Goal: Task Accomplishment & Management: Complete application form

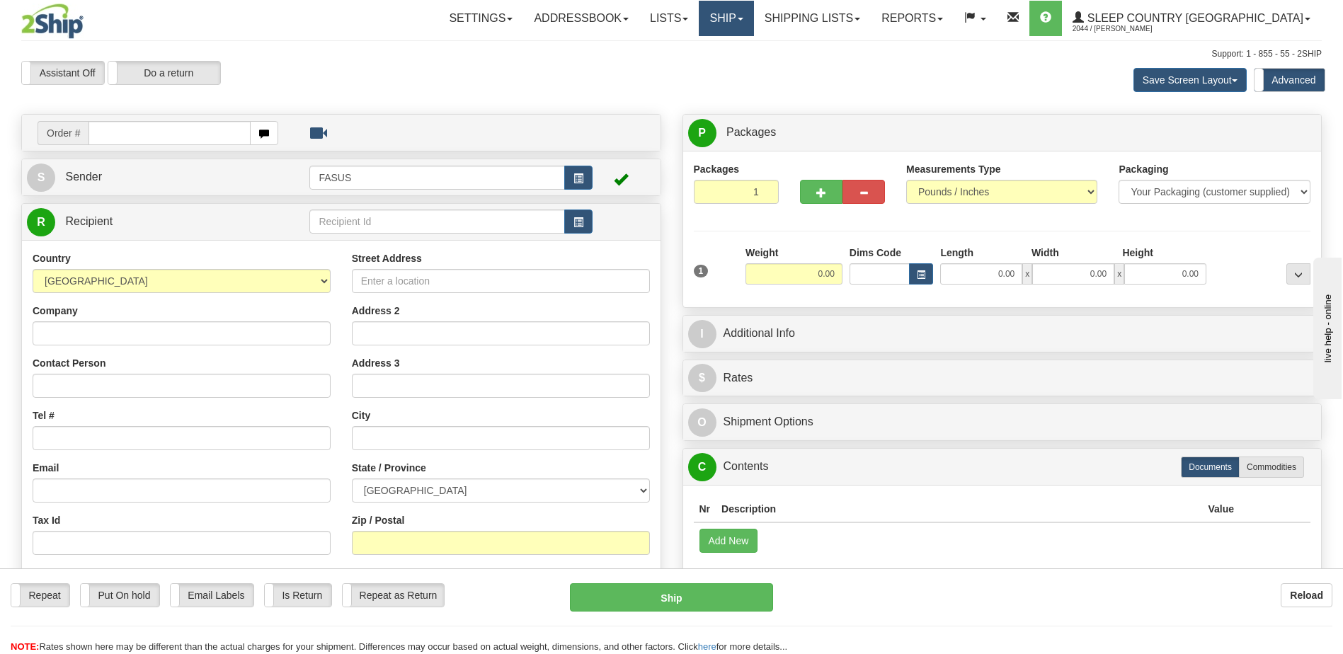
drag, startPoint x: 802, startPoint y: 21, endPoint x: 792, endPoint y: 47, distance: 28.9
click at [753, 20] on link "Ship" at bounding box center [726, 18] width 55 height 35
click at [739, 69] on span "OnHold / Order Queue" at bounding box center [689, 67] width 100 height 11
click at [753, 20] on link "Ship" at bounding box center [726, 18] width 55 height 35
click at [753, 66] on link "OnHold / Order Queue" at bounding box center [689, 68] width 128 height 18
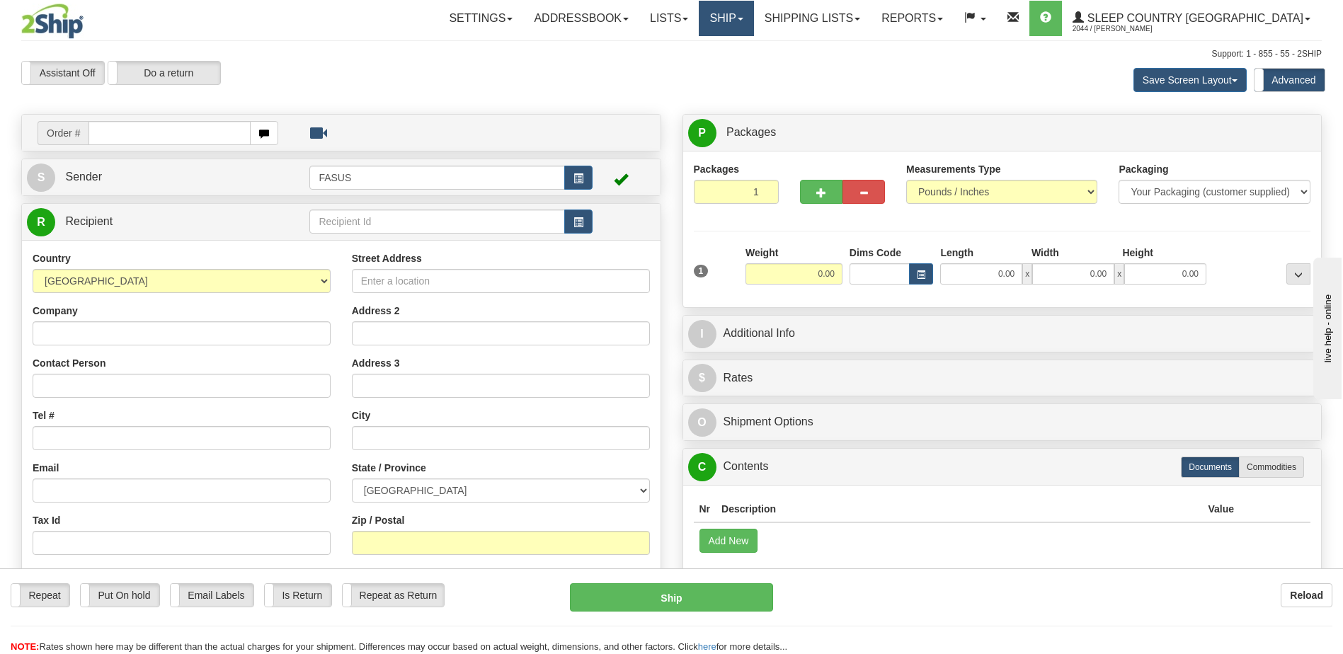
click at [753, 22] on link "Ship" at bounding box center [726, 18] width 55 height 35
click at [739, 71] on span "OnHold / Order Queue" at bounding box center [689, 67] width 100 height 11
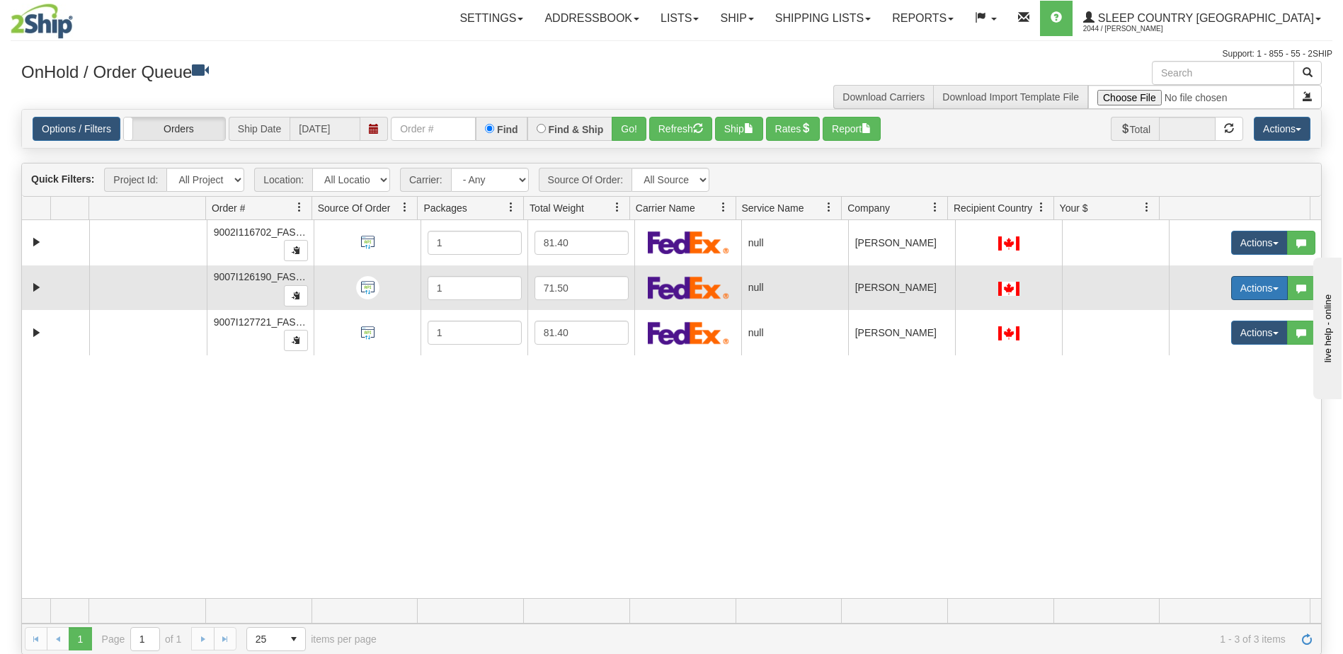
click at [1235, 289] on button "Actions" at bounding box center [1259, 288] width 57 height 24
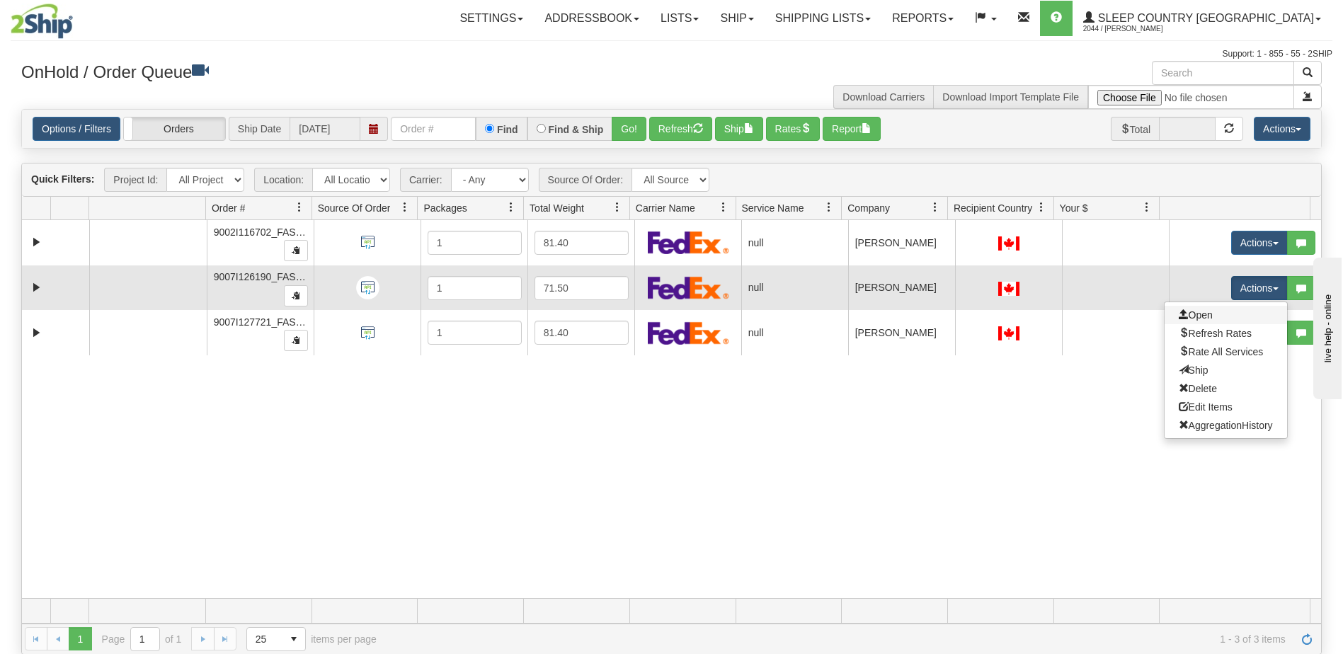
click at [1206, 316] on link "Open" at bounding box center [1226, 315] width 122 height 18
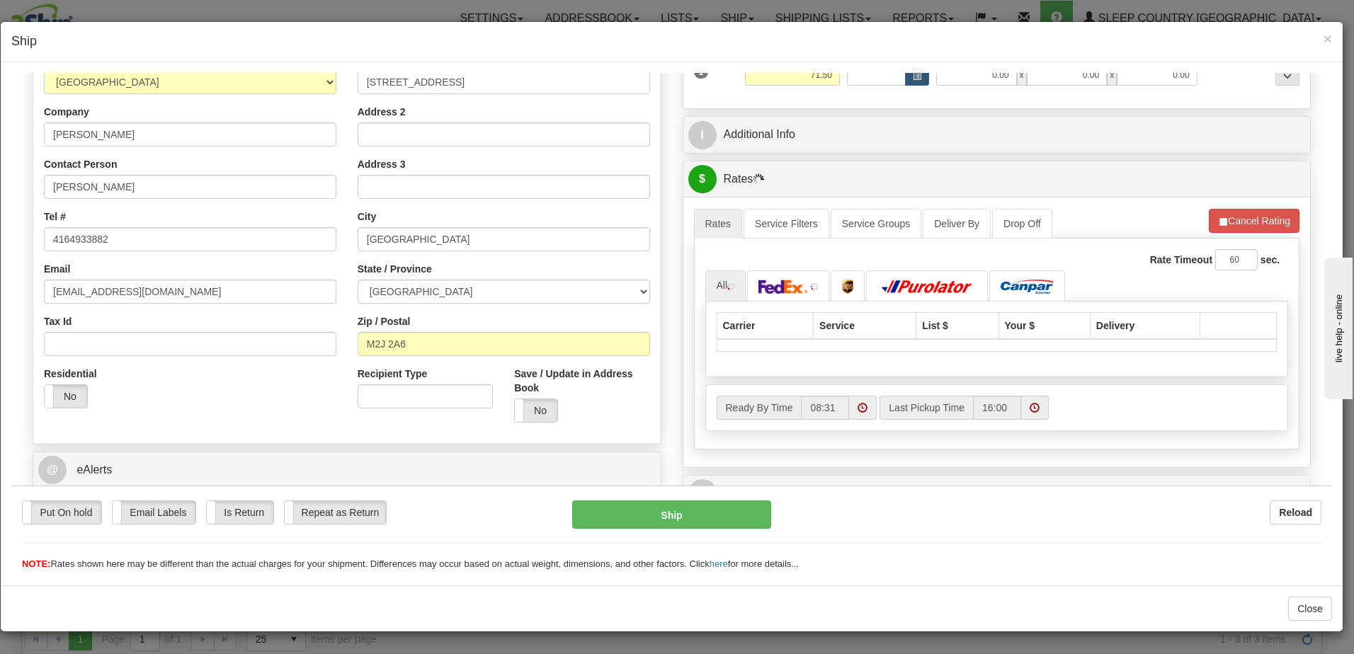
scroll to position [212, 0]
click at [59, 392] on label "No" at bounding box center [66, 394] width 42 height 23
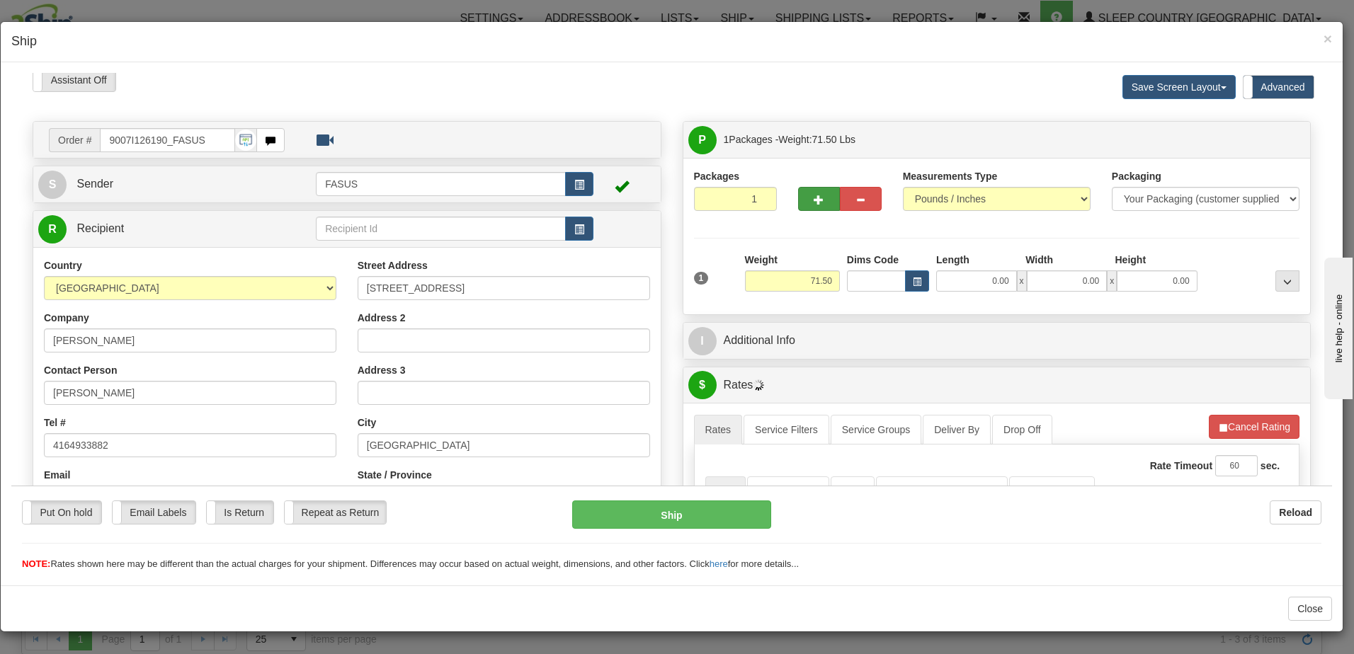
scroll to position [0, 0]
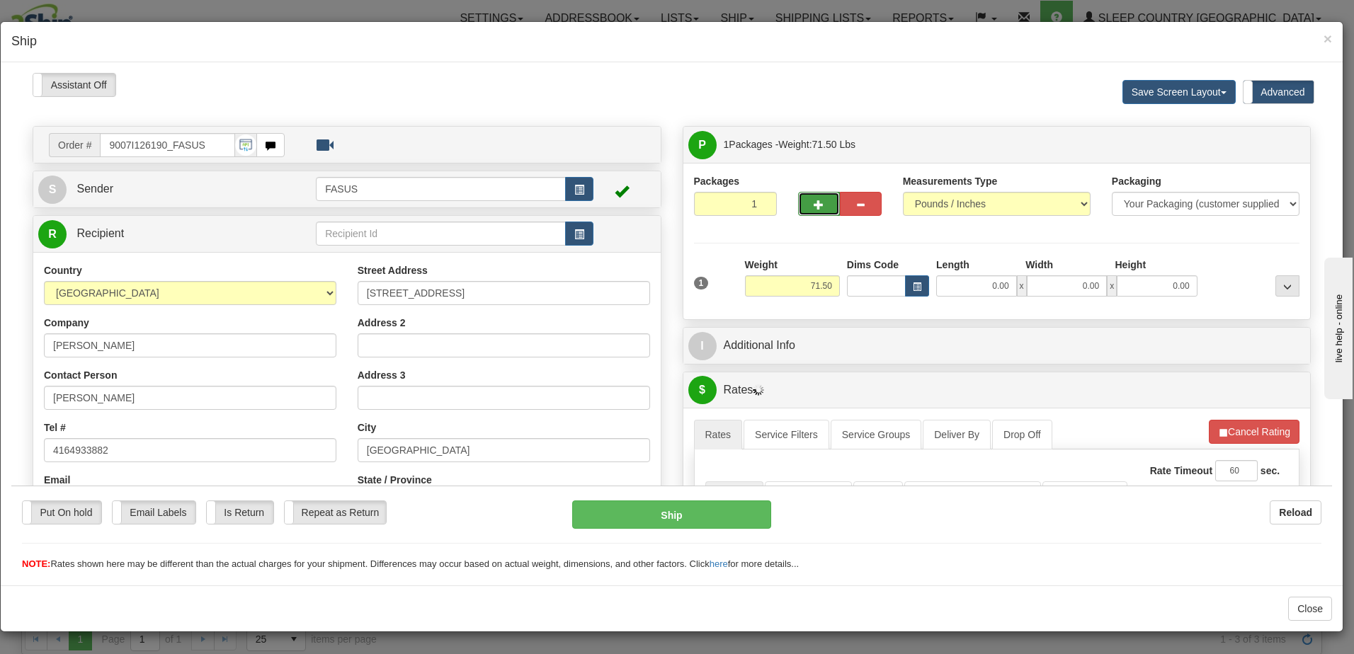
click at [806, 204] on button "button" at bounding box center [819, 203] width 42 height 24
type input "2"
click at [1258, 149] on label "Package Level Pack.." at bounding box center [1269, 144] width 72 height 21
radio input "true"
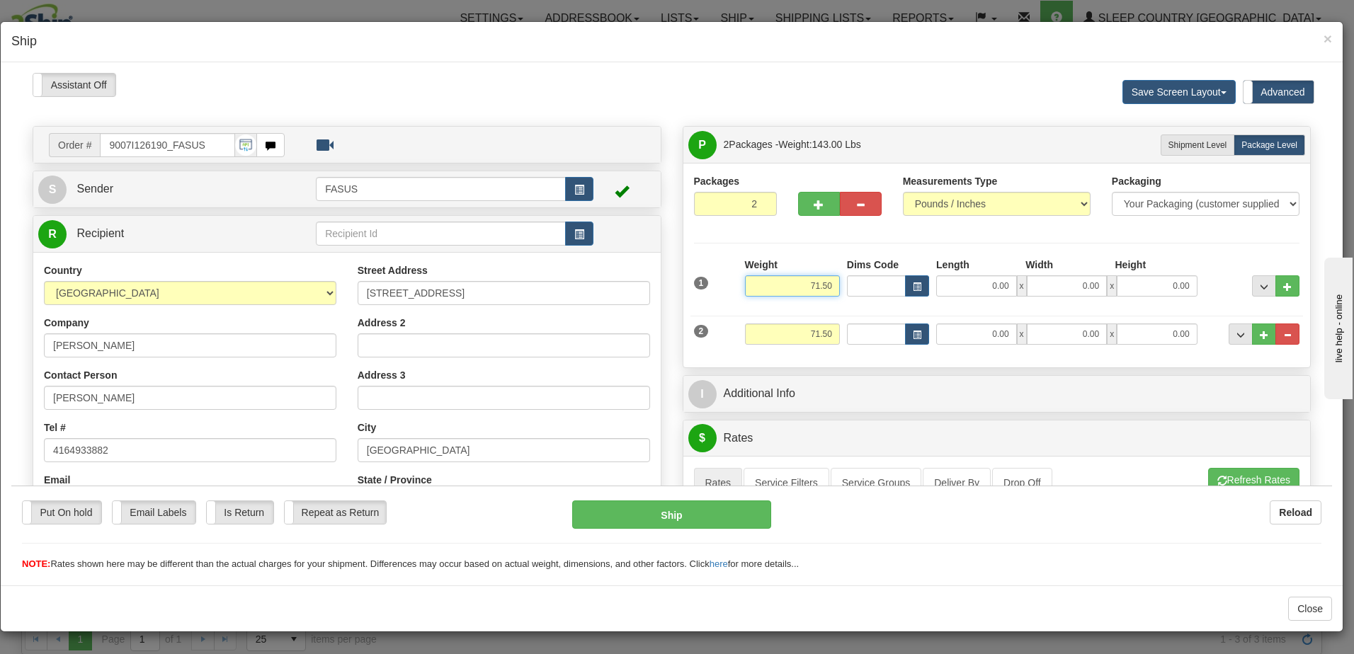
drag, startPoint x: 816, startPoint y: 287, endPoint x: 859, endPoint y: 286, distance: 43.2
click at [859, 286] on div "1 Weight 71.50 Dims Code x x" at bounding box center [996, 282] width 613 height 50
type input "39.20"
type input "82.50"
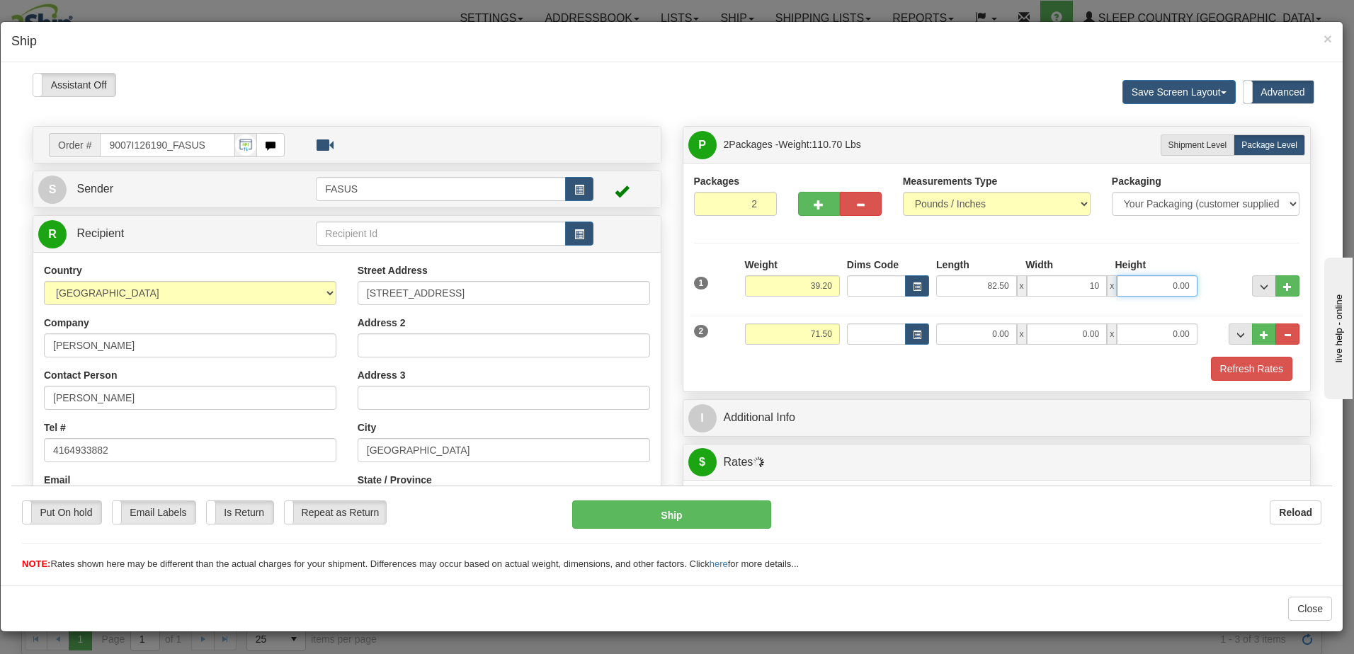
type input "10.00"
type input "4.00"
drag, startPoint x: 789, startPoint y: 331, endPoint x: 860, endPoint y: 333, distance: 70.1
click at [860, 333] on div "2 Weight 71.50 Dims Code Length Width Height" at bounding box center [996, 331] width 613 height 47
type input "17.20"
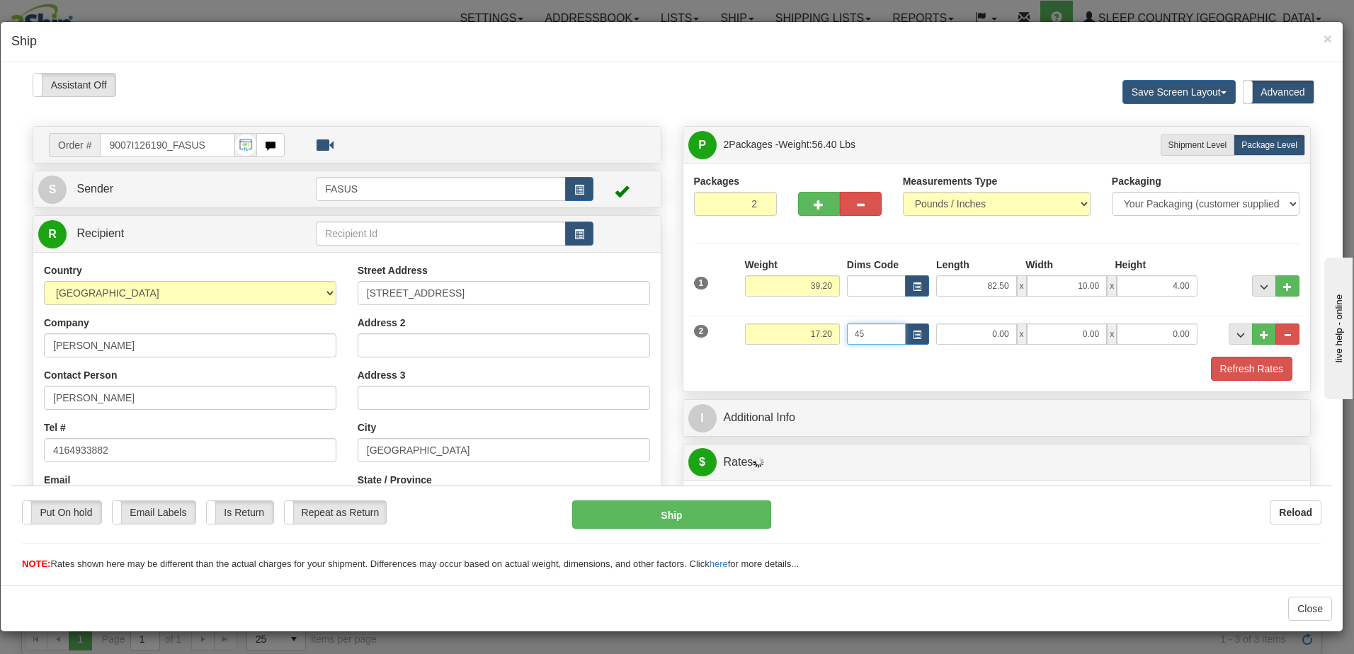
type input "45"
drag, startPoint x: 864, startPoint y: 334, endPoint x: 847, endPoint y: 333, distance: 17.1
click at [847, 333] on input "45" at bounding box center [876, 333] width 59 height 21
type input "45.00"
type input "14.00"
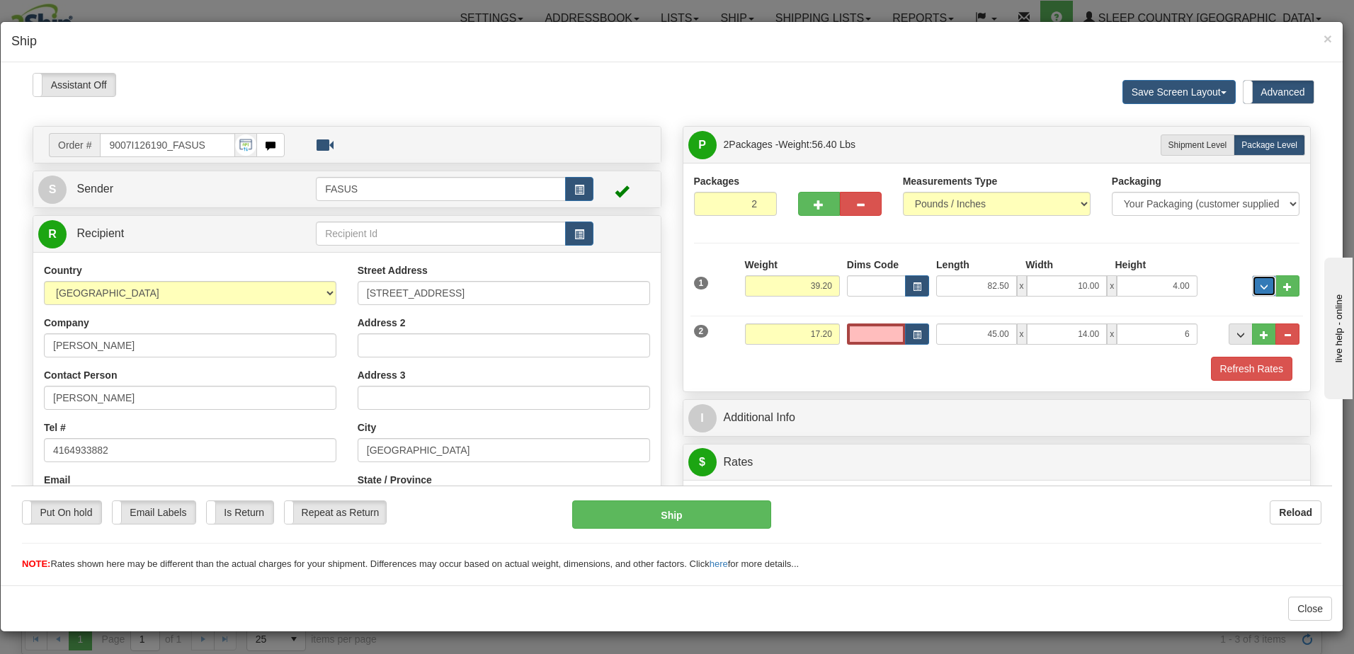
type input "6.00"
click at [1260, 282] on span "..." at bounding box center [1264, 286] width 8 height 8
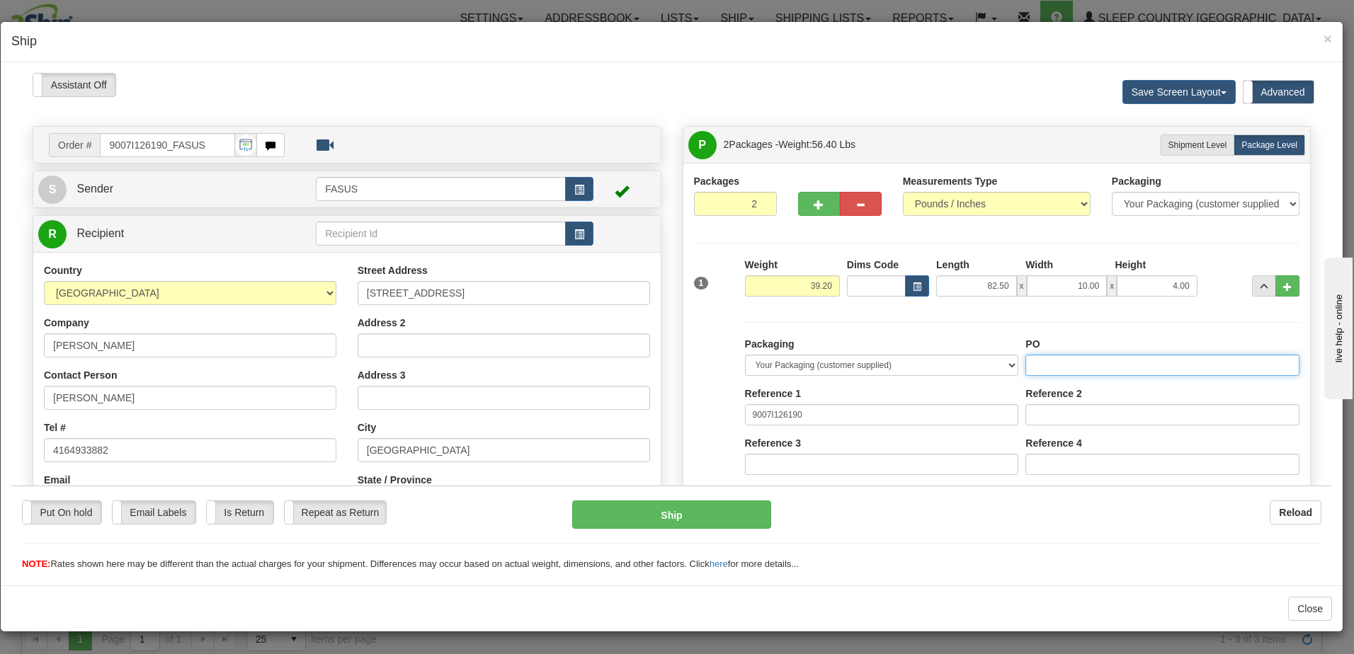
click at [1039, 363] on input "PO" at bounding box center [1162, 364] width 274 height 21
type input "1028951"
click at [1260, 282] on span "..." at bounding box center [1264, 286] width 8 height 8
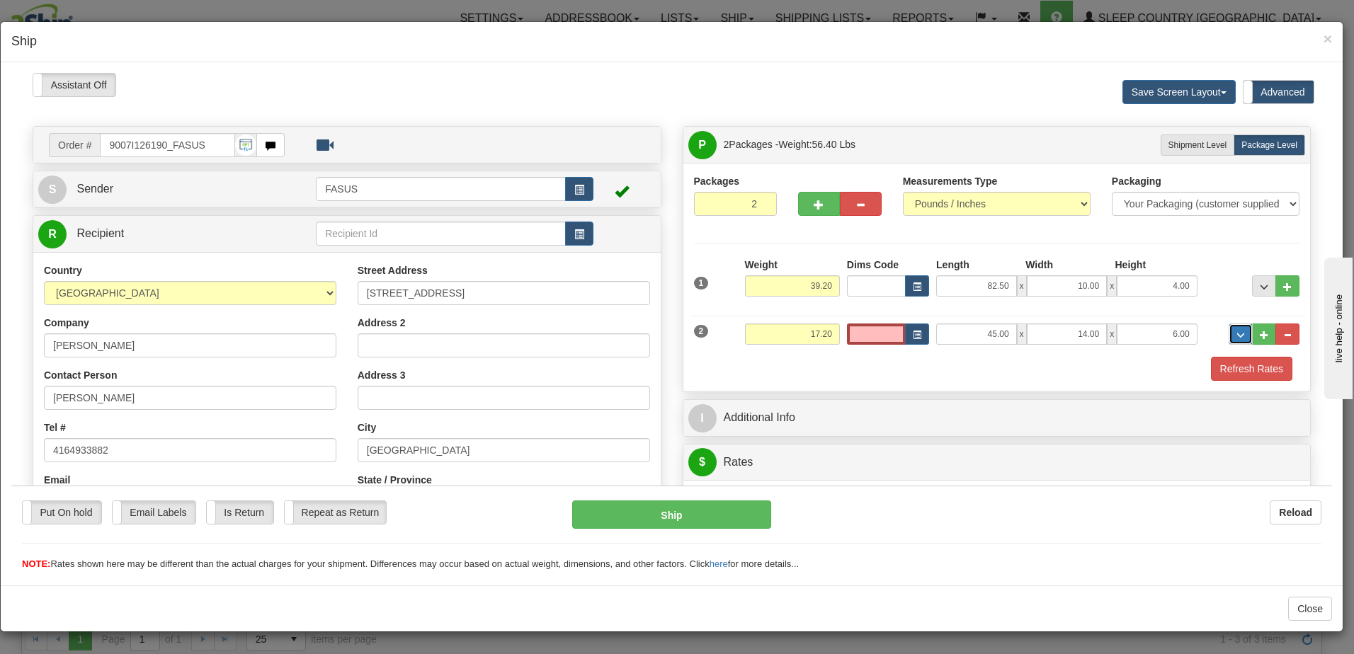
click at [1236, 336] on span "..." at bounding box center [1240, 335] width 8 height 8
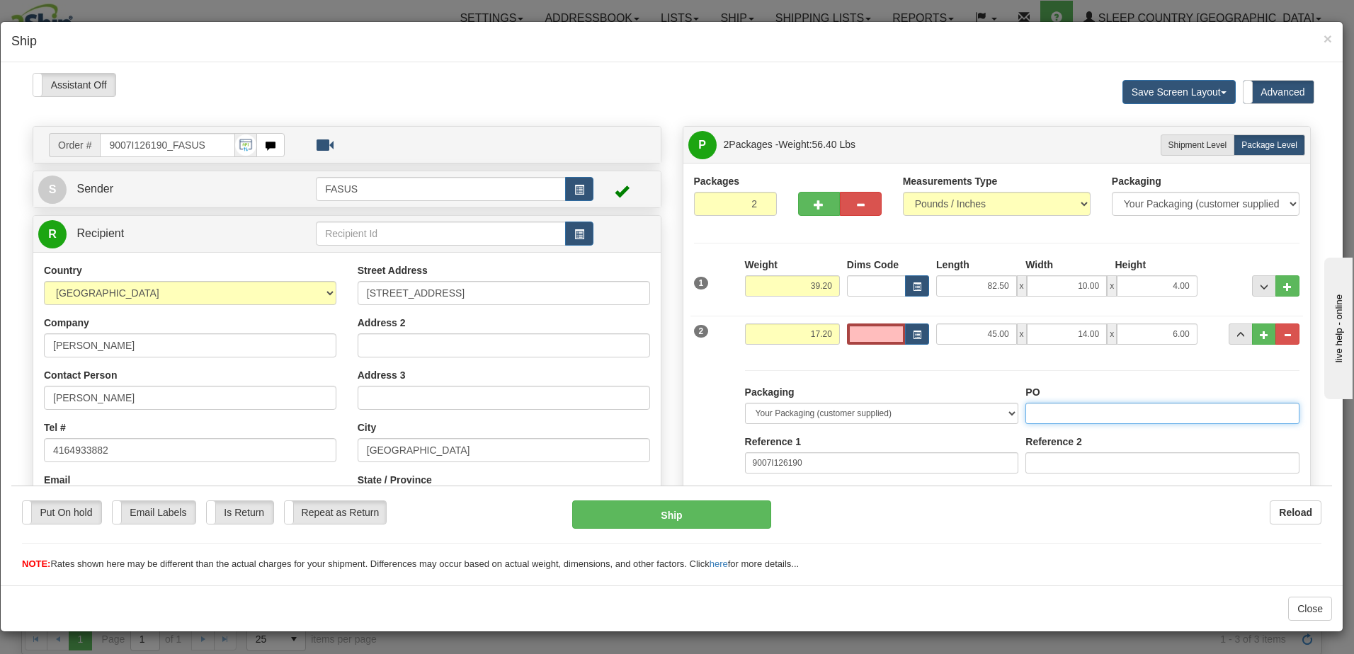
click at [1055, 416] on input "PO" at bounding box center [1162, 412] width 274 height 21
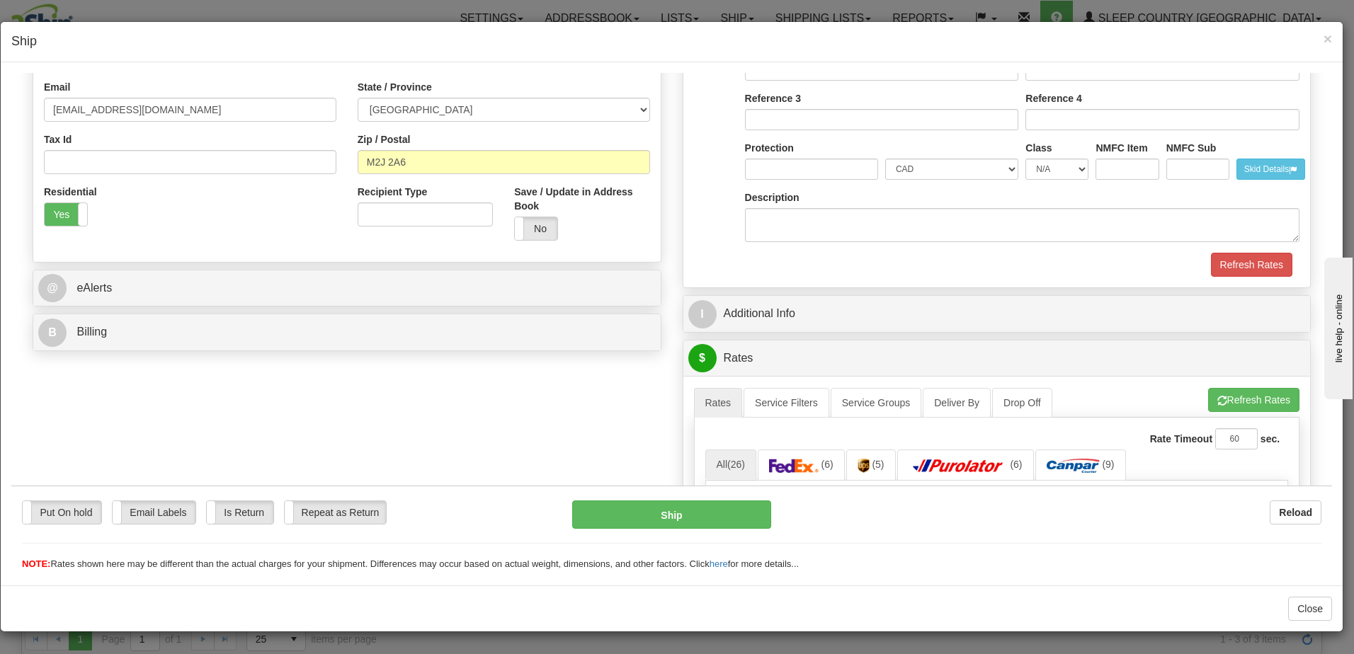
scroll to position [425, 0]
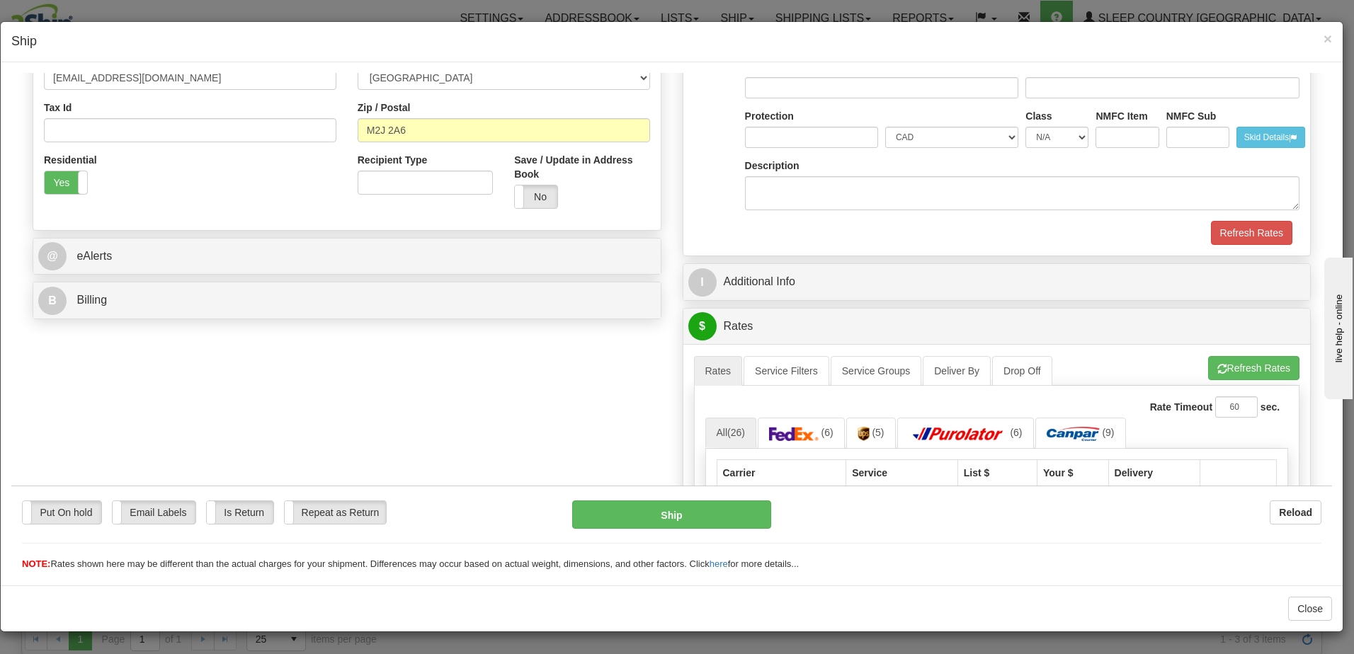
type input "1028954"
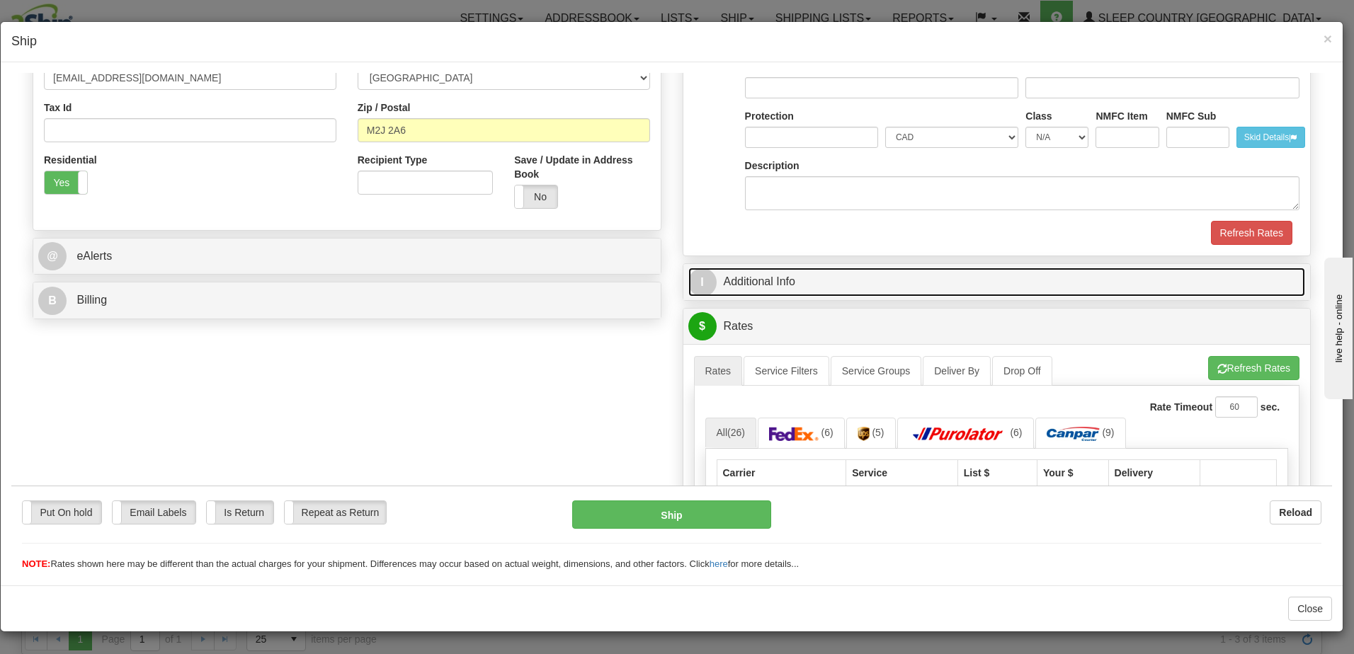
click at [915, 280] on link "I Additional Info" at bounding box center [996, 281] width 617 height 29
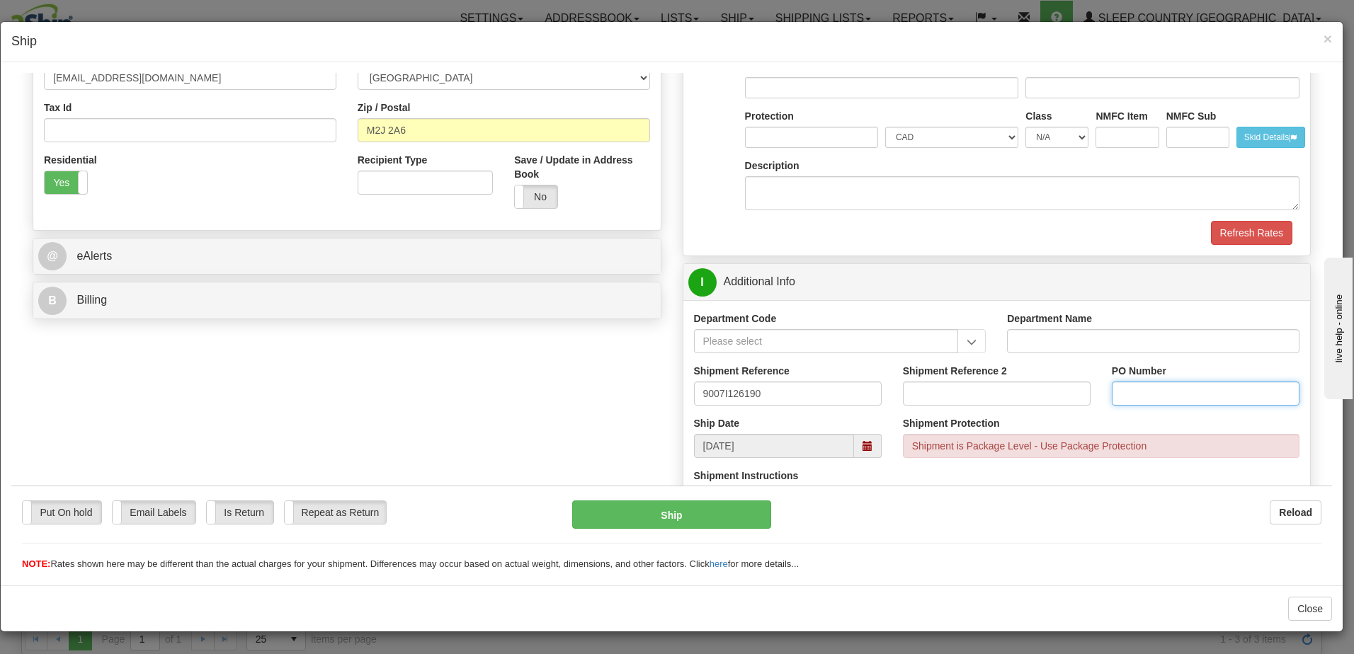
click at [1117, 391] on input "PO Number" at bounding box center [1206, 393] width 188 height 24
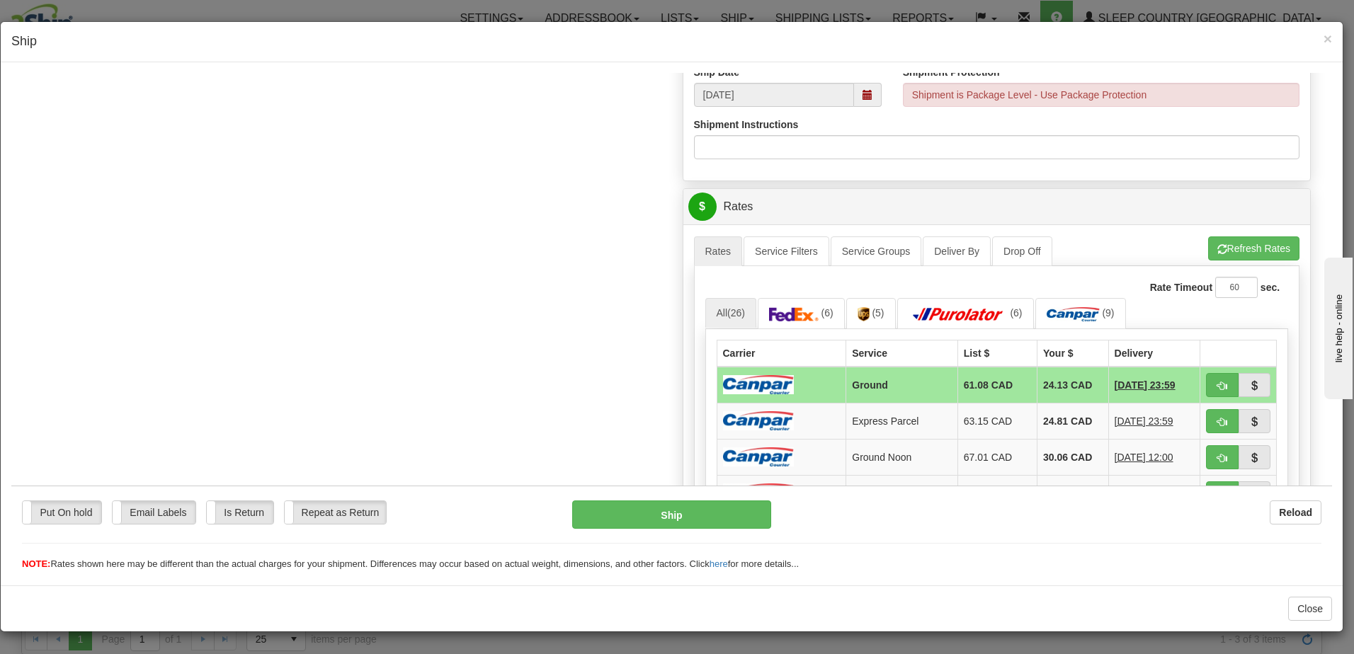
scroll to position [779, 0]
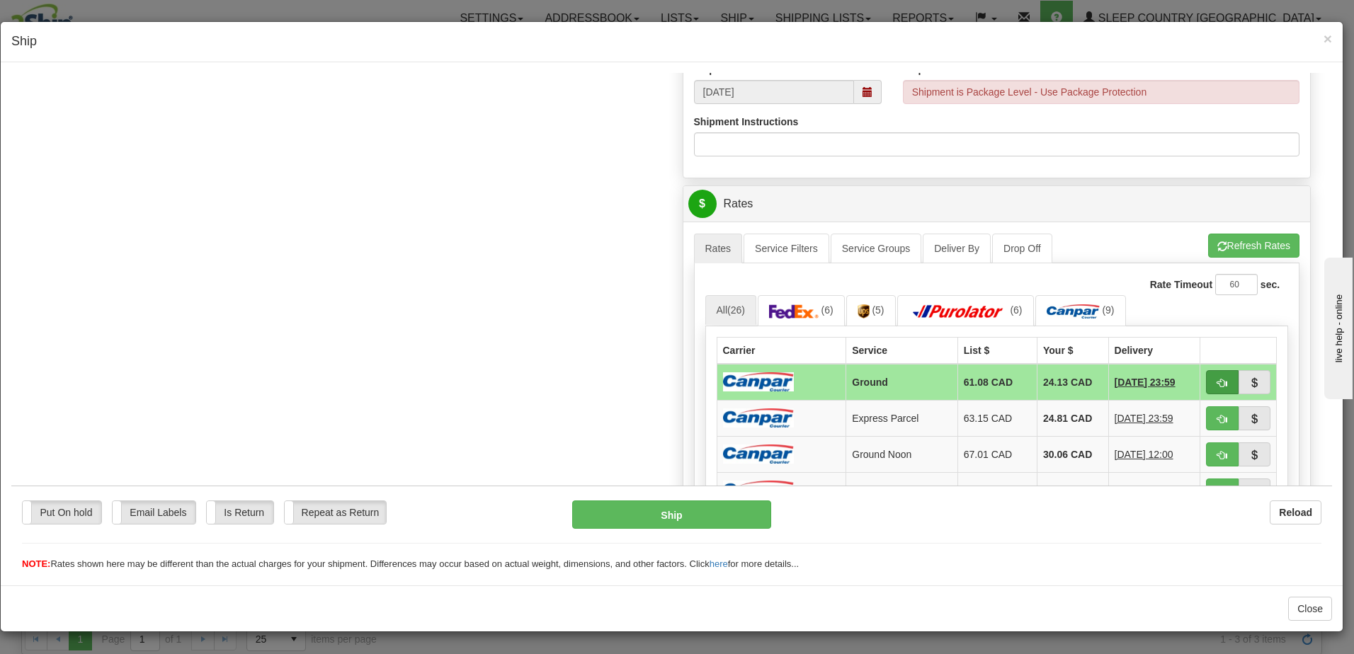
type input "1028951 1028954"
click at [1217, 378] on span "button" at bounding box center [1222, 382] width 10 height 9
type input "1"
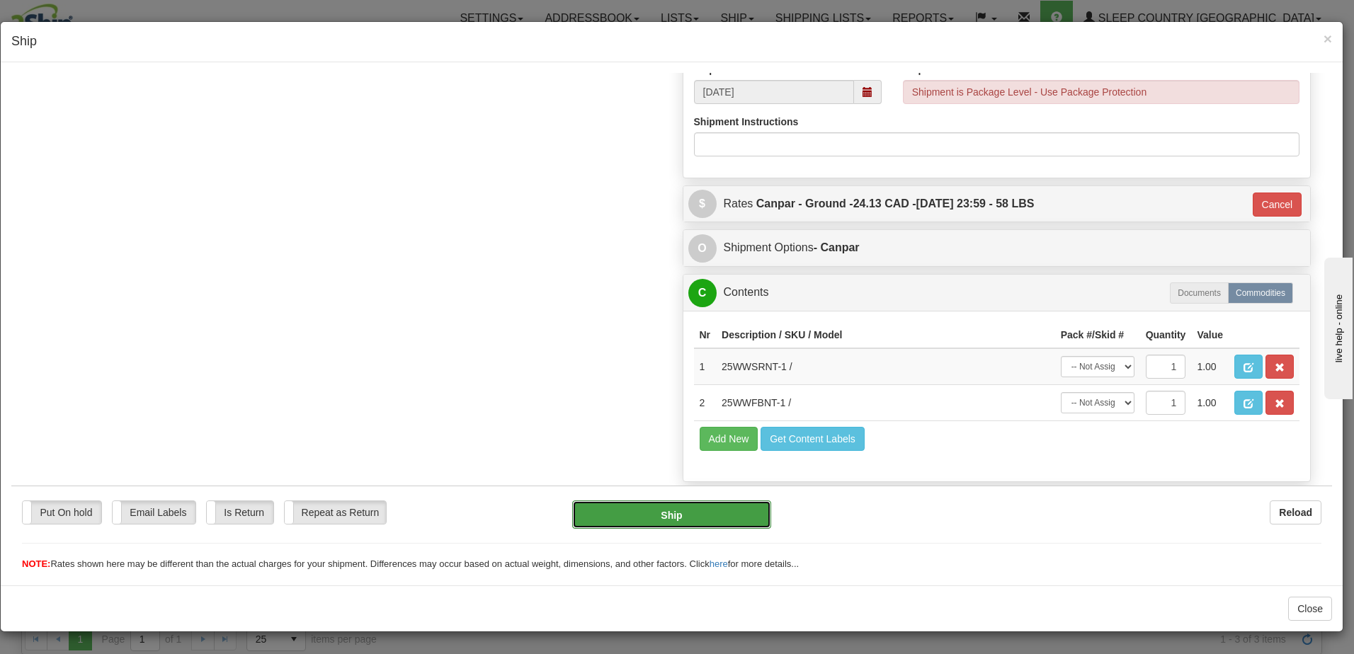
click at [680, 510] on button "Ship" at bounding box center [671, 514] width 199 height 28
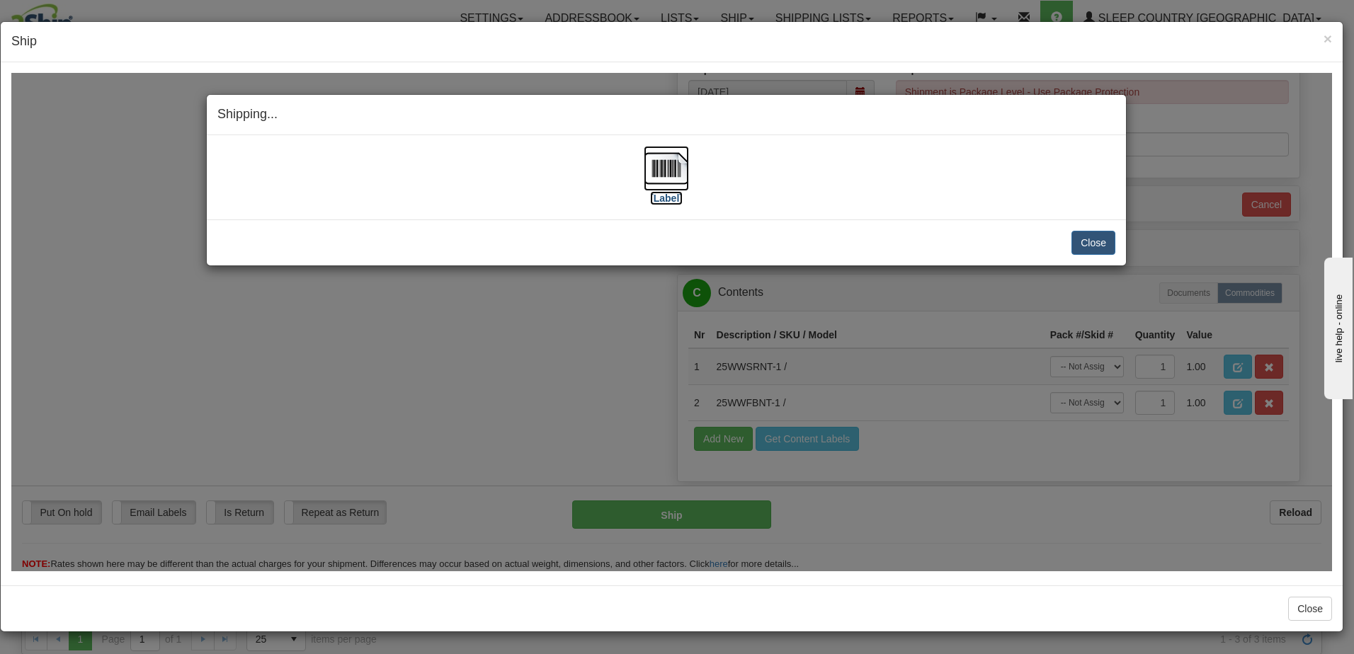
click at [677, 199] on label "[Label]" at bounding box center [666, 197] width 33 height 14
click at [1107, 244] on button "Close" at bounding box center [1093, 242] width 44 height 24
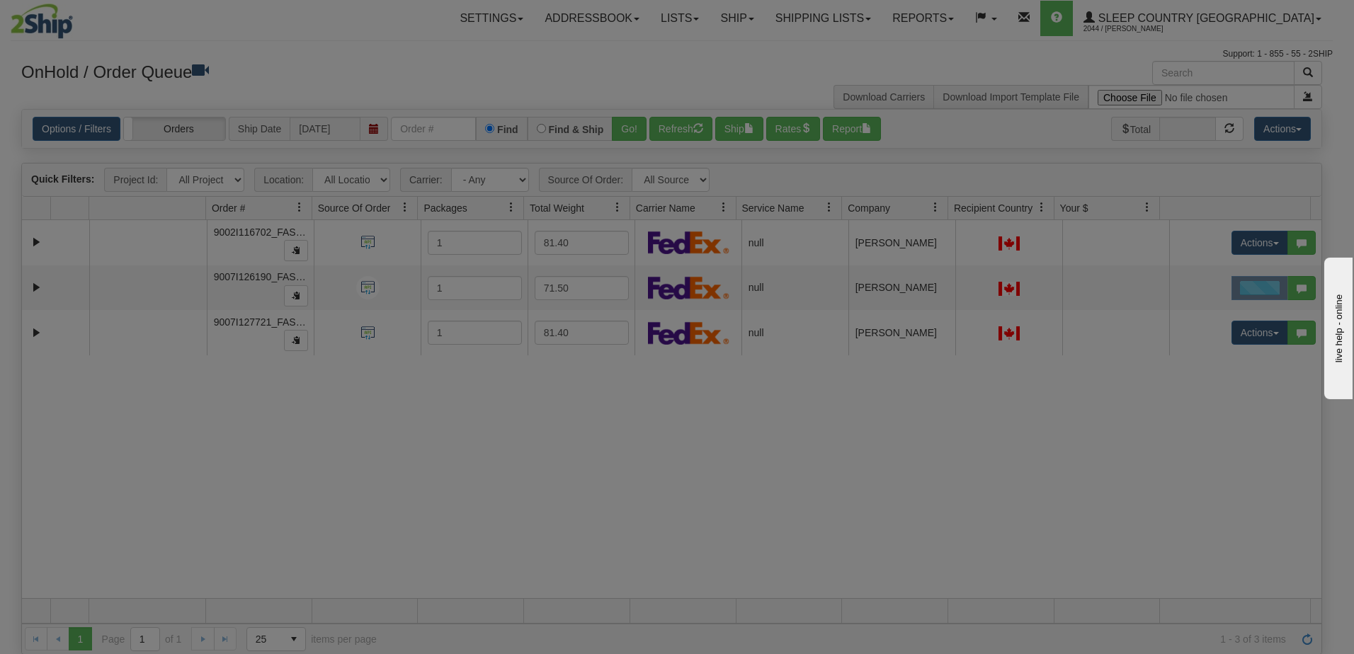
scroll to position [0, 0]
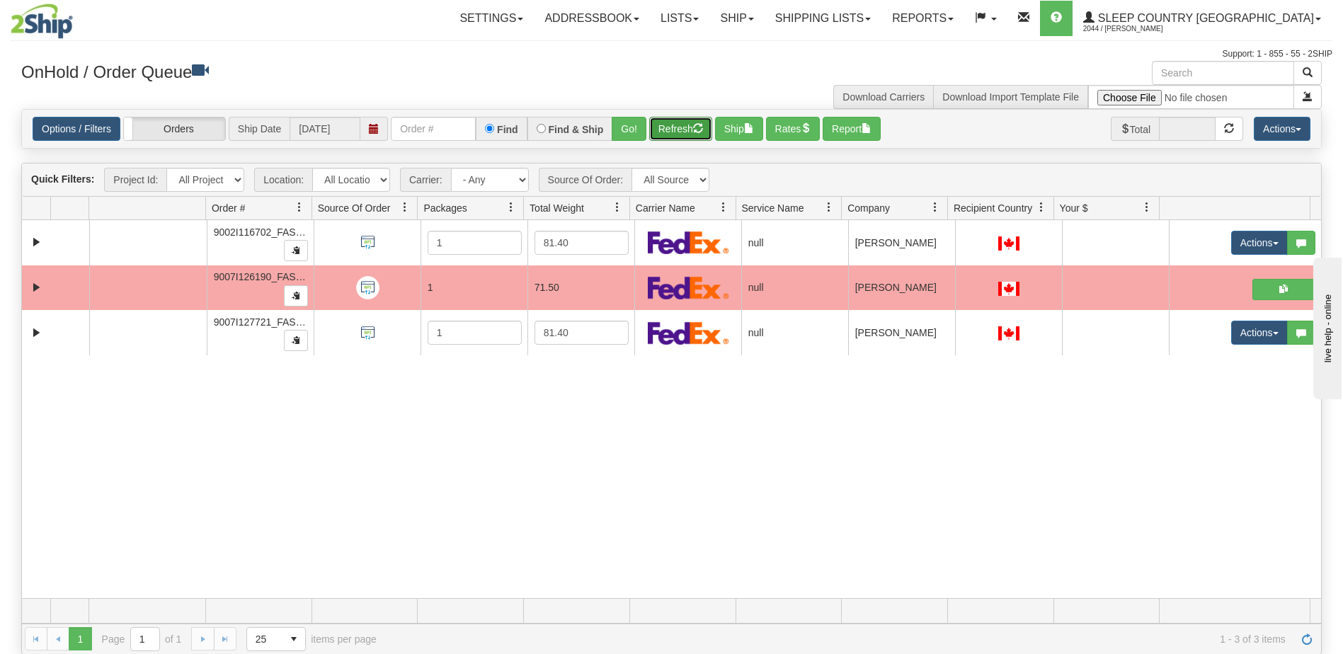
click at [674, 126] on button "Refresh" at bounding box center [680, 129] width 63 height 24
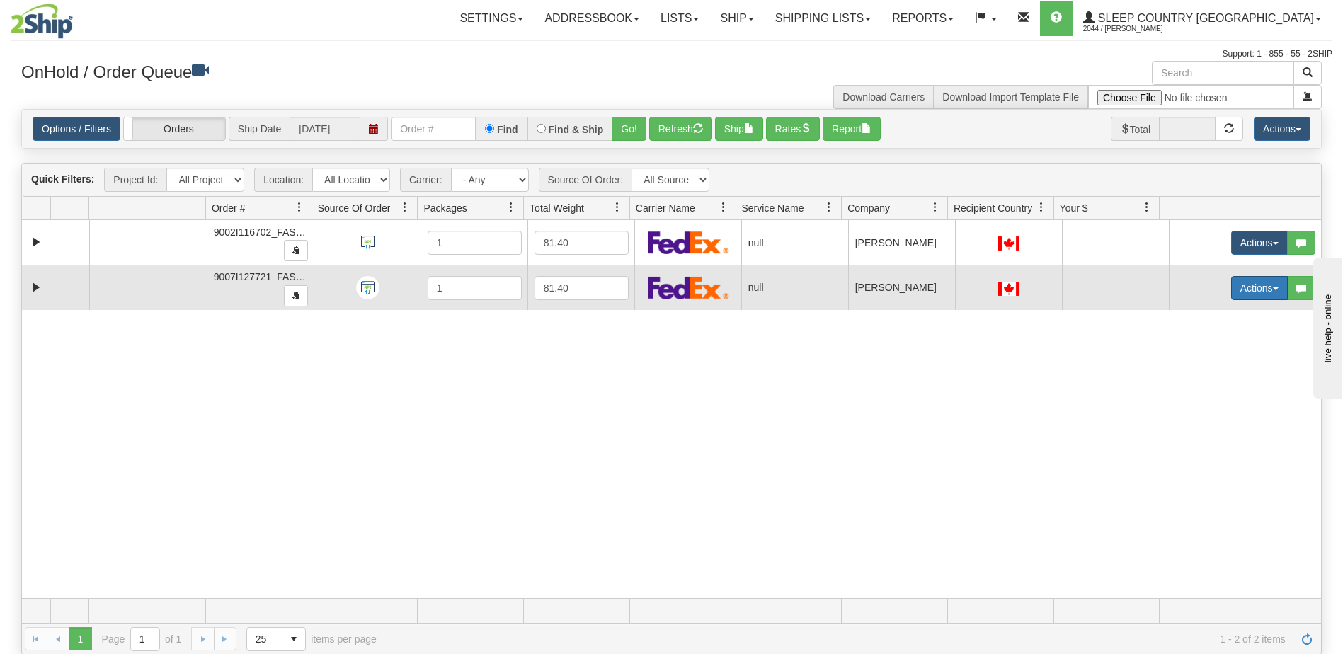
click at [1257, 287] on button "Actions" at bounding box center [1259, 288] width 57 height 24
click at [1205, 318] on link "Open" at bounding box center [1226, 315] width 122 height 18
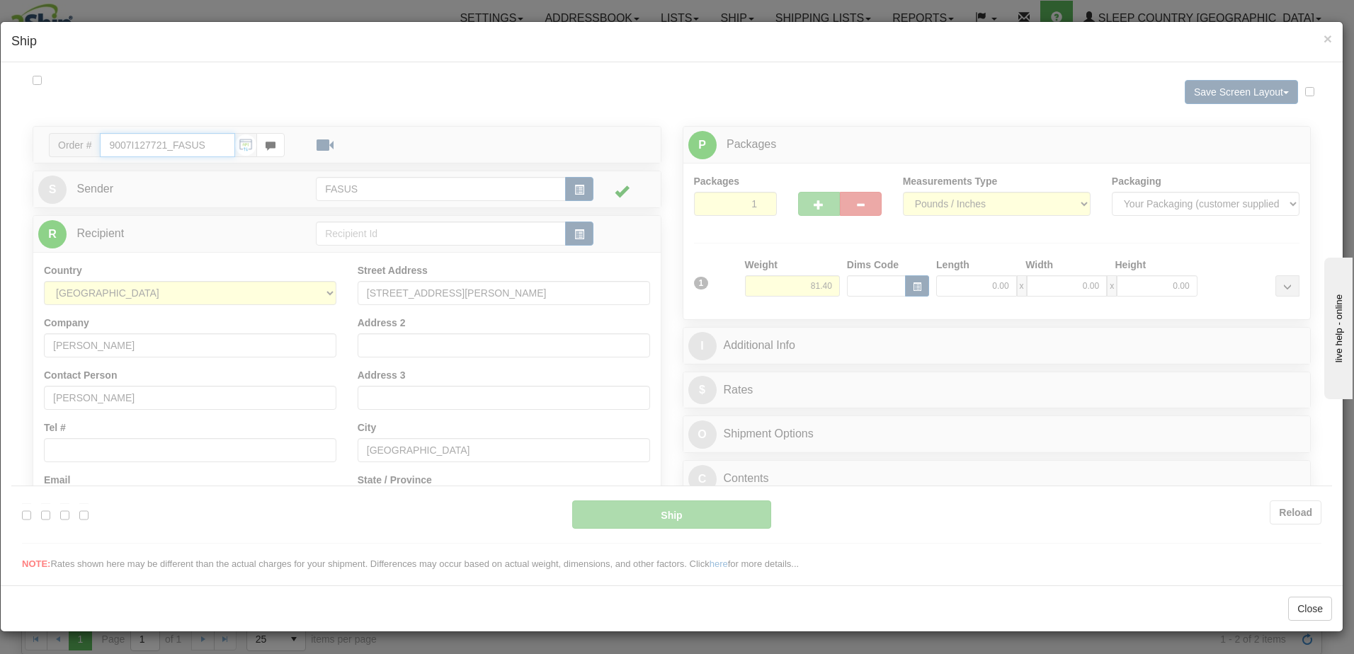
type input "08:34"
type input "16:00"
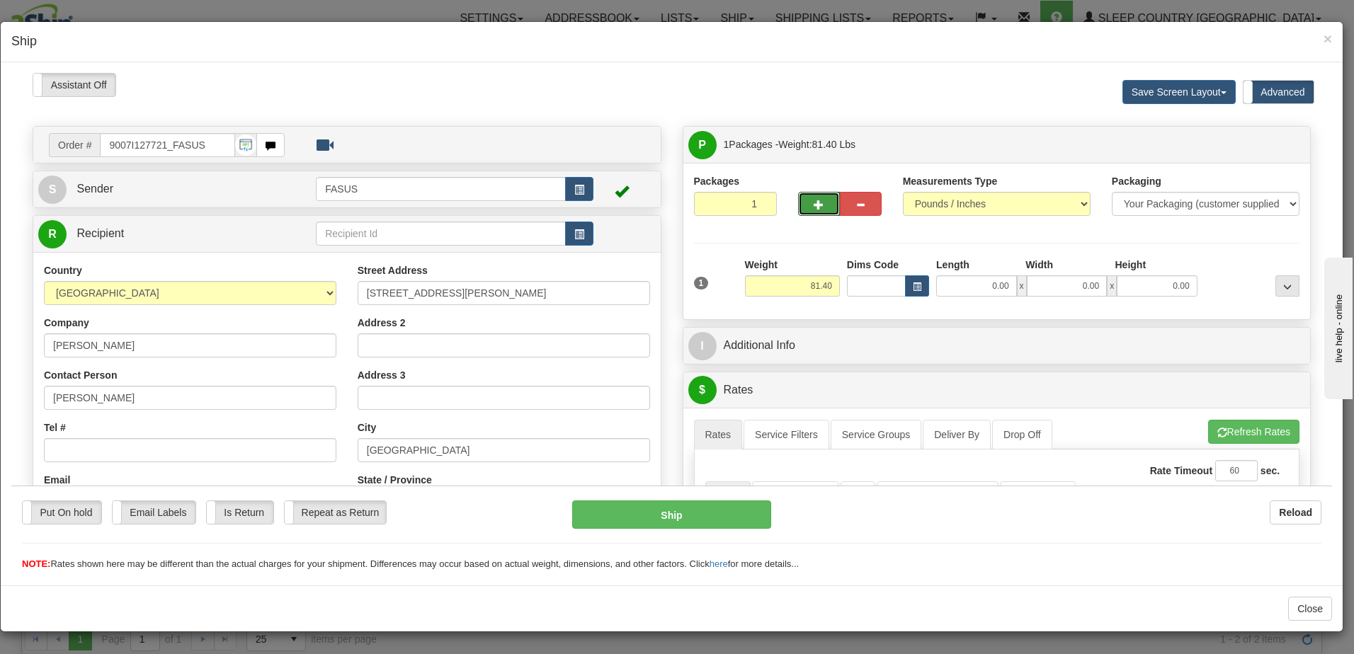
click at [813, 200] on span "button" at bounding box center [818, 204] width 10 height 9
type input "2"
click at [1280, 138] on label "Package Level Pack.." at bounding box center [1269, 144] width 72 height 21
radio input "true"
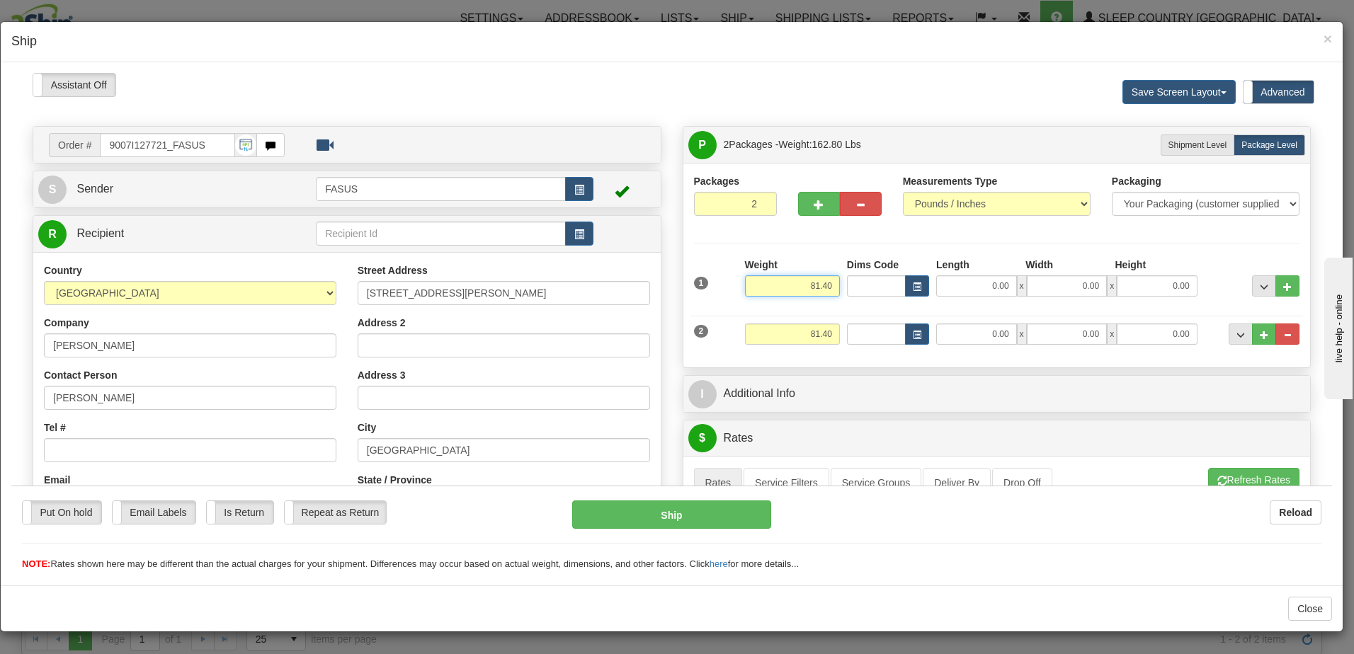
drag, startPoint x: 800, startPoint y: 283, endPoint x: 840, endPoint y: 285, distance: 39.7
click at [840, 285] on div "1 Weight 81.40 Dims Code x x" at bounding box center [996, 282] width 613 height 50
type input "57.20"
type input "83.50"
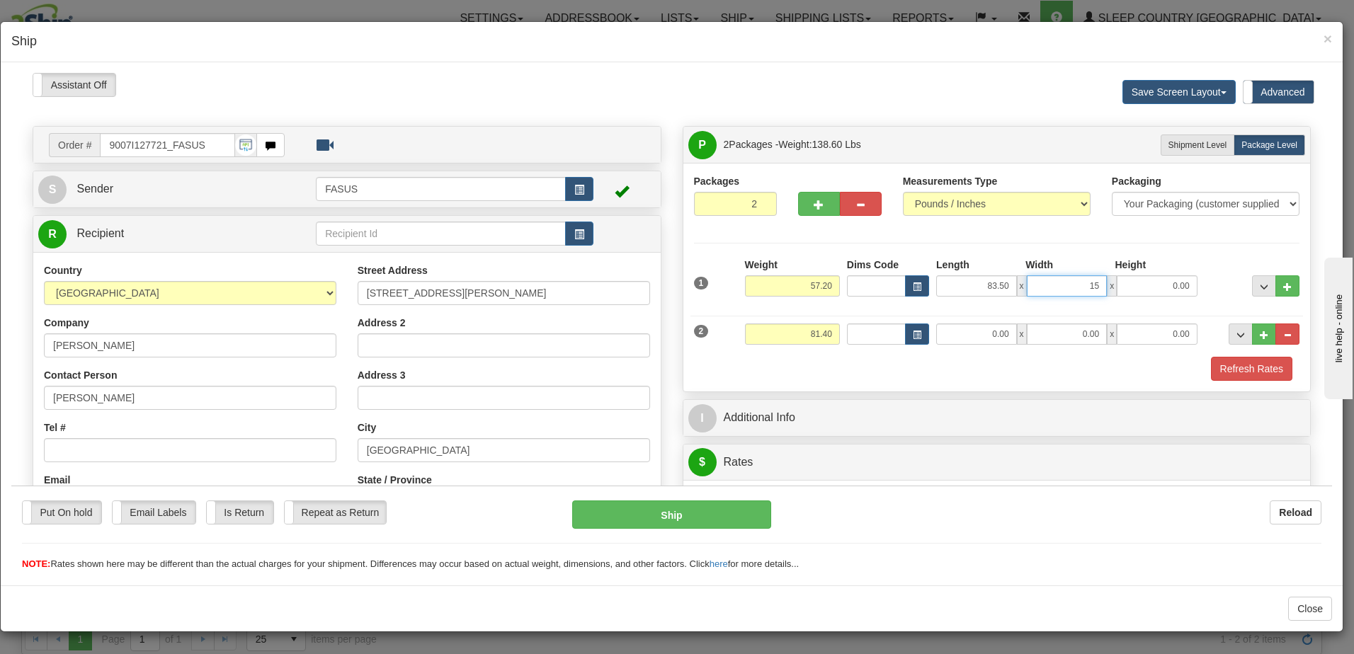
type input "15.00"
type input "4.00"
drag, startPoint x: 796, startPoint y: 326, endPoint x: 1058, endPoint y: 332, distance: 261.3
click at [1058, 332] on div "2 Weight 81.40 Dims Code Length Width Height" at bounding box center [996, 331] width 613 height 47
type input "23.00"
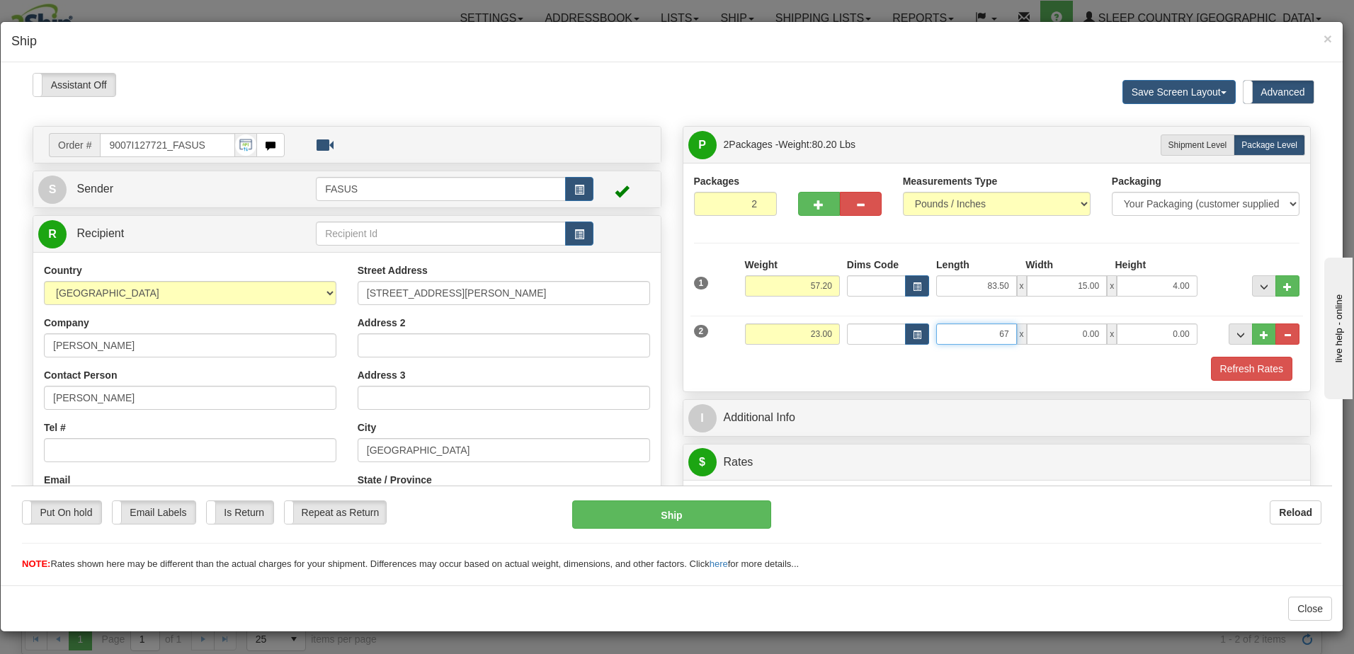
type input "67.00"
type input "14.00"
type input "6.00"
click at [1260, 284] on span "..." at bounding box center [1264, 286] width 8 height 8
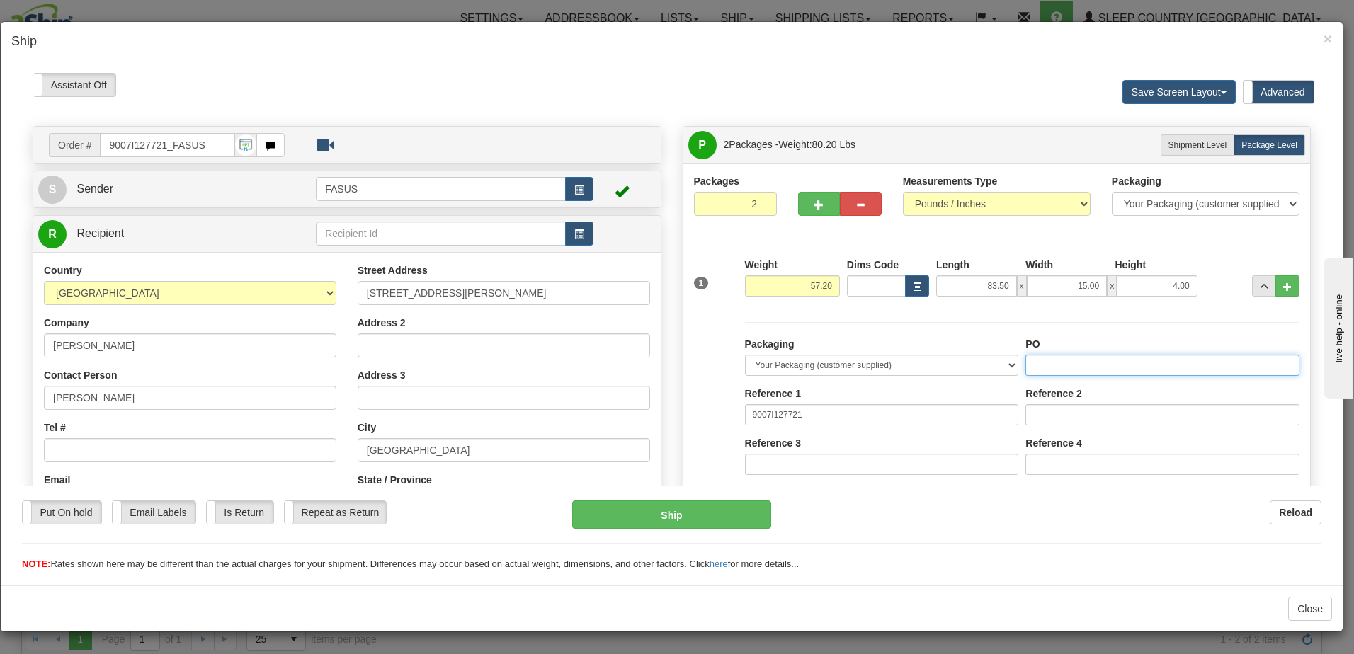
click at [1132, 367] on input "PO" at bounding box center [1162, 364] width 274 height 21
drag, startPoint x: 1132, startPoint y: 370, endPoint x: 1073, endPoint y: 375, distance: 59.7
click at [993, 366] on div "Packaging Your Packaging (customer supplied) Envelope (carrier supplied) Pack (…" at bounding box center [1021, 466] width 561 height 261
type input "1028996"
click at [1260, 284] on span "..." at bounding box center [1264, 286] width 8 height 8
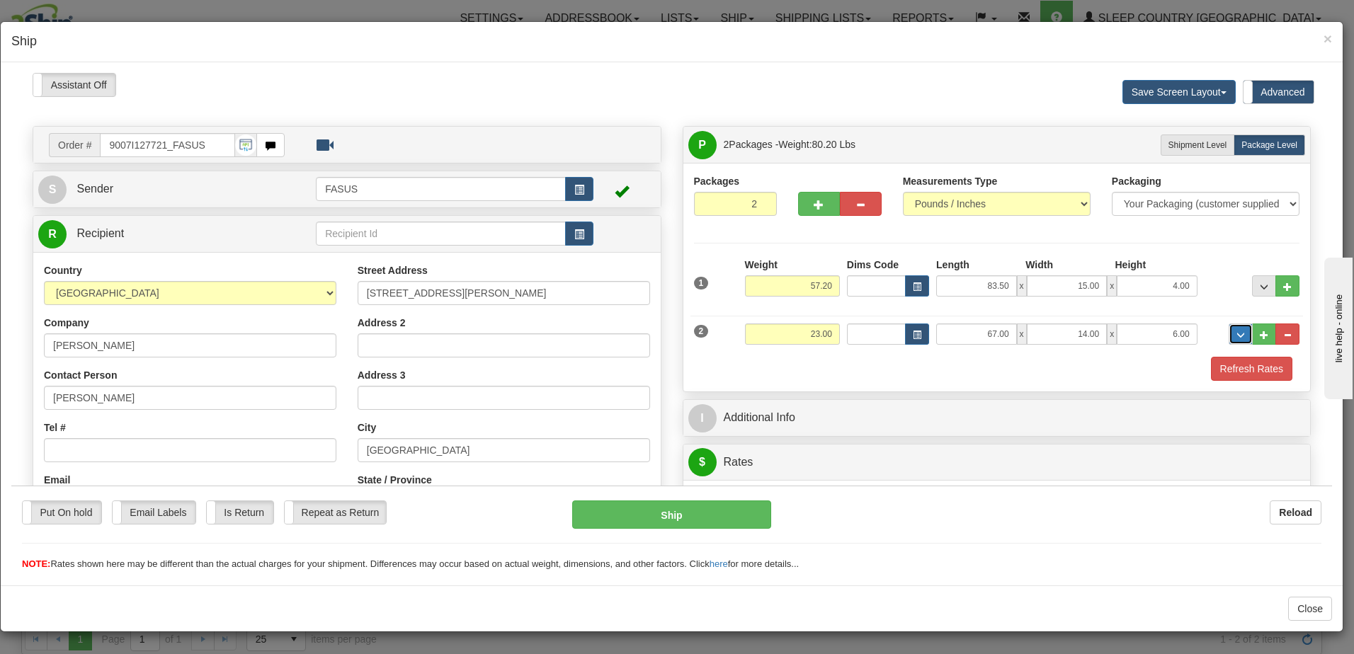
click at [1236, 336] on span "..." at bounding box center [1240, 335] width 8 height 8
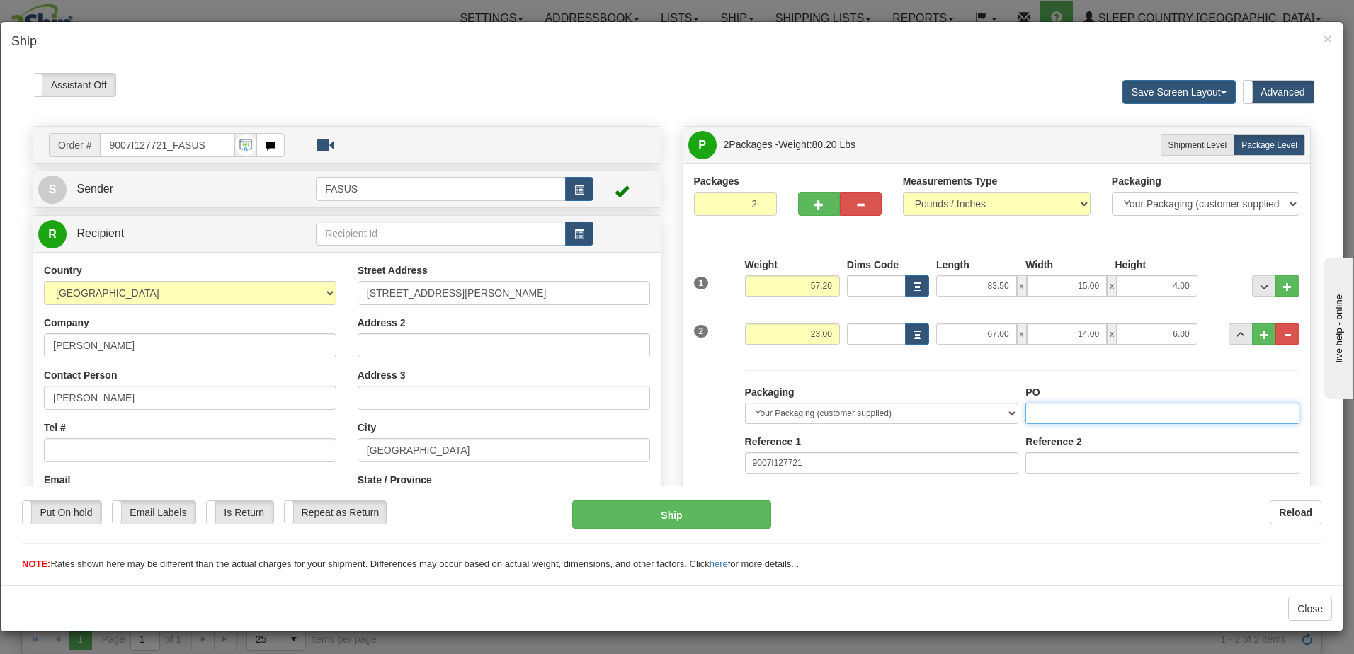
paste input "1028996"
type input "1028996"
click at [1228, 331] on button "..." at bounding box center [1240, 333] width 24 height 21
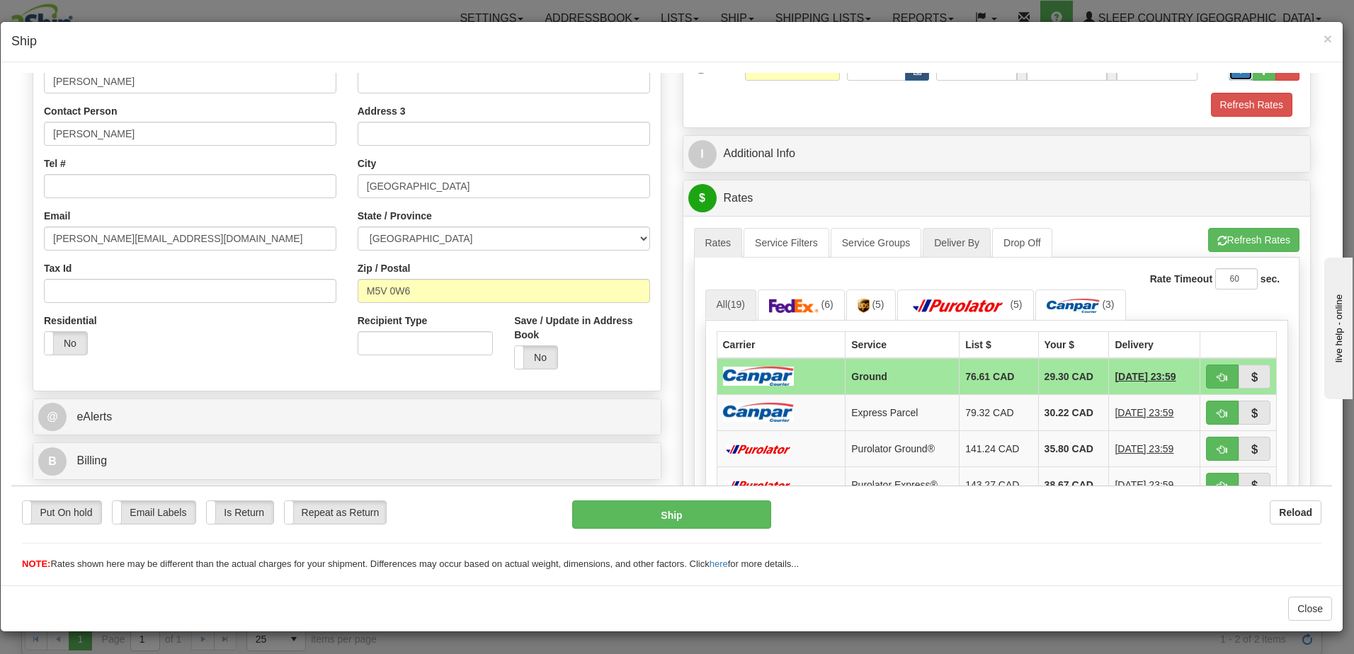
scroll to position [283, 0]
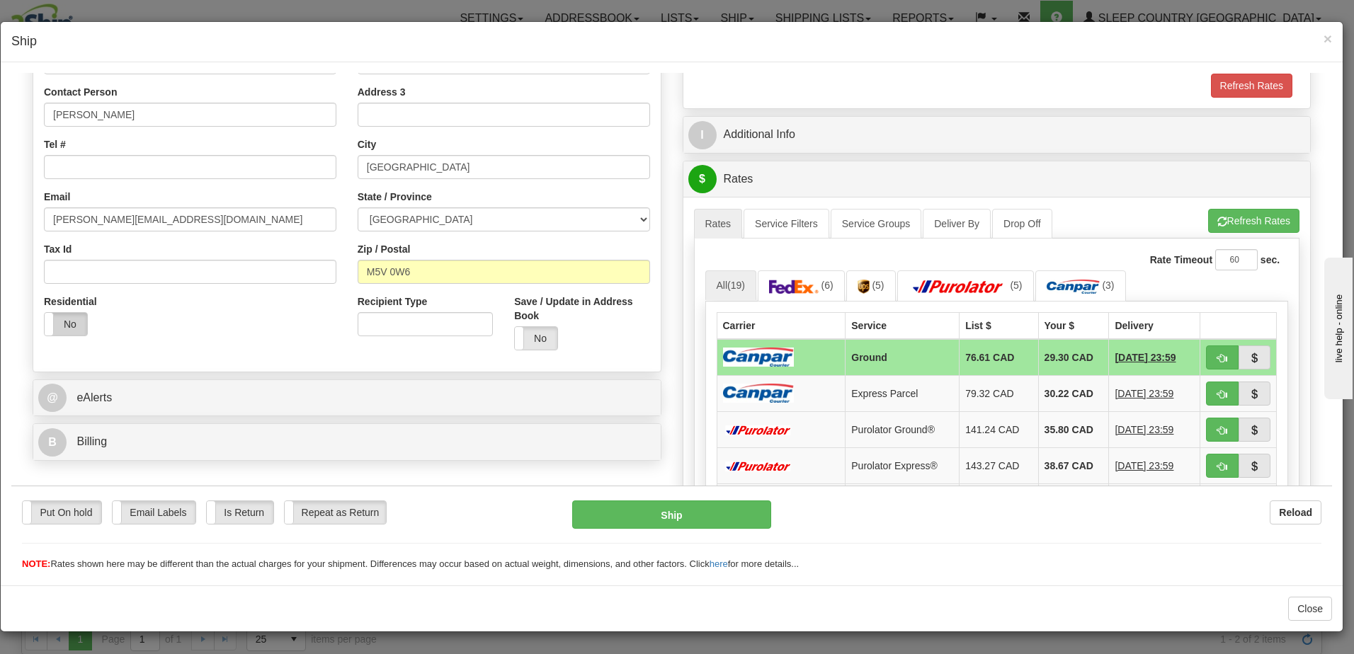
click at [70, 319] on label "No" at bounding box center [66, 323] width 42 height 23
click at [664, 515] on button "Ship" at bounding box center [671, 514] width 199 height 28
type input "1"
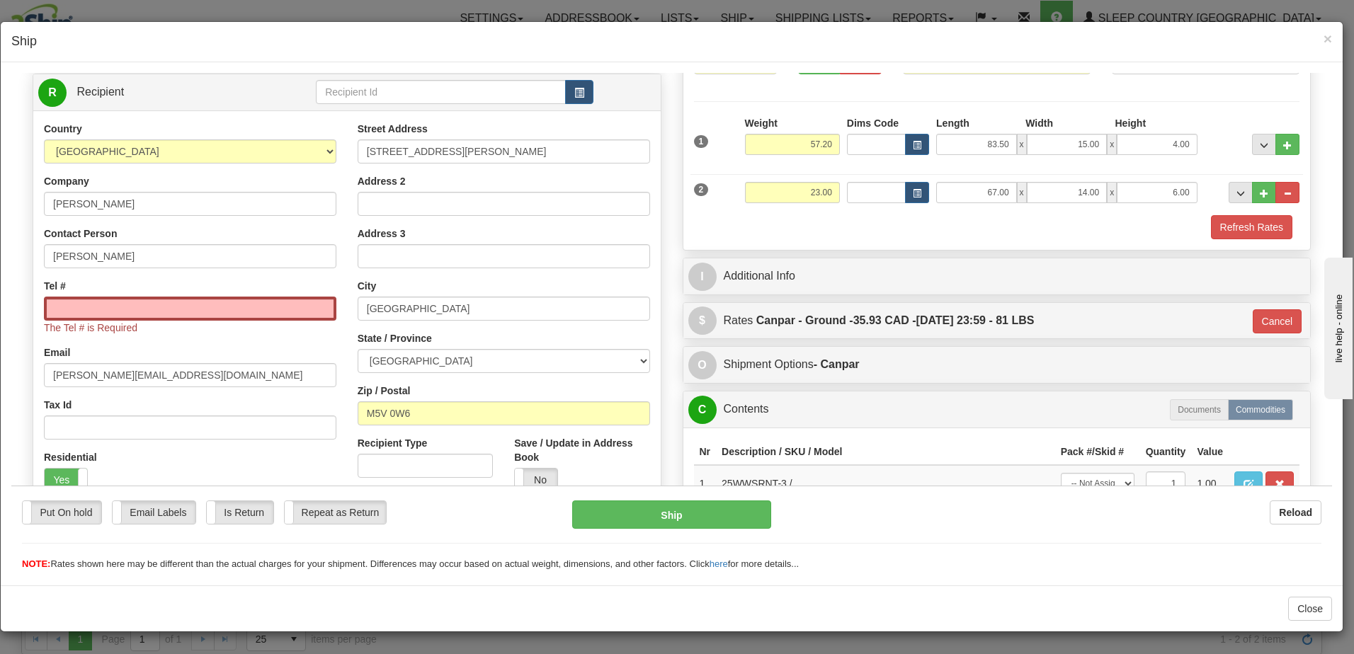
scroll to position [212, 0]
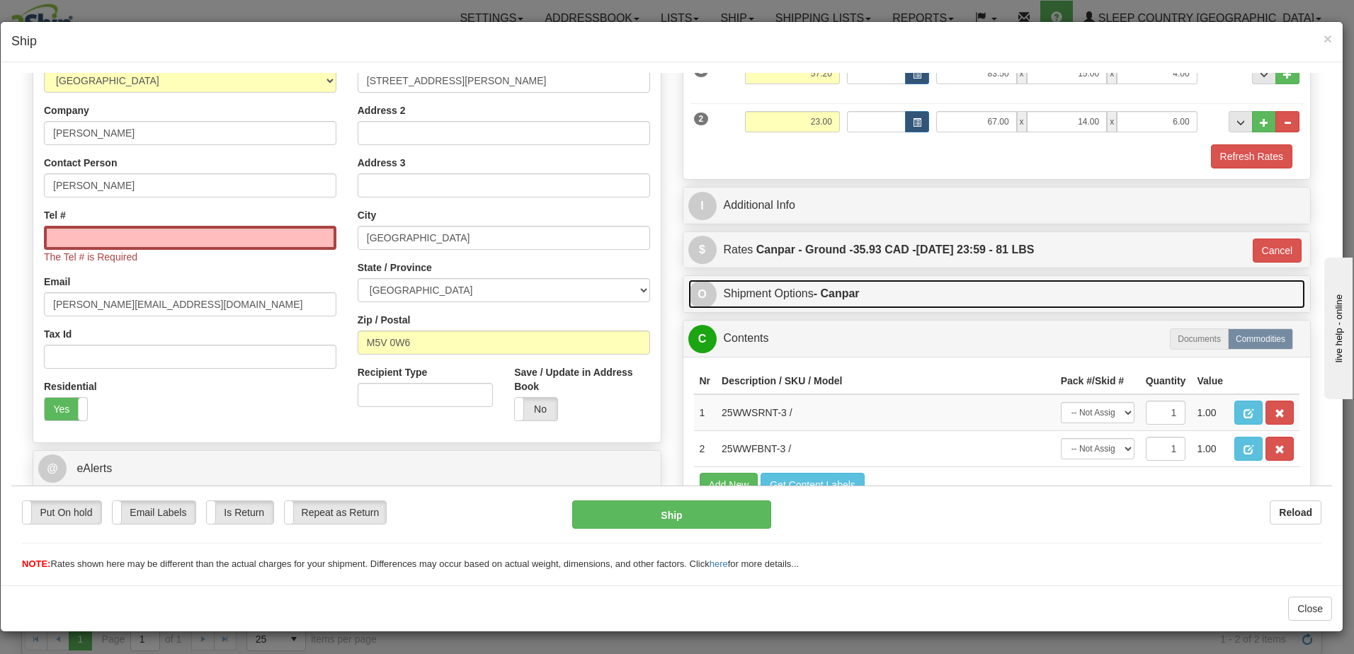
click at [877, 294] on link "O Shipment Options - Canpar" at bounding box center [996, 293] width 617 height 29
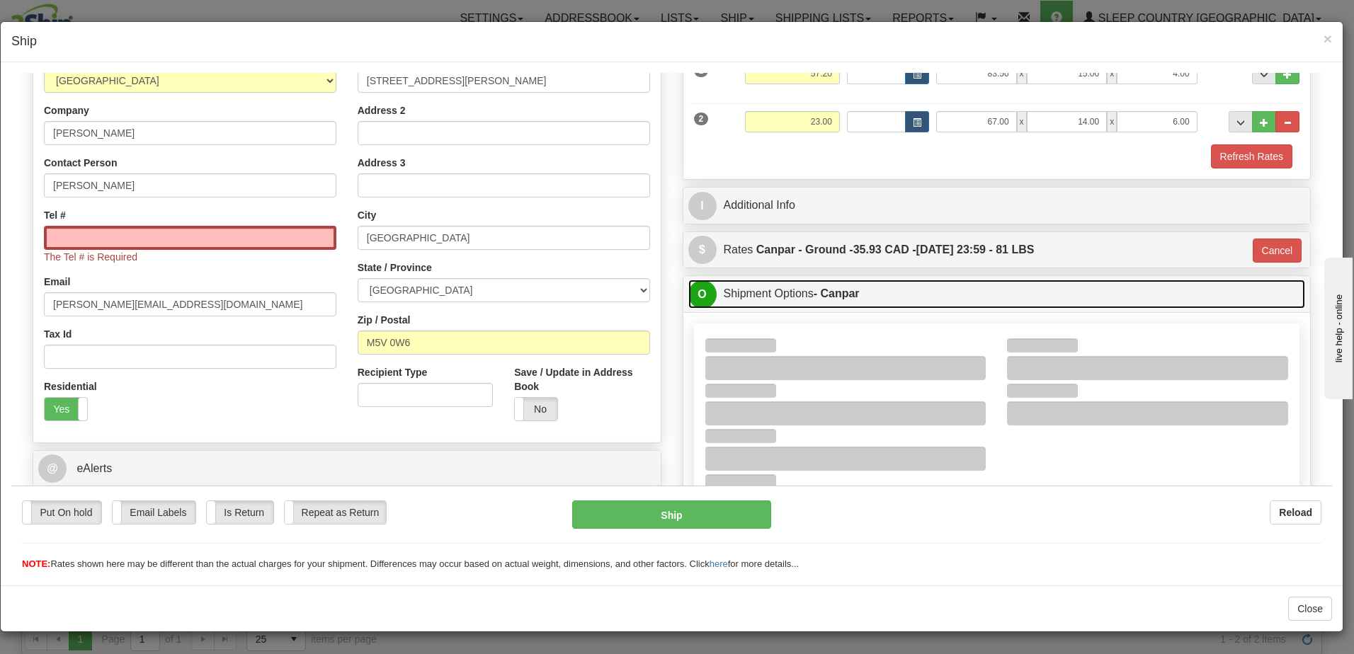
click at [923, 290] on link "O Shipment Options - Canpar" at bounding box center [996, 293] width 617 height 29
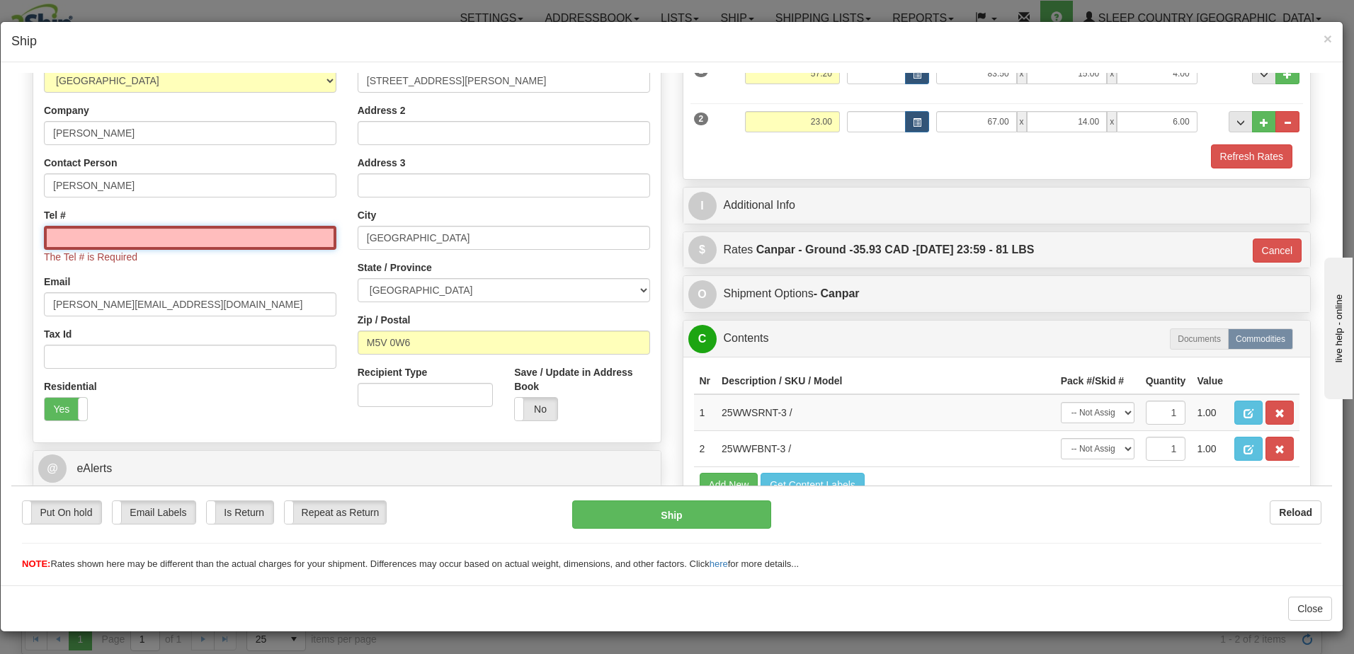
click at [72, 234] on input "Tel #" at bounding box center [190, 237] width 292 height 24
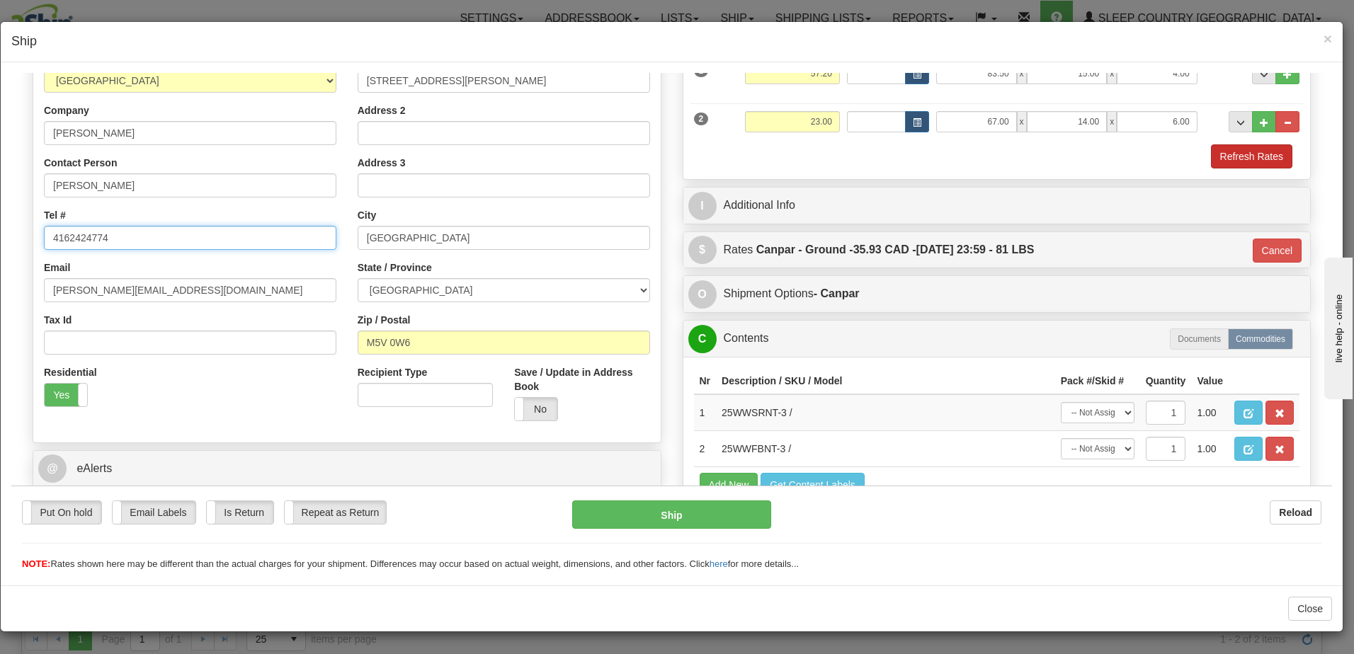
type input "4162424774"
click at [1230, 152] on button "Refresh Rates" at bounding box center [1251, 156] width 81 height 24
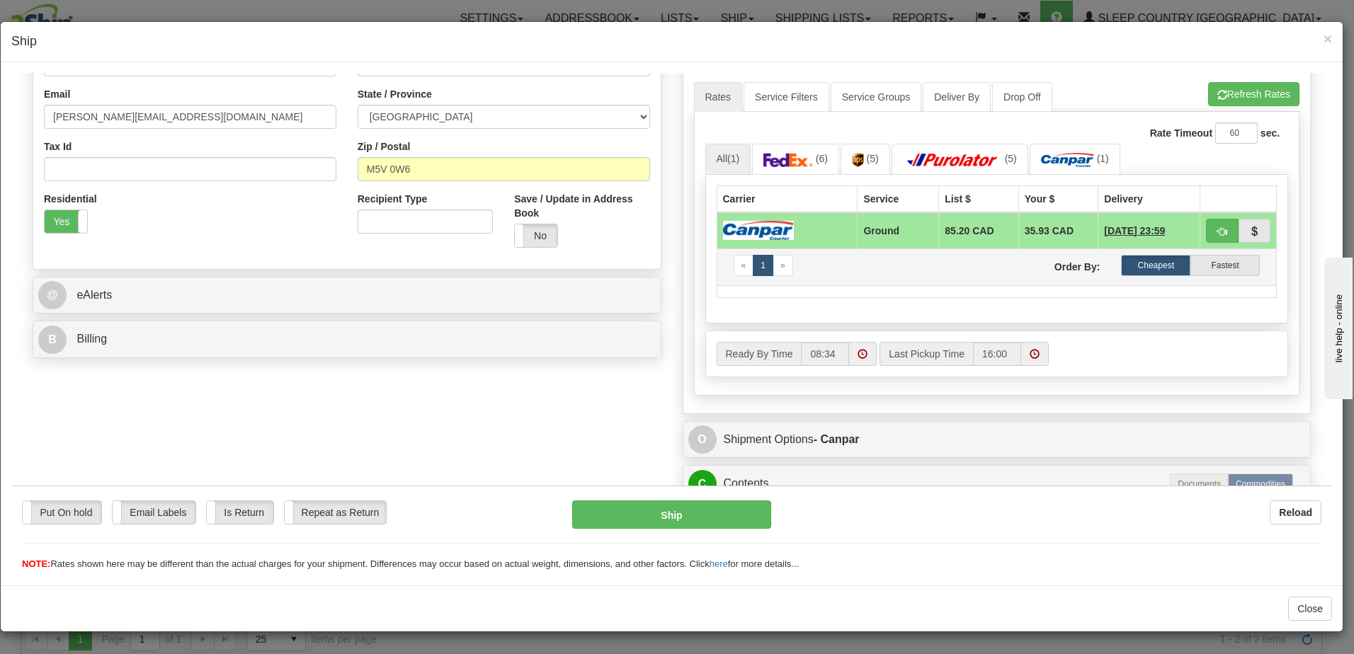
scroll to position [354, 0]
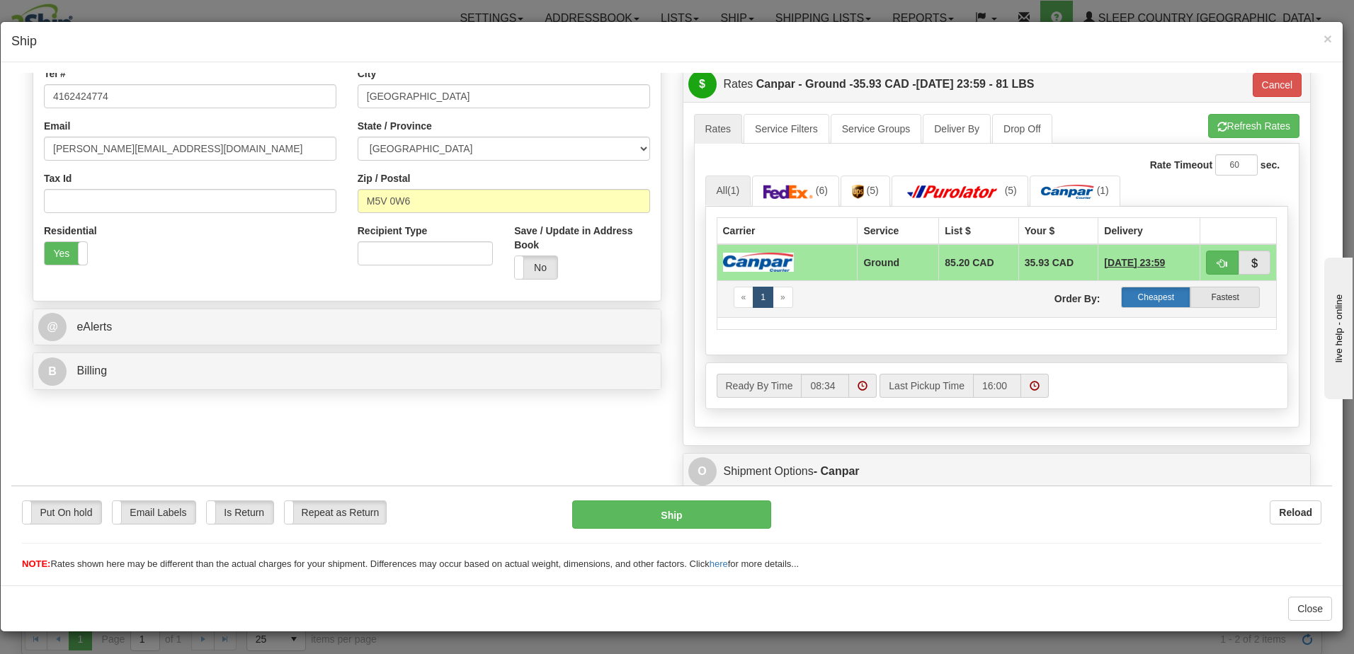
click at [1136, 293] on label "Cheapest" at bounding box center [1155, 296] width 69 height 21
click at [1226, 125] on button "Refresh Rates" at bounding box center [1253, 125] width 91 height 24
type input "1"
click at [1029, 382] on span at bounding box center [1034, 385] width 10 height 10
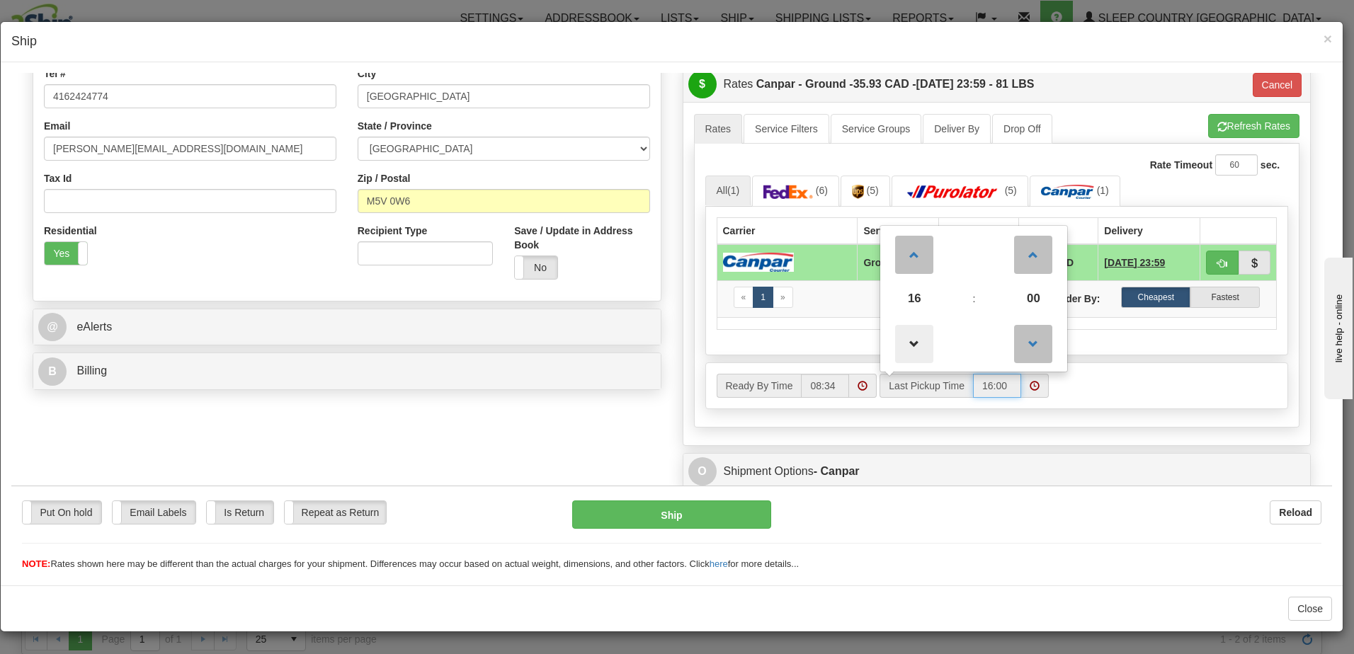
click at [910, 352] on span at bounding box center [914, 343] width 38 height 38
type input "15:00"
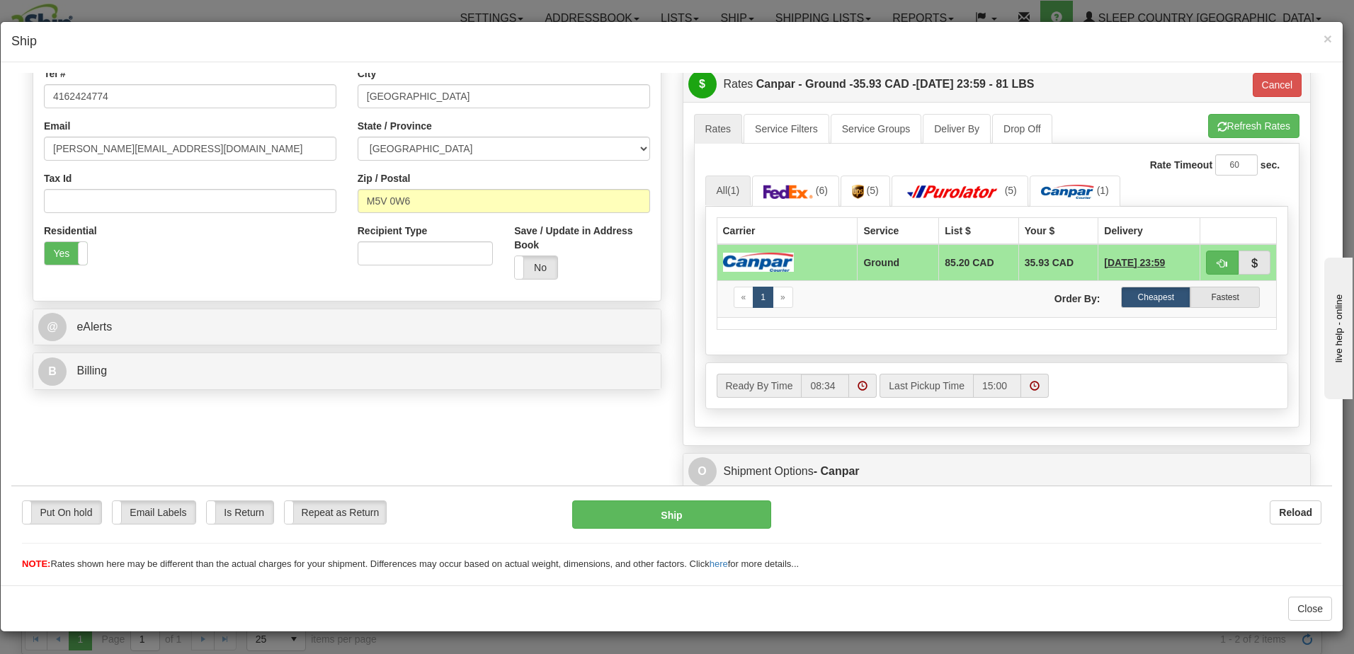
click at [1172, 508] on div "Reload" at bounding box center [1056, 512] width 529 height 24
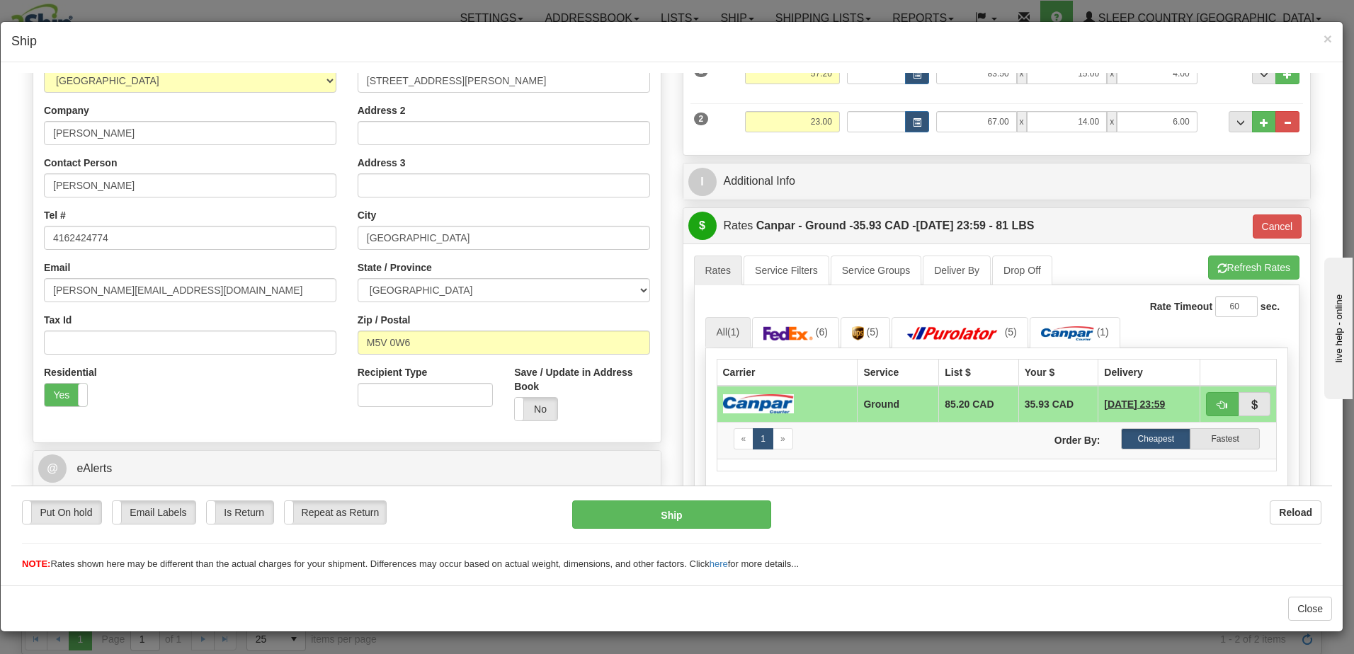
scroll to position [142, 0]
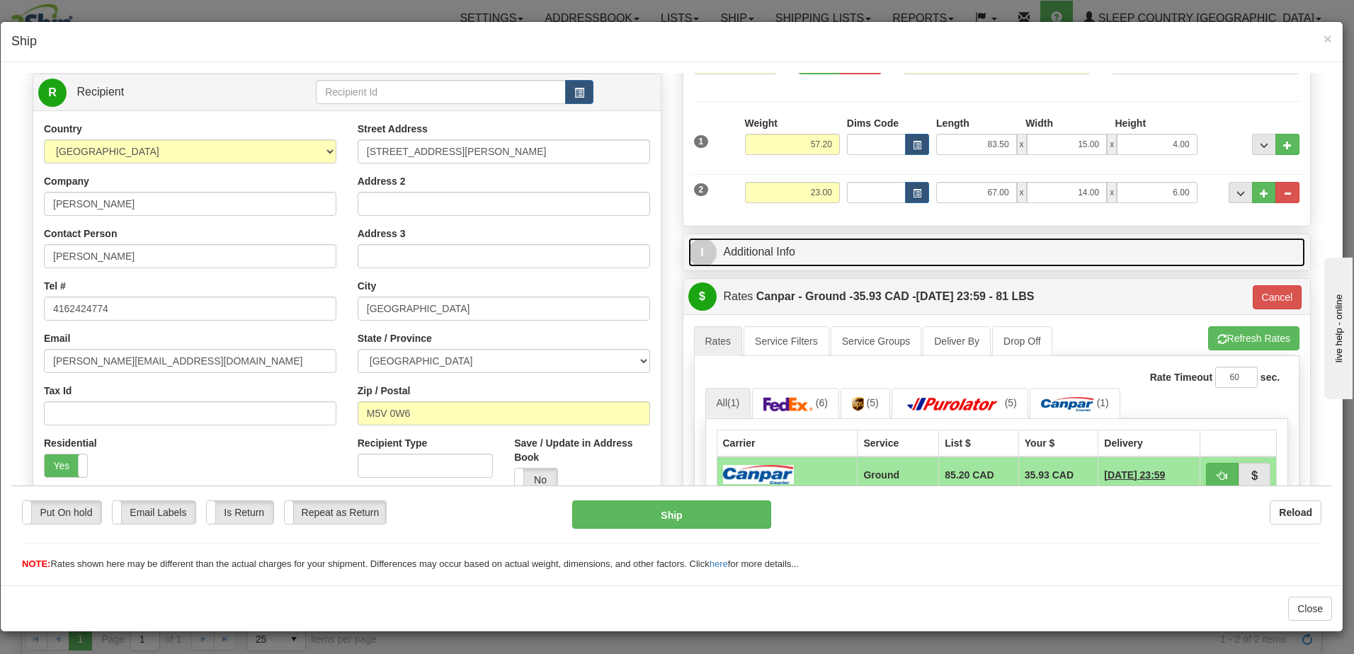
click at [913, 253] on link "I Additional Info" at bounding box center [996, 251] width 617 height 29
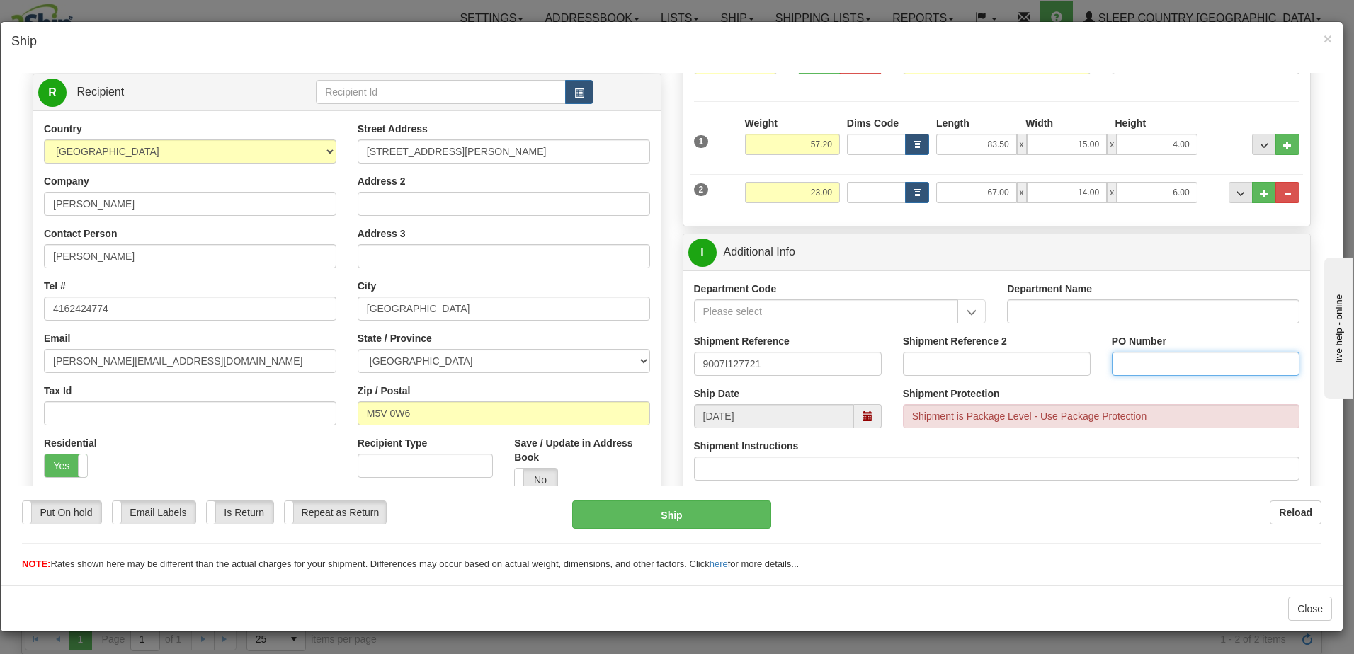
click at [1141, 363] on input "PO Number" at bounding box center [1206, 363] width 188 height 24
type input "1028996"
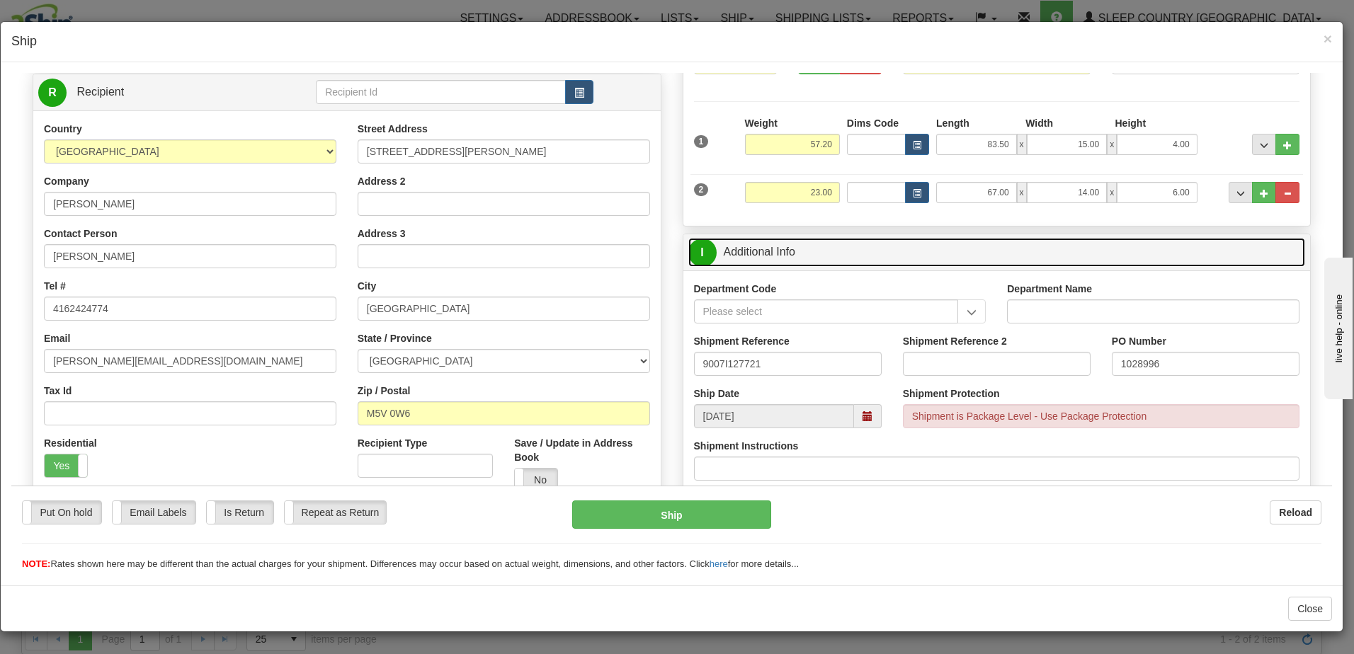
click at [780, 238] on link "I Additional Info" at bounding box center [996, 251] width 617 height 29
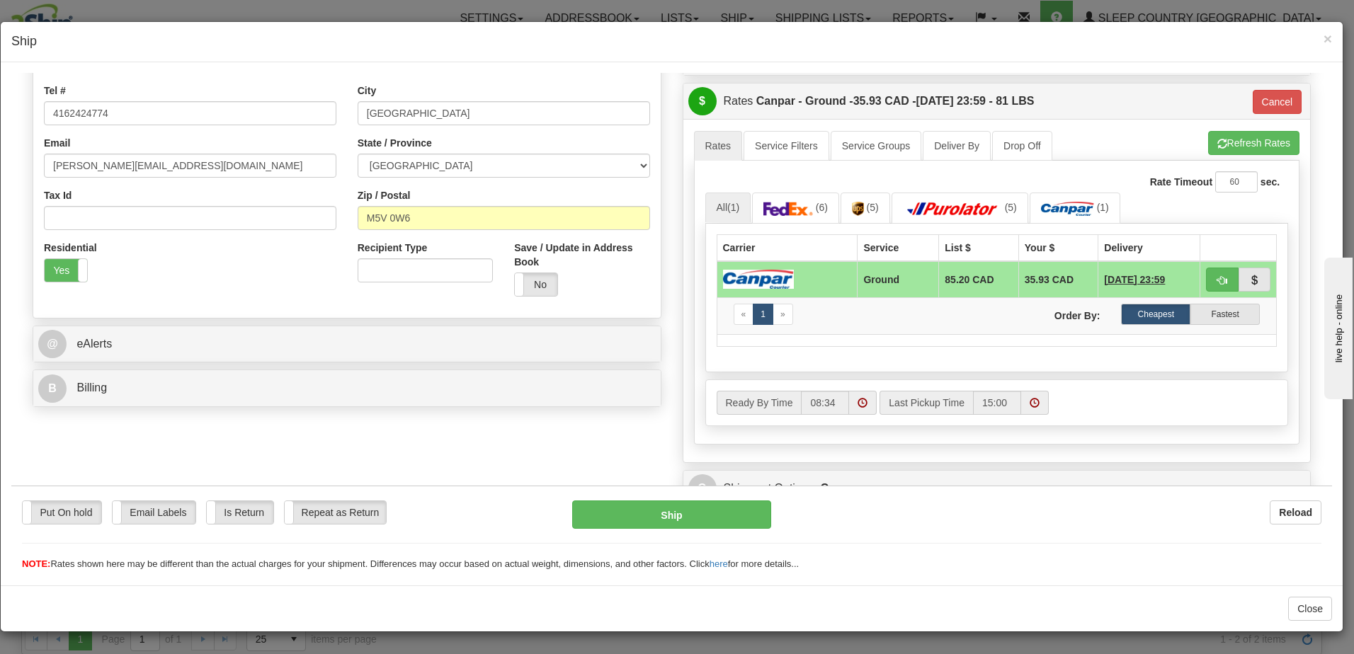
scroll to position [354, 0]
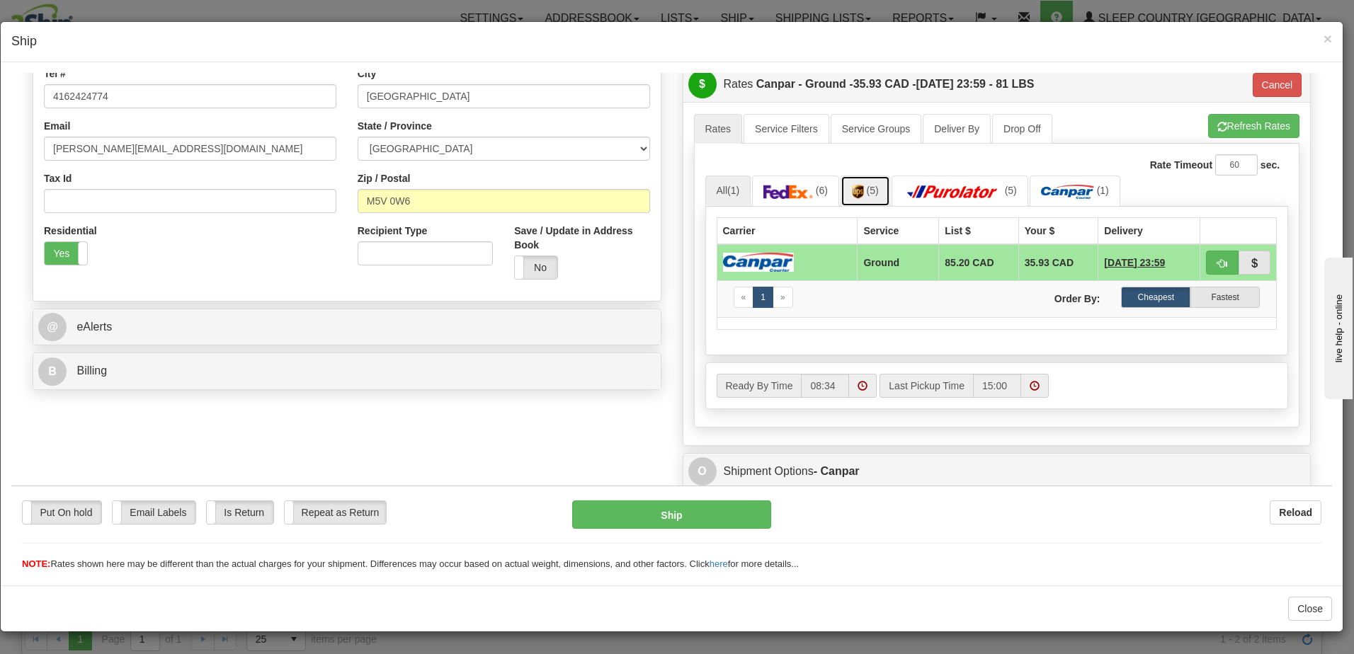
click at [867, 186] on span "(5)" at bounding box center [873, 189] width 12 height 11
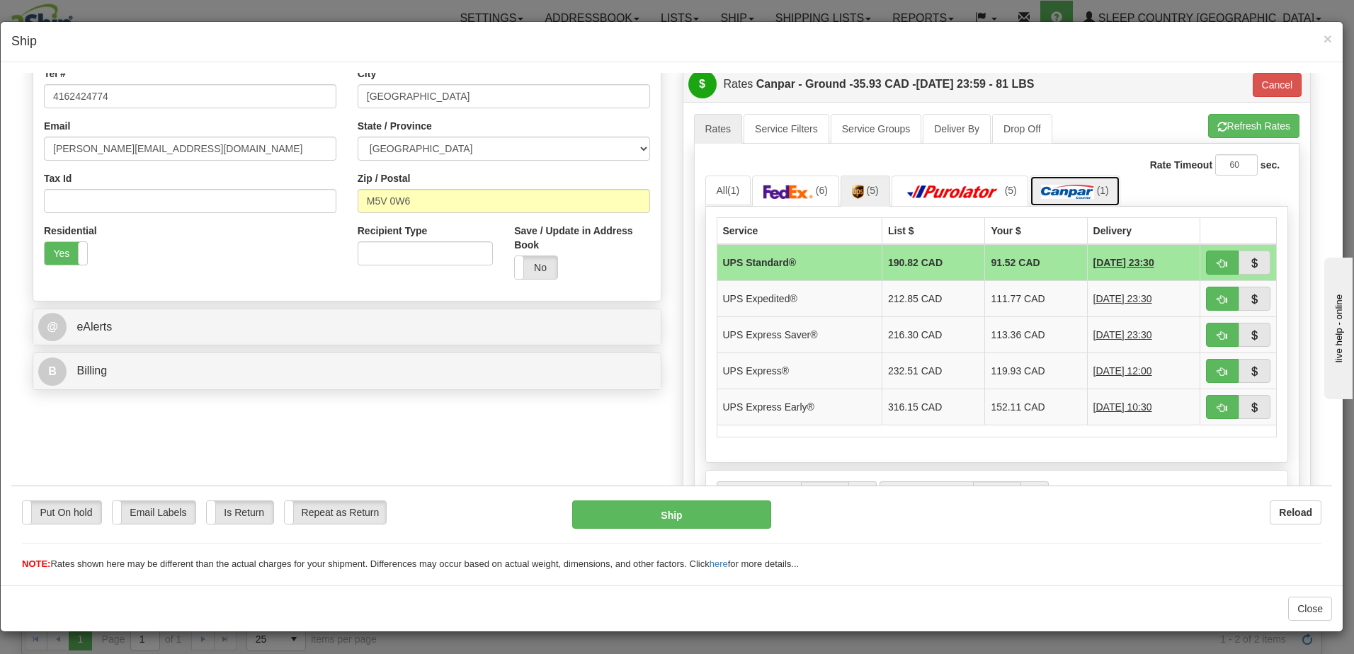
click at [1090, 189] on img at bounding box center [1067, 191] width 53 height 14
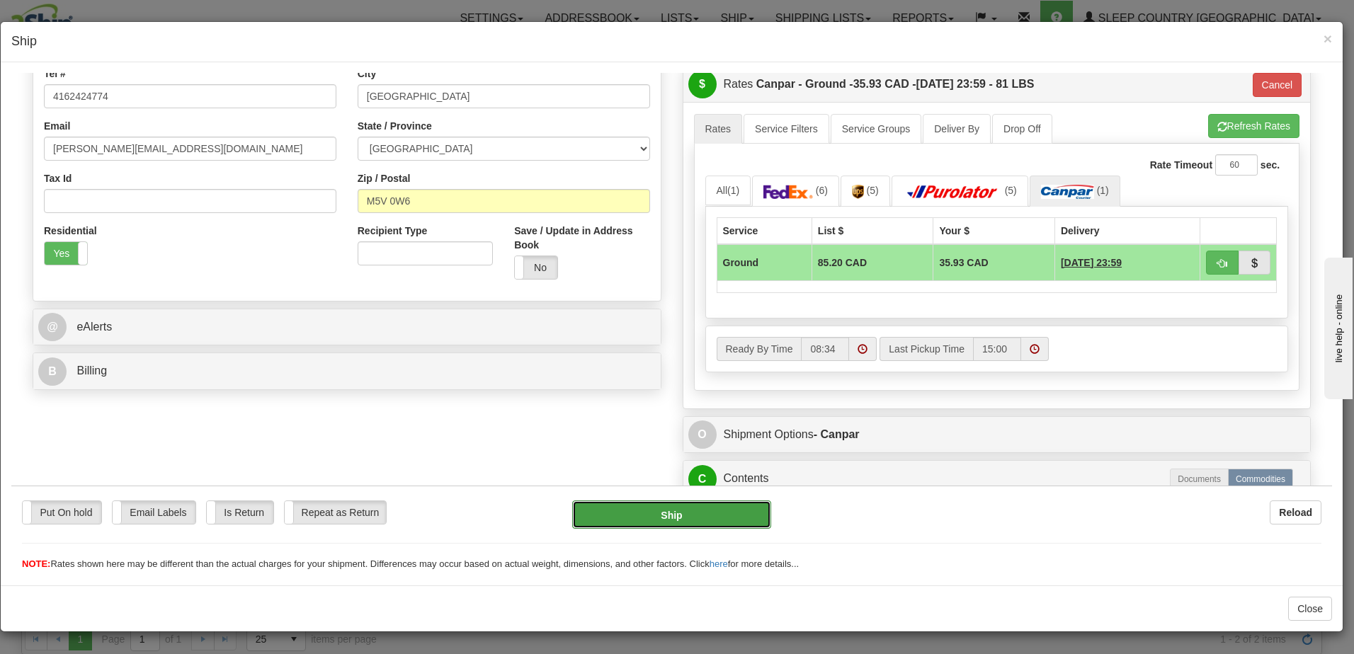
click at [678, 514] on button "Ship" at bounding box center [671, 514] width 199 height 28
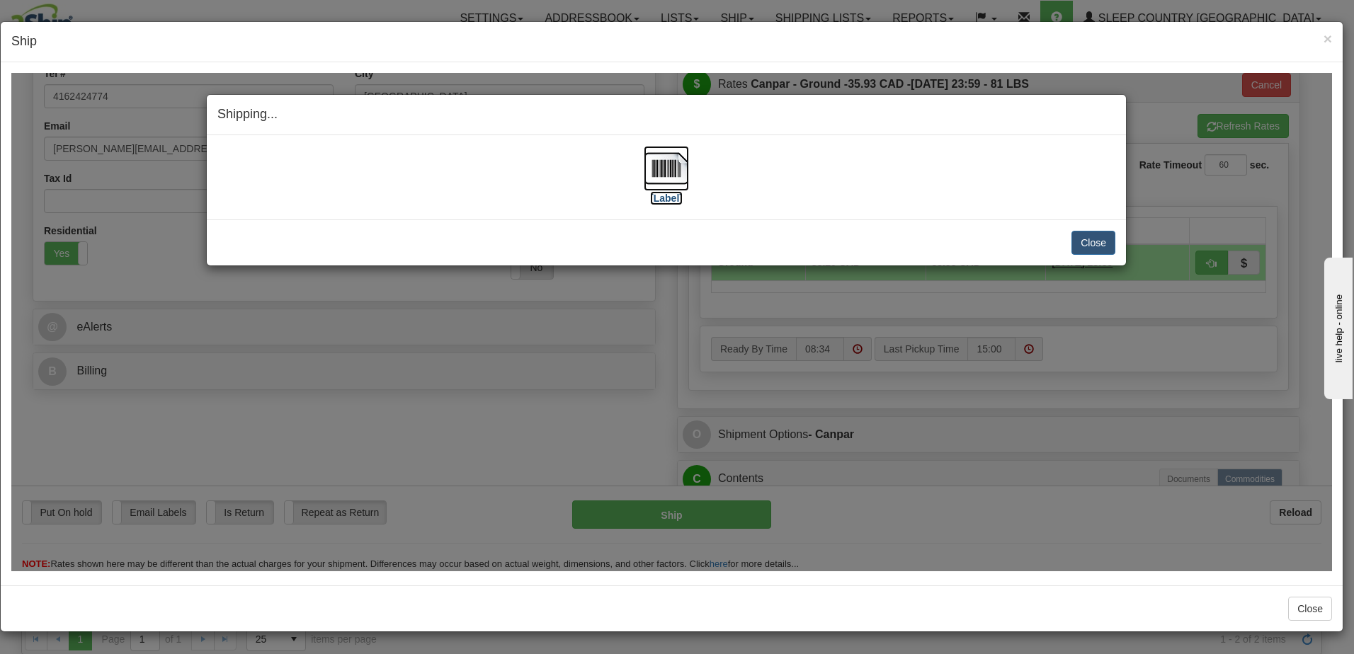
click at [668, 195] on label "[Label]" at bounding box center [666, 197] width 33 height 14
click at [1100, 235] on button "Close" at bounding box center [1093, 242] width 44 height 24
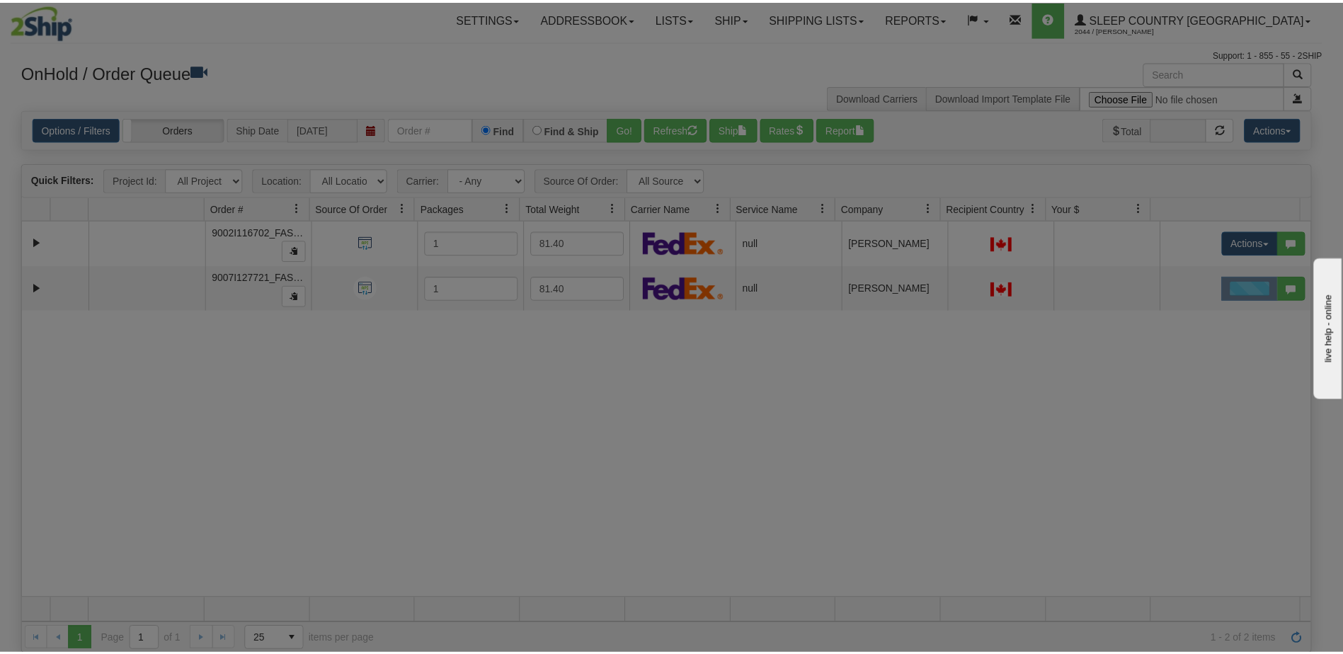
scroll to position [0, 0]
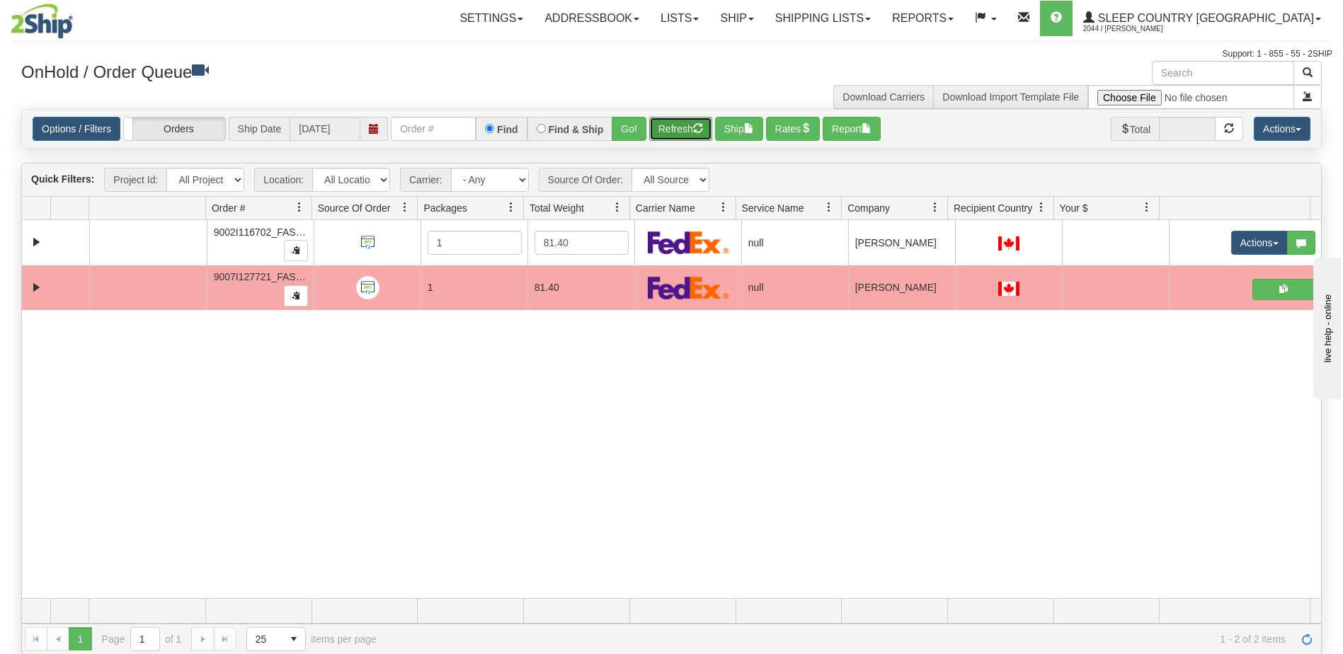
click at [681, 120] on button "Refresh" at bounding box center [680, 129] width 63 height 24
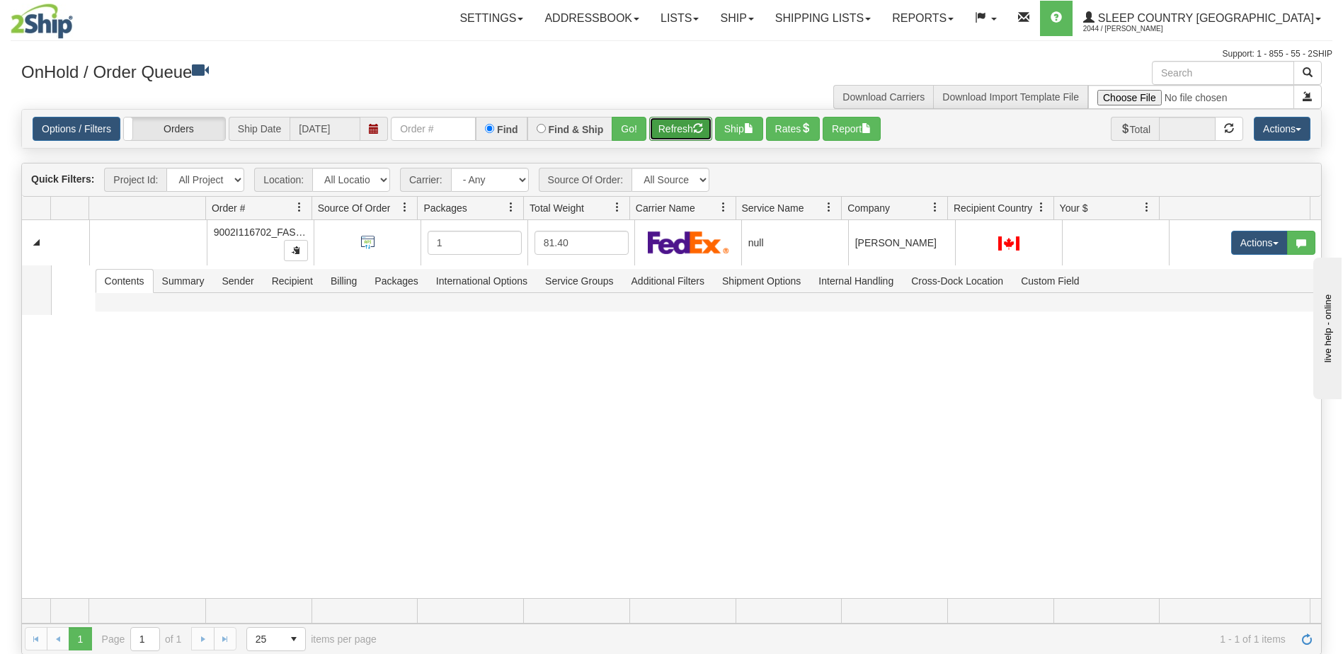
click at [685, 130] on button "Refresh" at bounding box center [680, 129] width 63 height 24
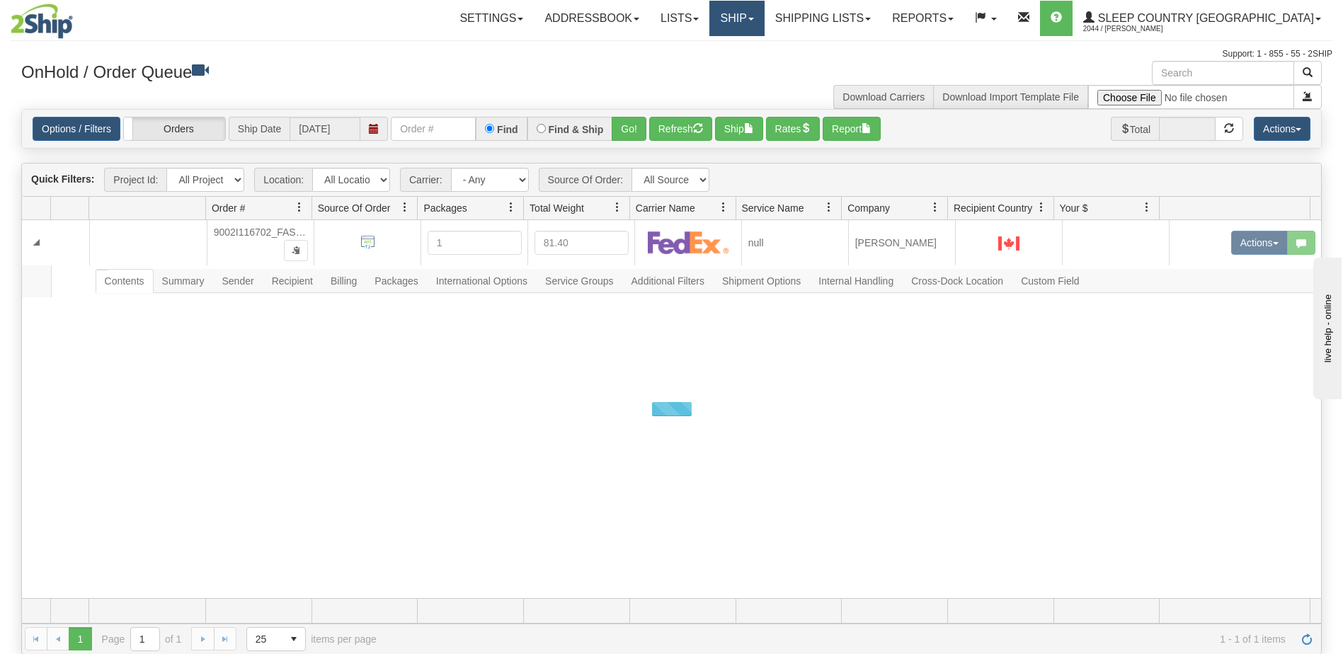
click at [764, 24] on link "Ship" at bounding box center [736, 18] width 55 height 35
click at [750, 67] on span "OnHold / Order Queue" at bounding box center [700, 67] width 100 height 11
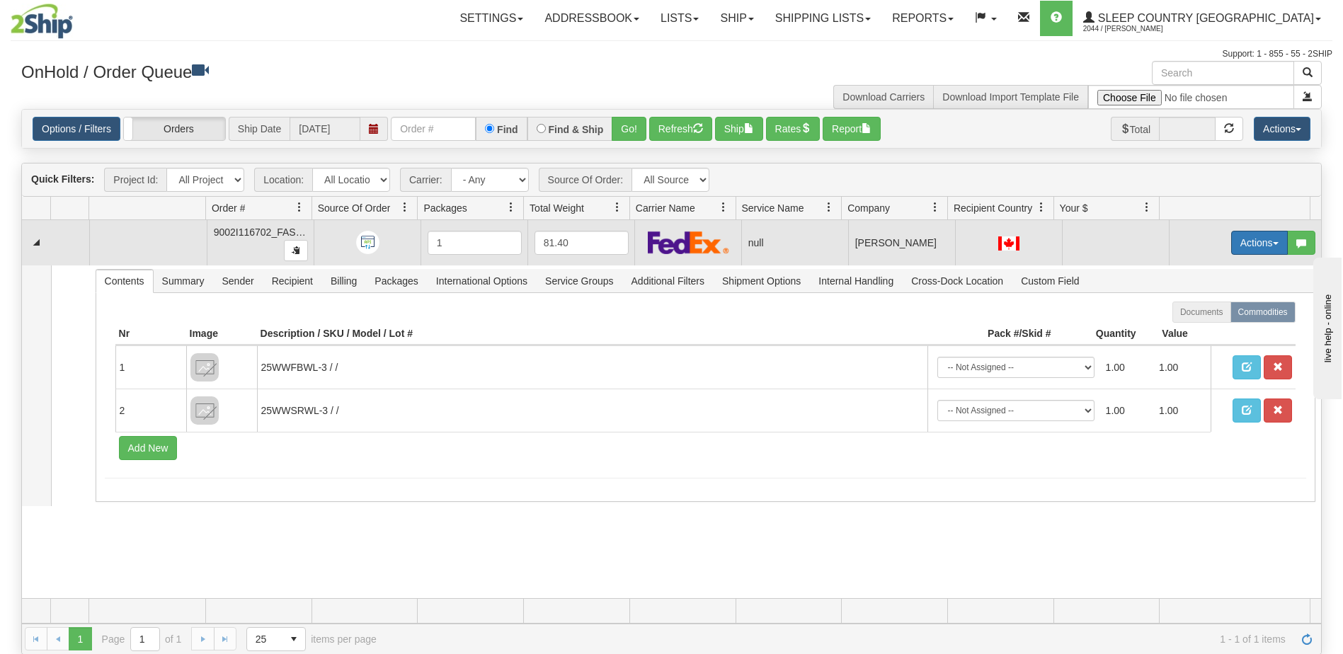
click at [1238, 248] on button "Actions" at bounding box center [1259, 243] width 57 height 24
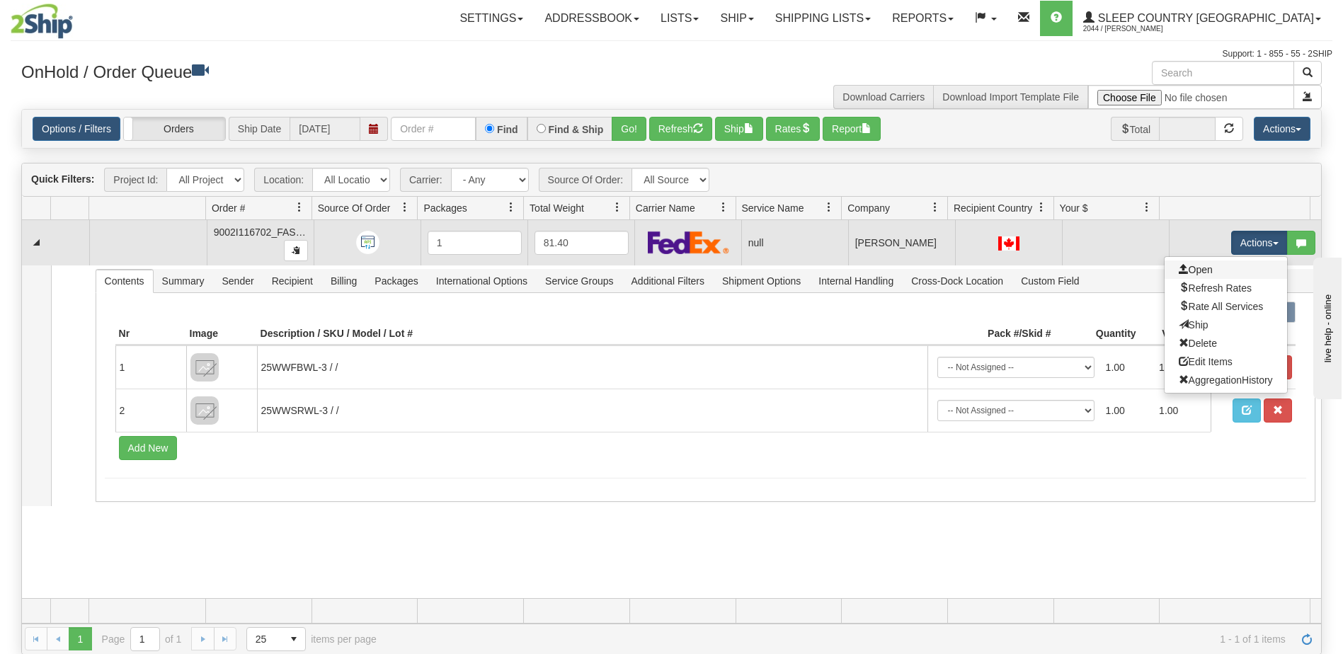
click at [1206, 269] on link "Open" at bounding box center [1226, 270] width 122 height 18
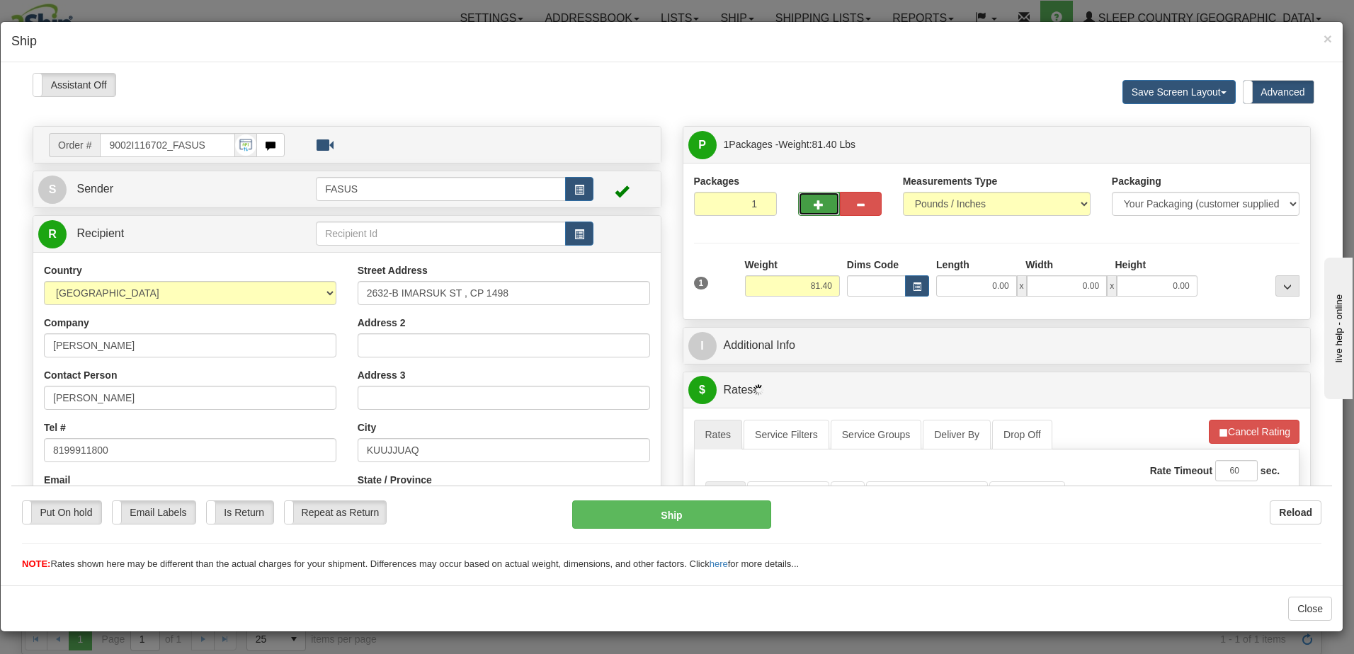
click at [816, 200] on span "button" at bounding box center [818, 204] width 10 height 9
type input "2"
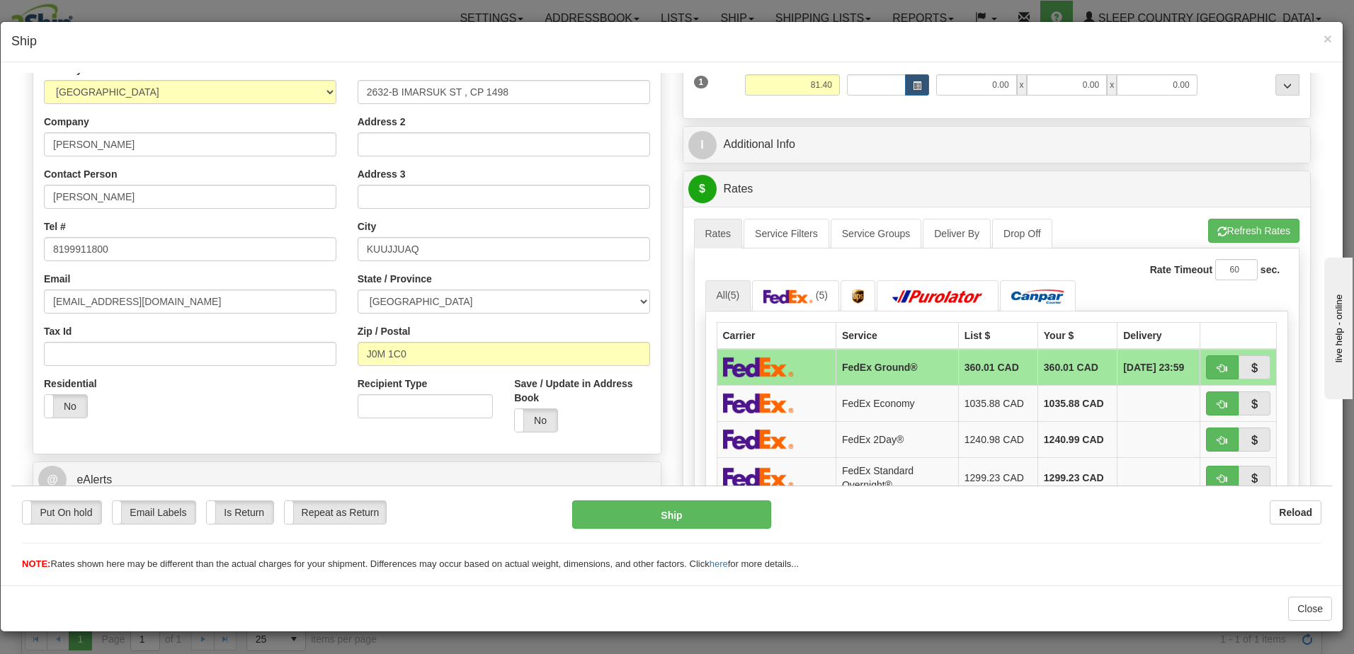
scroll to position [283, 0]
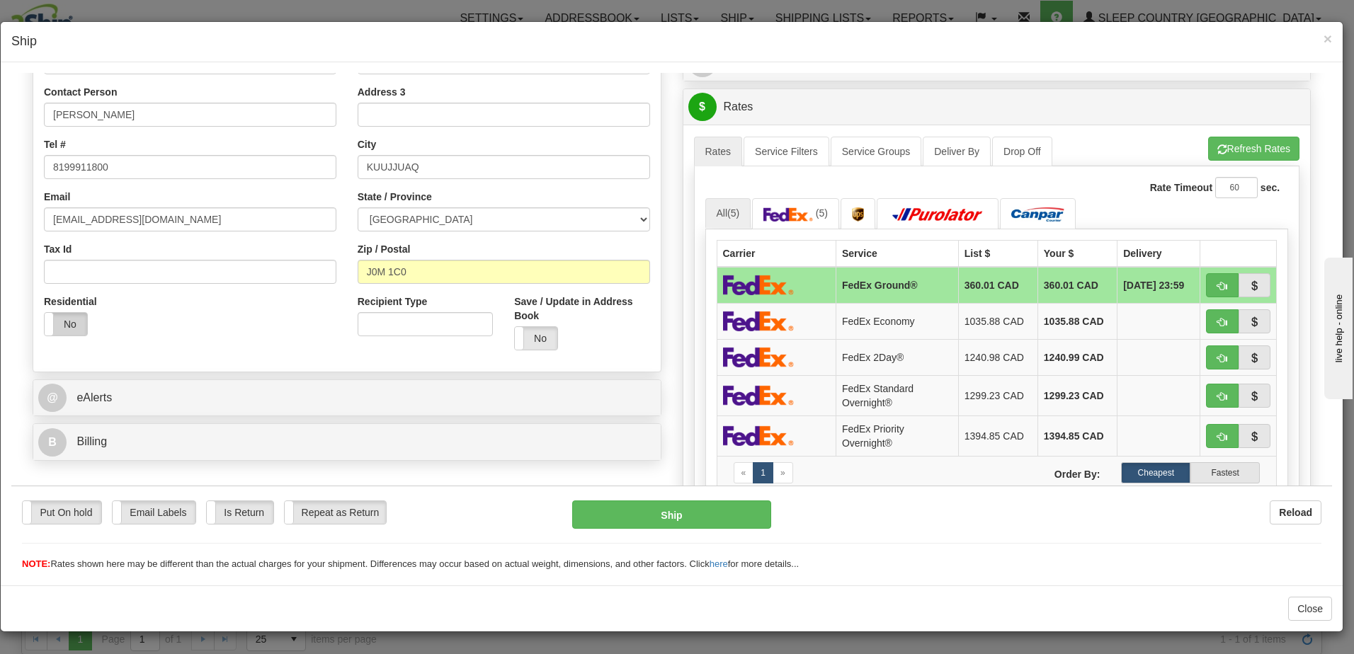
click at [64, 322] on label "No" at bounding box center [66, 323] width 42 height 23
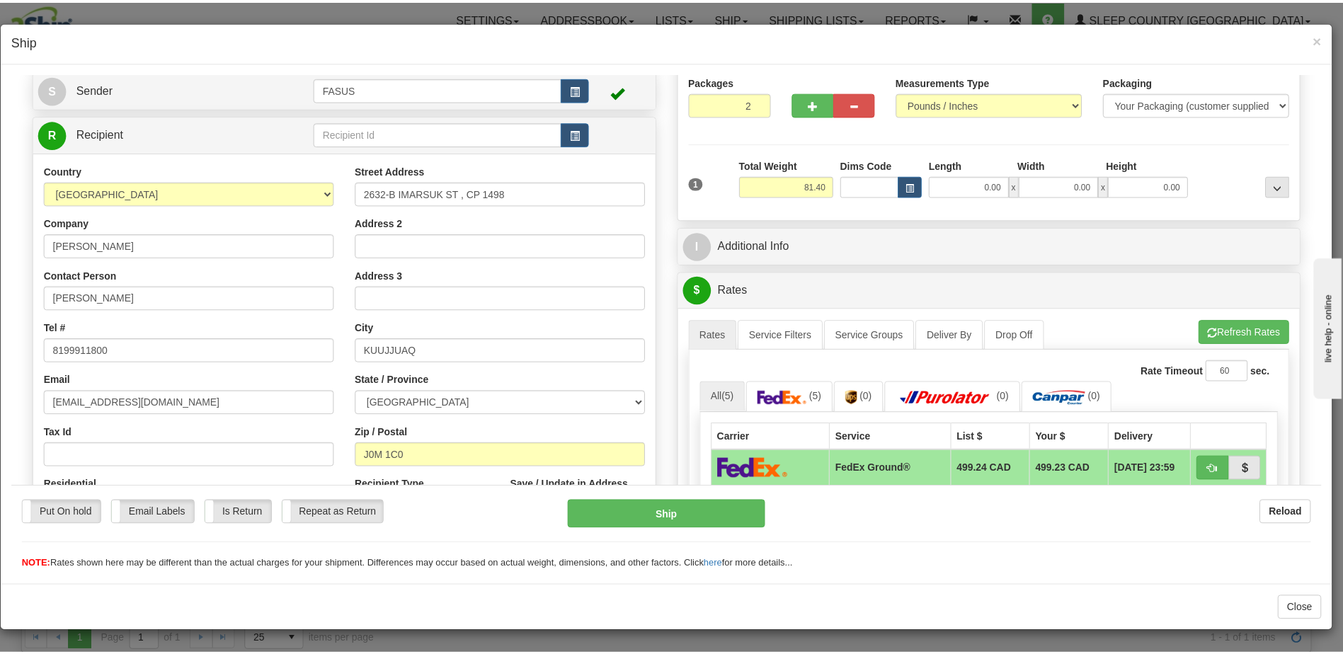
scroll to position [0, 0]
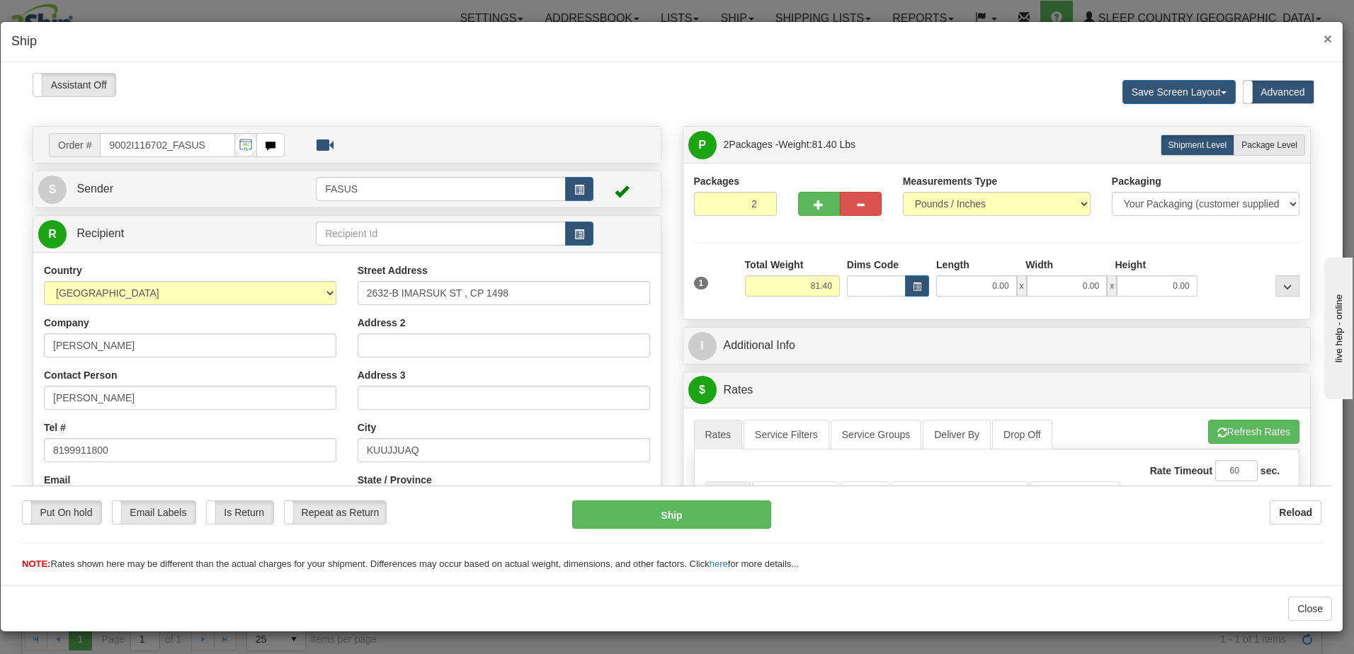
click at [1330, 38] on span "×" at bounding box center [1327, 38] width 8 height 16
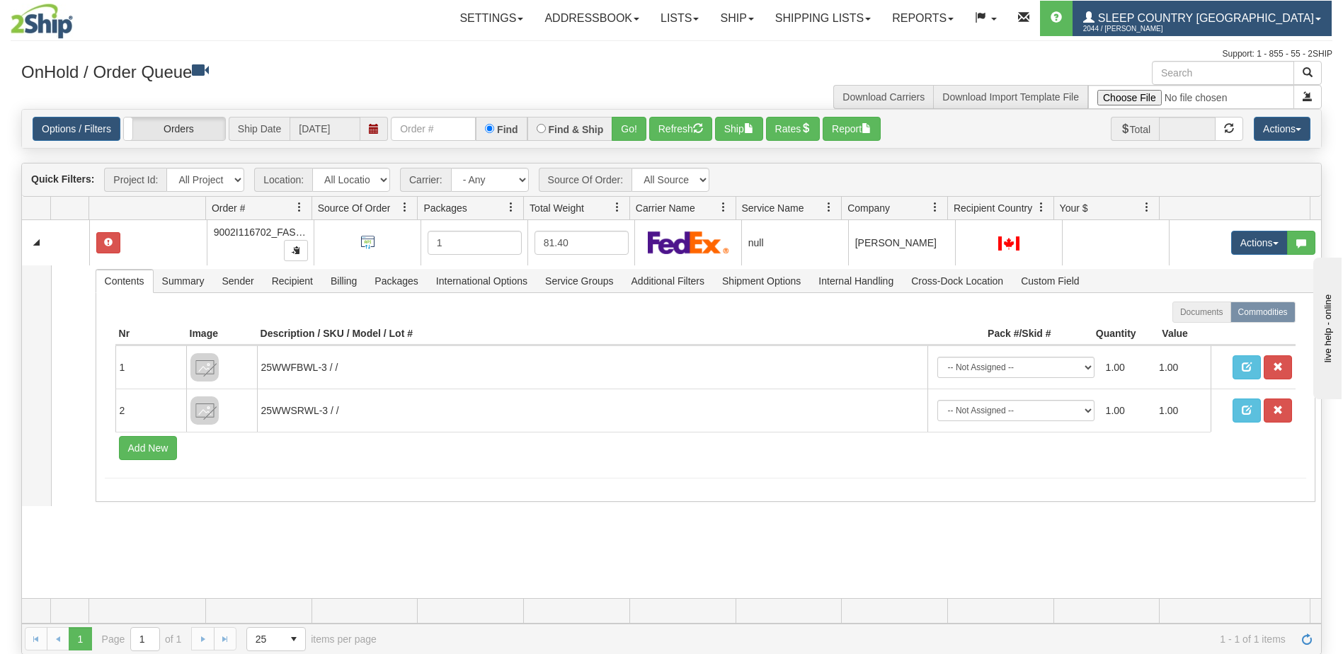
click at [1254, 11] on link "Sleep Country [GEOGRAPHIC_DATA] 2044 / [PERSON_NAME]" at bounding box center [1202, 18] width 259 height 35
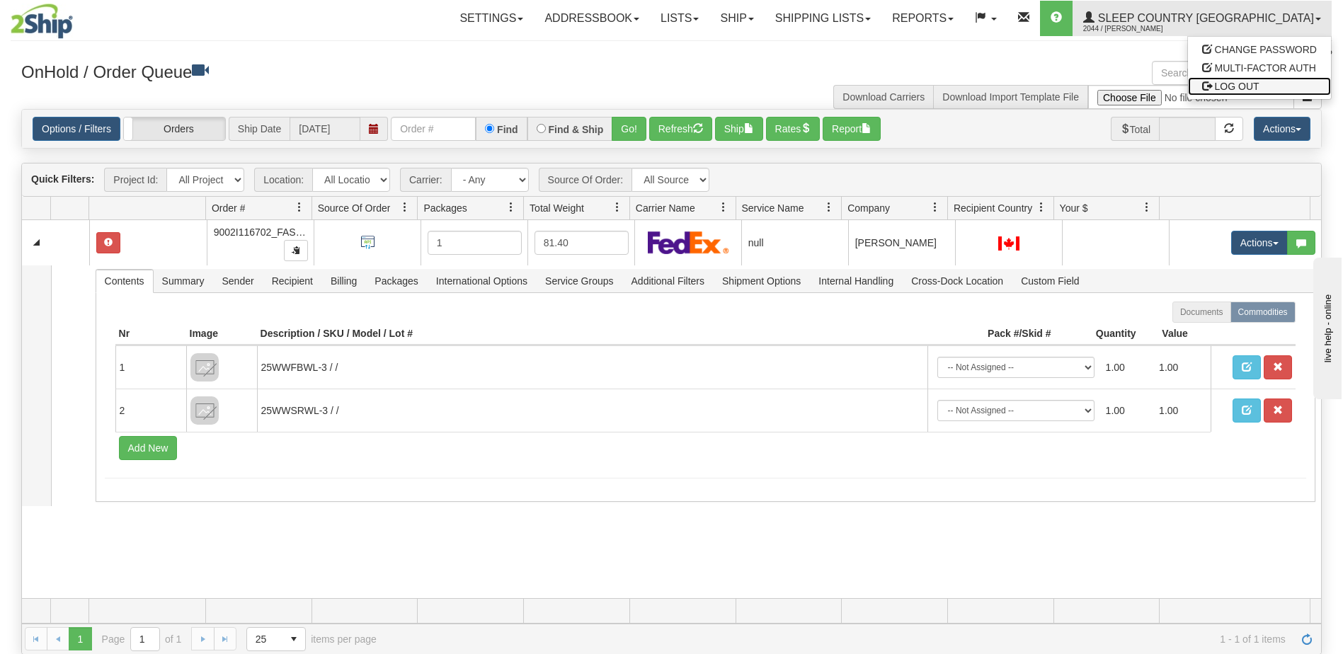
click at [1240, 84] on span "LOG OUT" at bounding box center [1237, 86] width 45 height 11
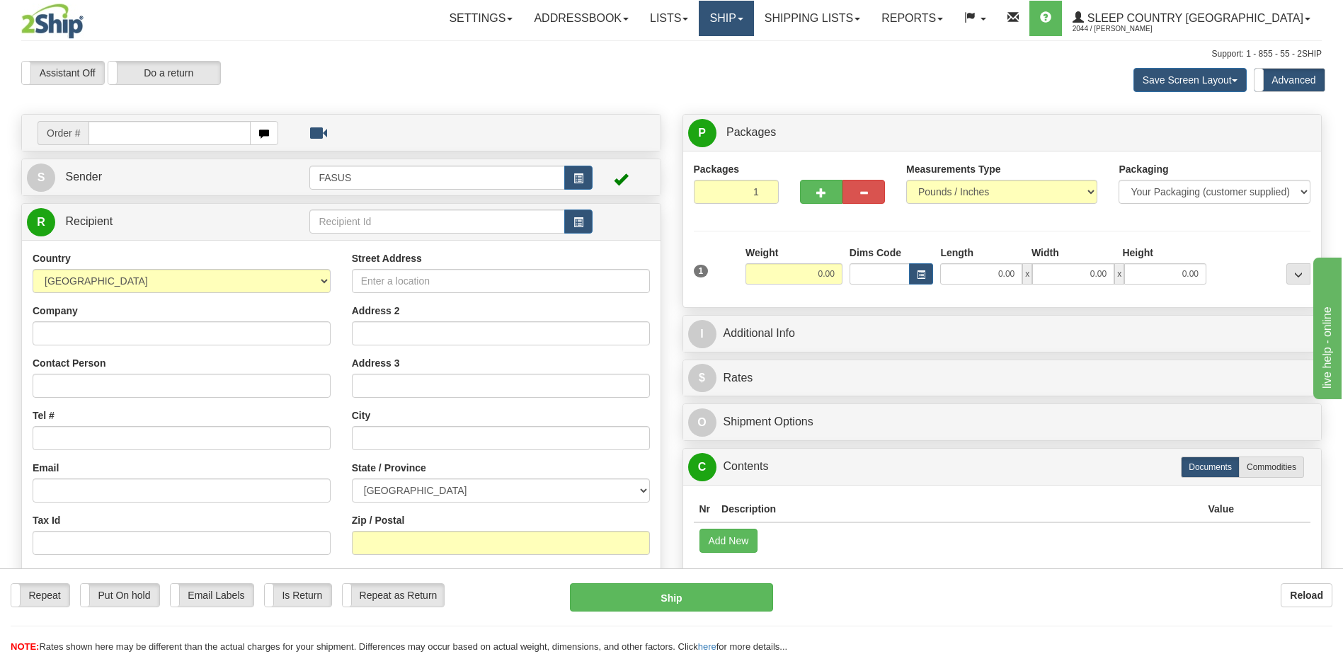
click at [743, 18] on span at bounding box center [741, 19] width 6 height 3
click at [739, 67] on span "OnHold / Order Queue" at bounding box center [689, 67] width 100 height 11
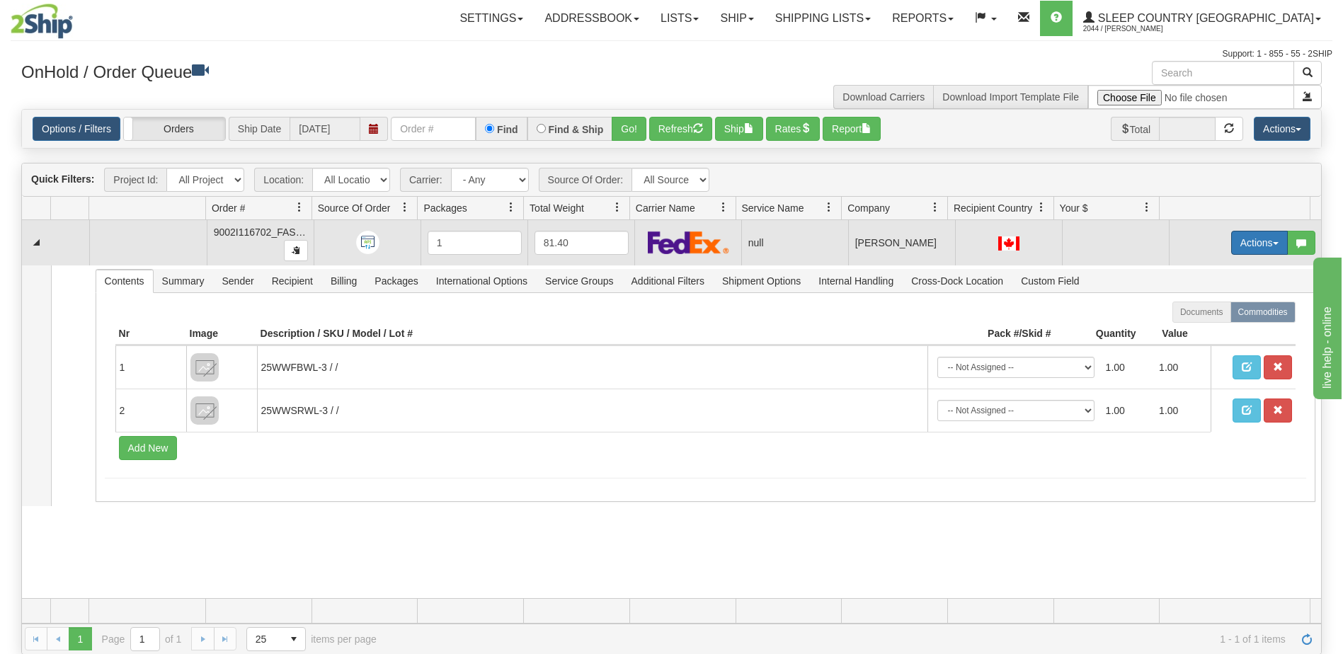
click at [1231, 242] on button "Actions" at bounding box center [1259, 243] width 57 height 24
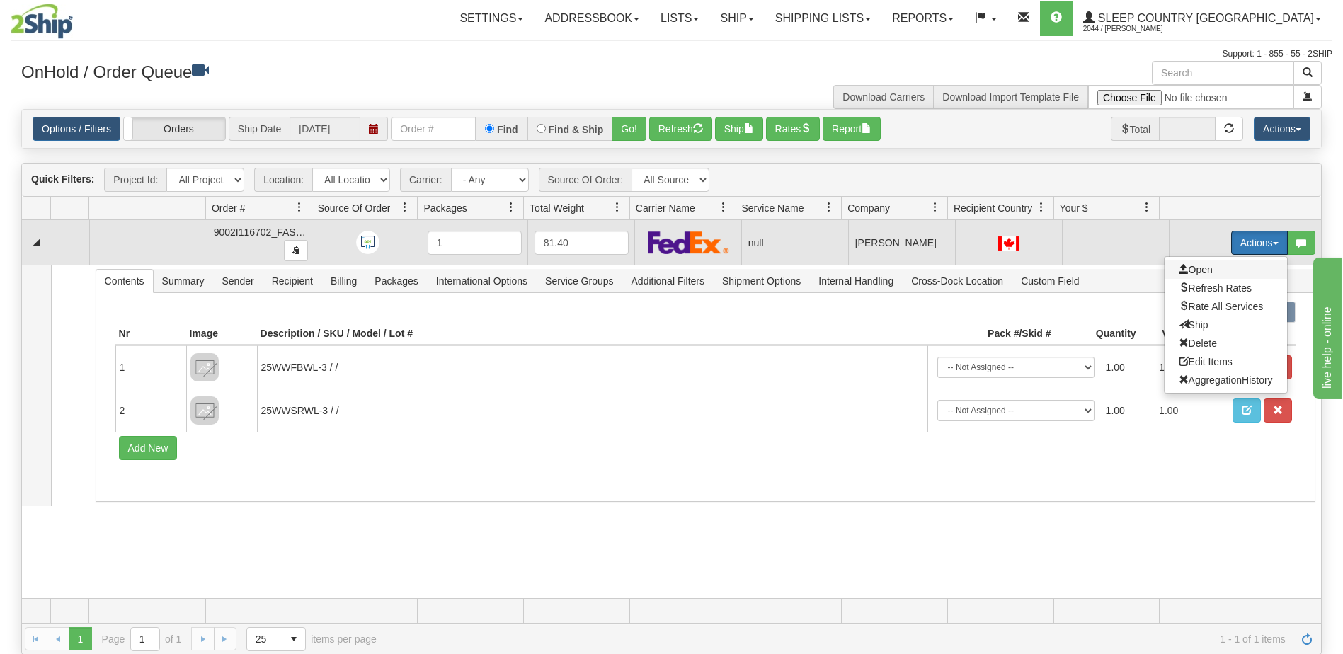
click at [1179, 268] on span "Open" at bounding box center [1196, 269] width 34 height 11
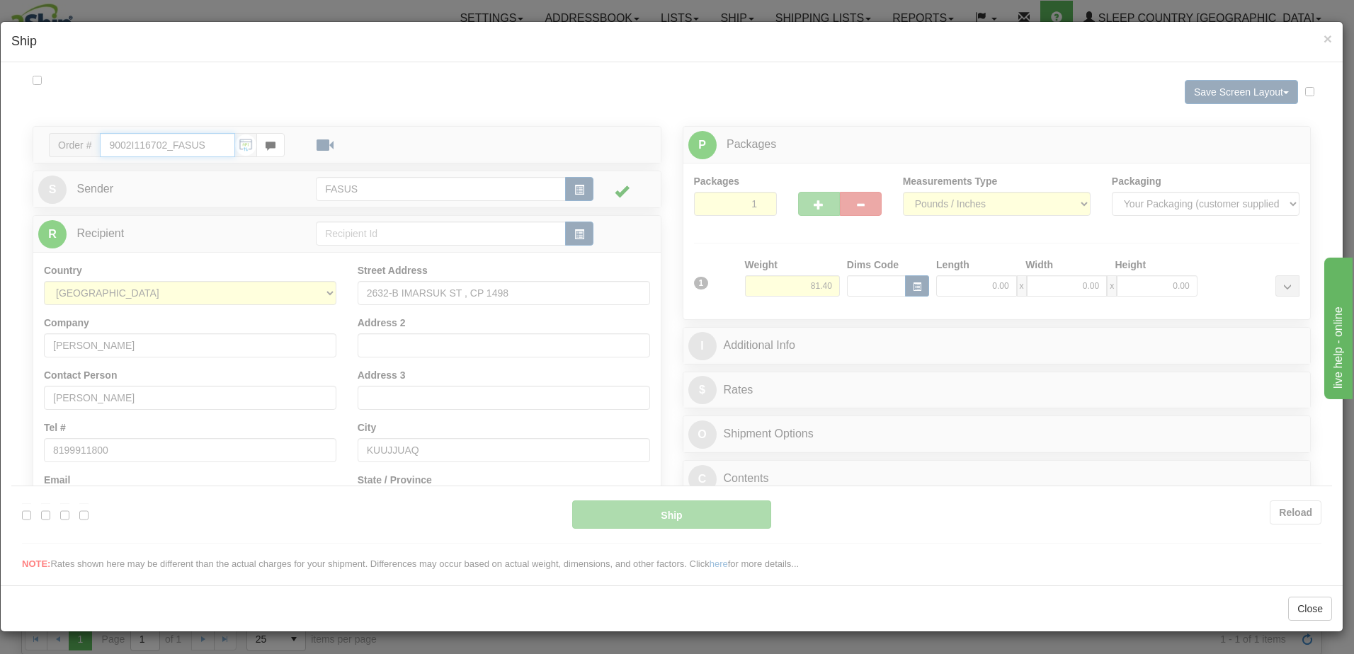
type input "09:04"
type input "16:00"
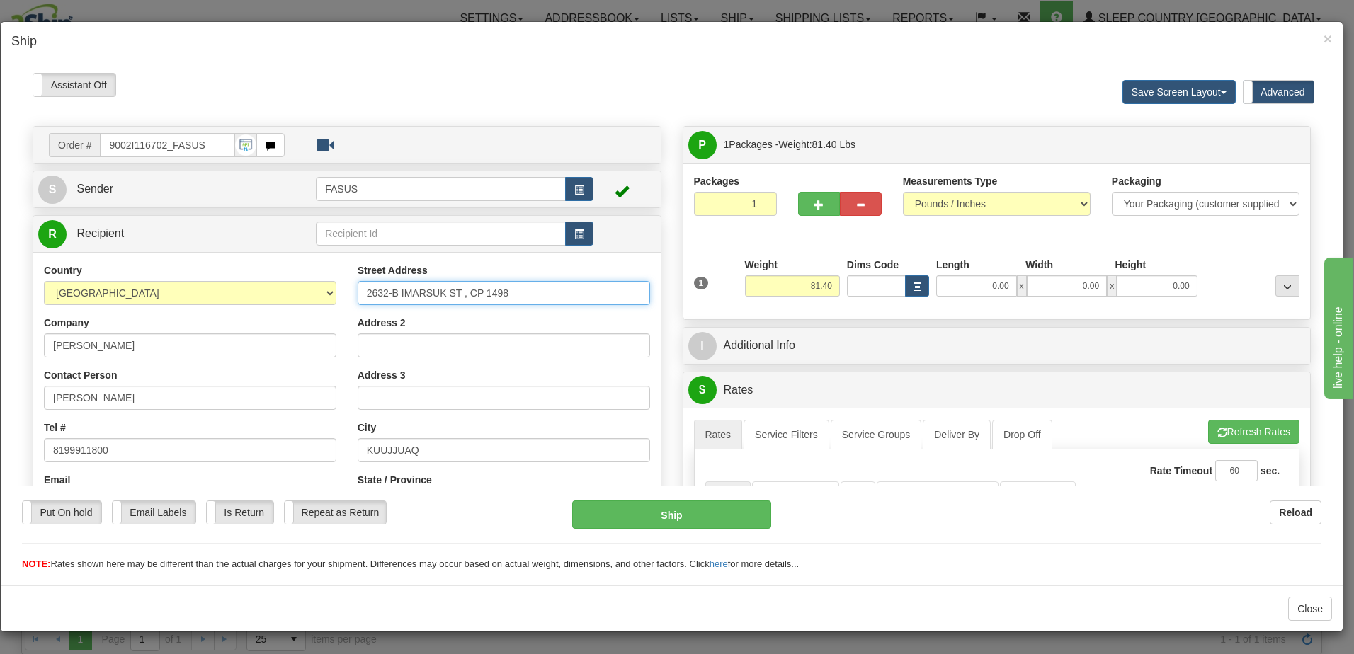
click at [511, 292] on input "2632-B IMARSUK ST , CP 1498" at bounding box center [504, 292] width 292 height 24
drag, startPoint x: 511, startPoint y: 291, endPoint x: 470, endPoint y: 290, distance: 41.1
click at [470, 290] on input "2632-B IMARSUK ST , CP 1498" at bounding box center [504, 292] width 292 height 24
type input "[STREET_ADDRESS] ,"
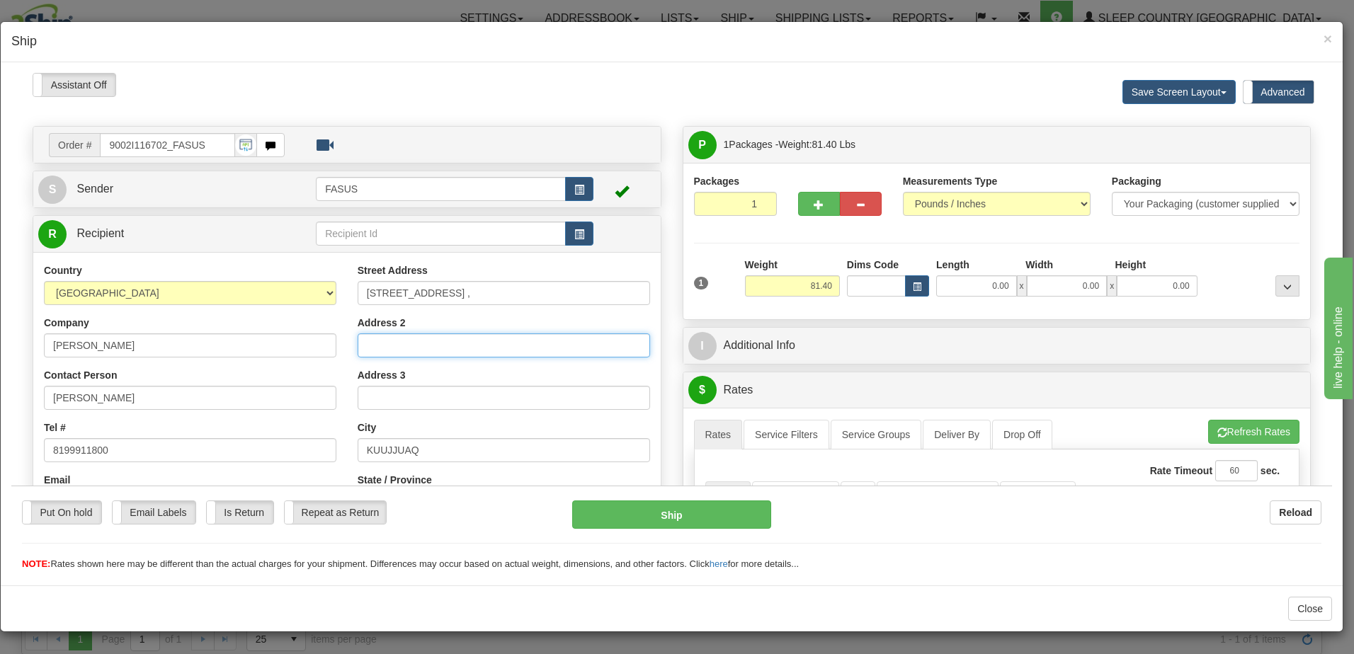
click at [367, 348] on input "Address 2" at bounding box center [504, 345] width 292 height 24
paste input "CP 1498"
type input "CP 1498"
click at [481, 307] on div "Street Address [STREET_ADDRESS] , Address 2 CP 1498 Address 3 City [GEOGRAPHIC_…" at bounding box center [504, 453] width 314 height 381
click at [827, 202] on button "button" at bounding box center [819, 203] width 42 height 24
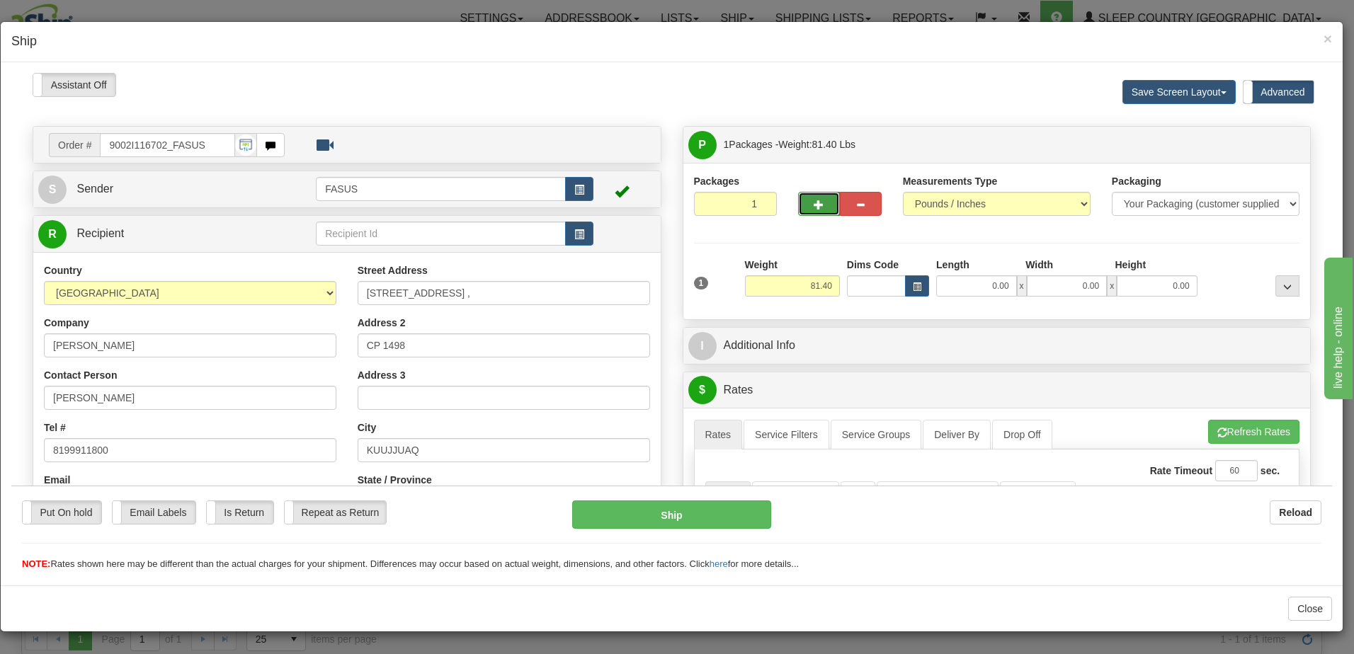
type input "2"
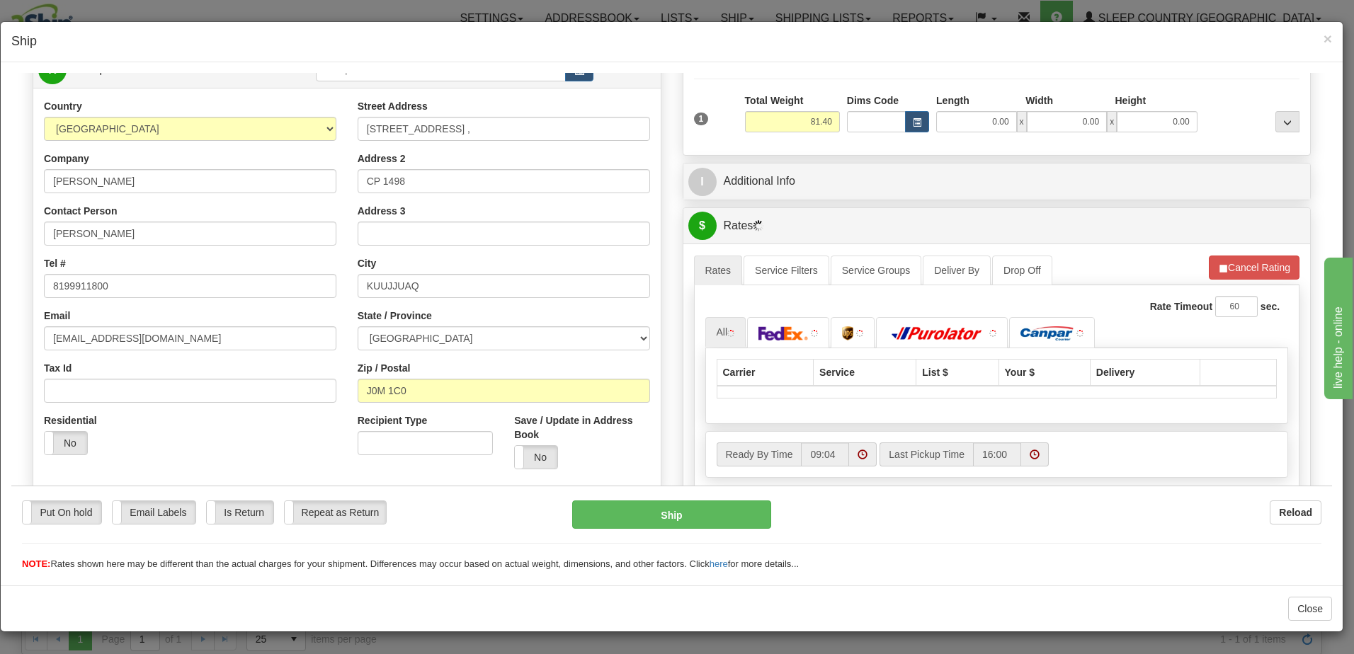
scroll to position [212, 0]
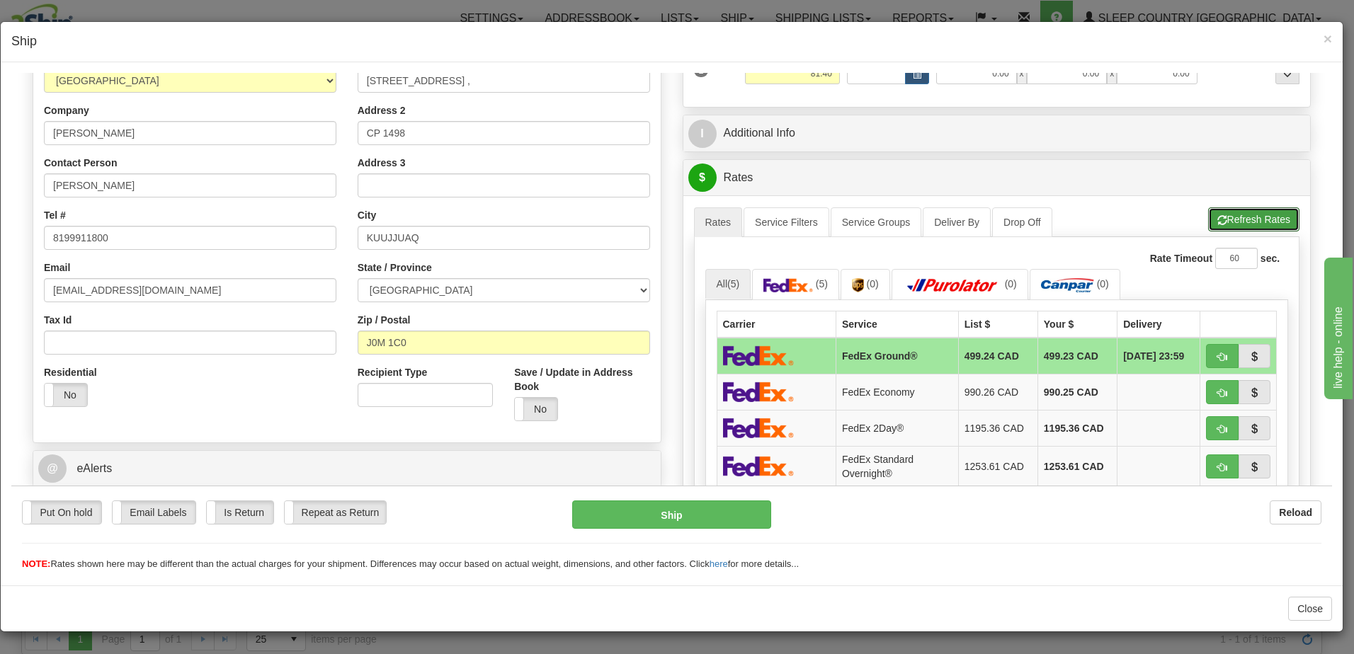
click at [1265, 215] on button "Refresh Rates" at bounding box center [1253, 219] width 91 height 24
drag, startPoint x: 442, startPoint y: 234, endPoint x: 333, endPoint y: 232, distance: 109.7
click at [333, 232] on div "Country [GEOGRAPHIC_DATA] [GEOGRAPHIC_DATA] [GEOGRAPHIC_DATA] [GEOGRAPHIC_DATA]…" at bounding box center [346, 240] width 627 height 381
drag, startPoint x: 451, startPoint y: 135, endPoint x: 270, endPoint y: 129, distance: 180.6
click at [270, 129] on div "Country [GEOGRAPHIC_DATA] [GEOGRAPHIC_DATA] [GEOGRAPHIC_DATA] [GEOGRAPHIC_DATA]…" at bounding box center [346, 240] width 627 height 381
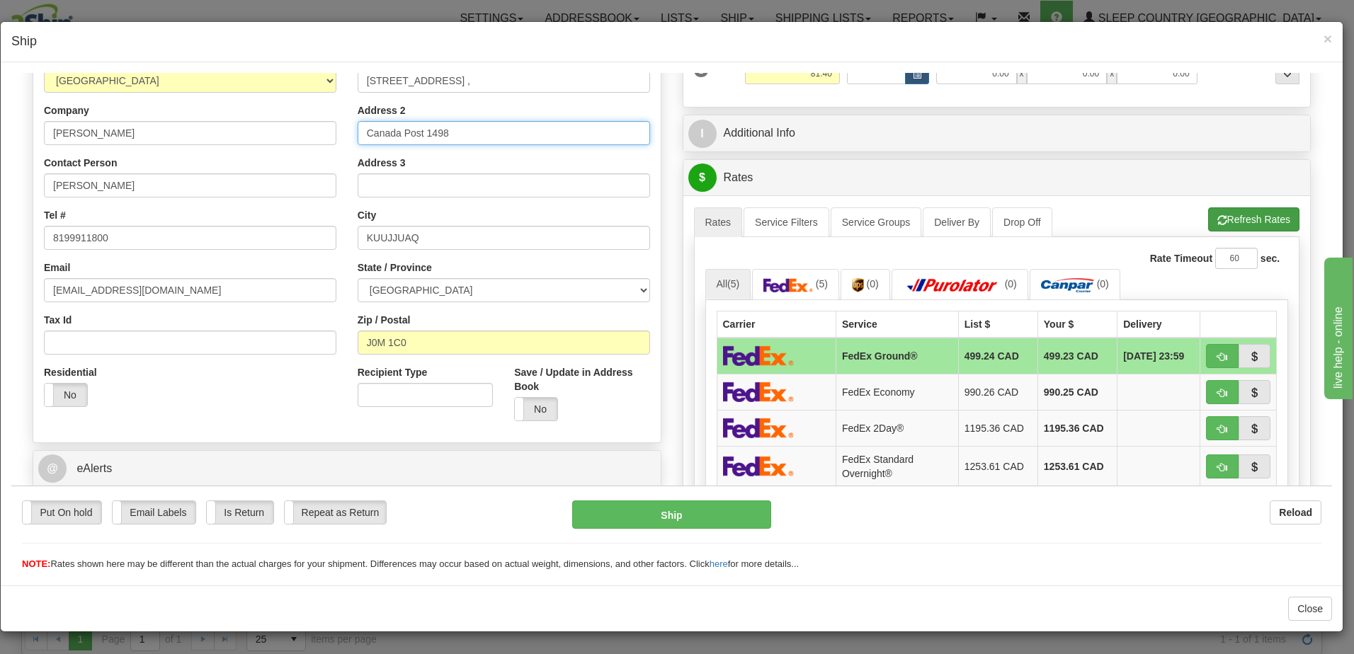
type input "Canada Post 1498"
click at [1218, 217] on button "Refresh Rates" at bounding box center [1253, 219] width 91 height 24
click at [1327, 39] on span "×" at bounding box center [1327, 38] width 8 height 16
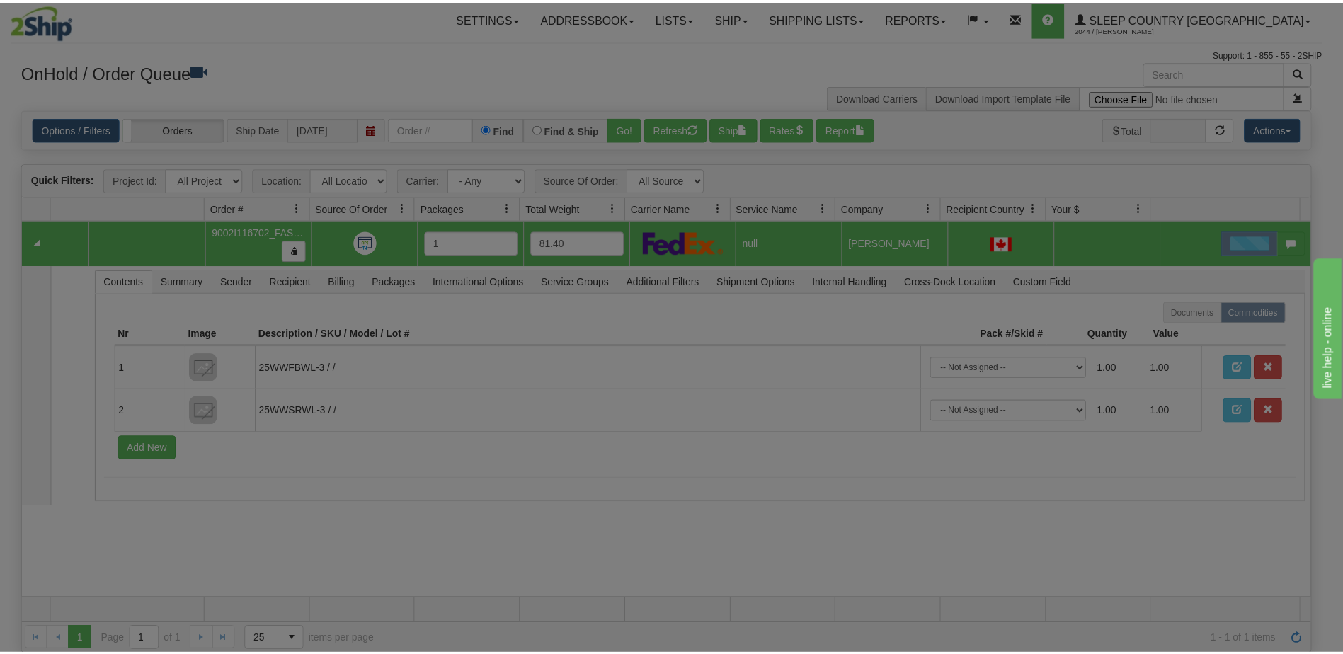
scroll to position [0, 0]
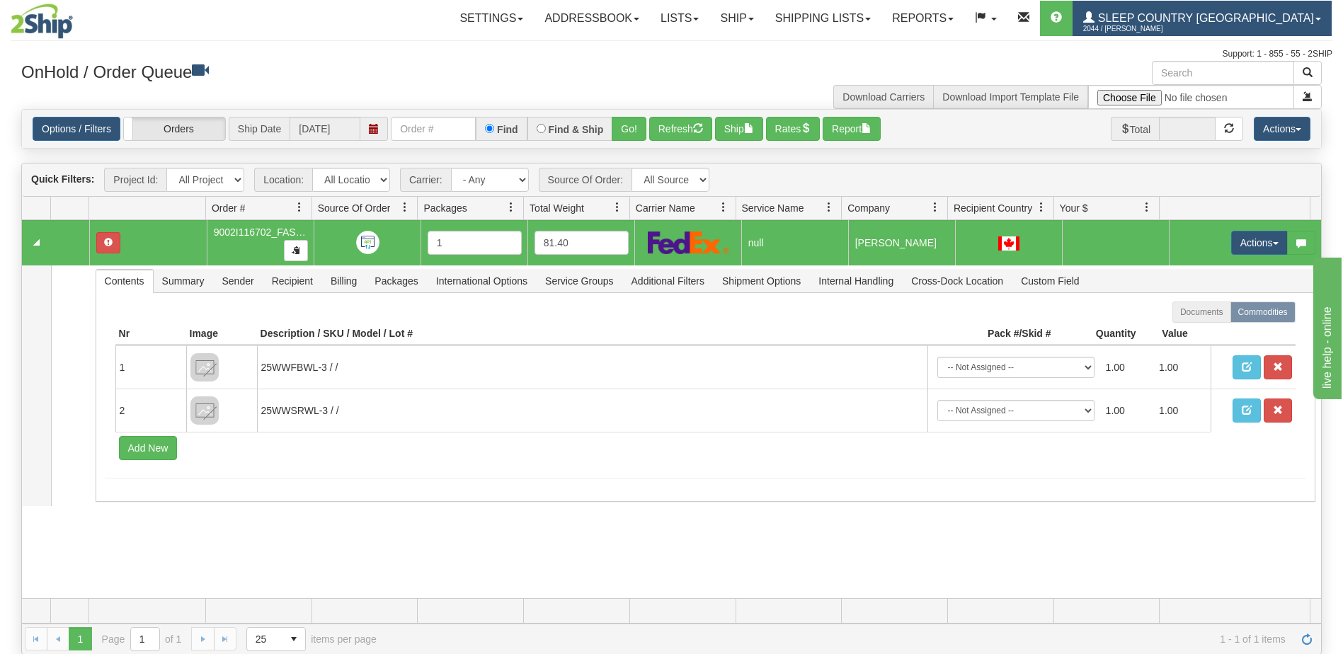
click at [1229, 13] on span "Sleep Country [GEOGRAPHIC_DATA]" at bounding box center [1204, 18] width 219 height 12
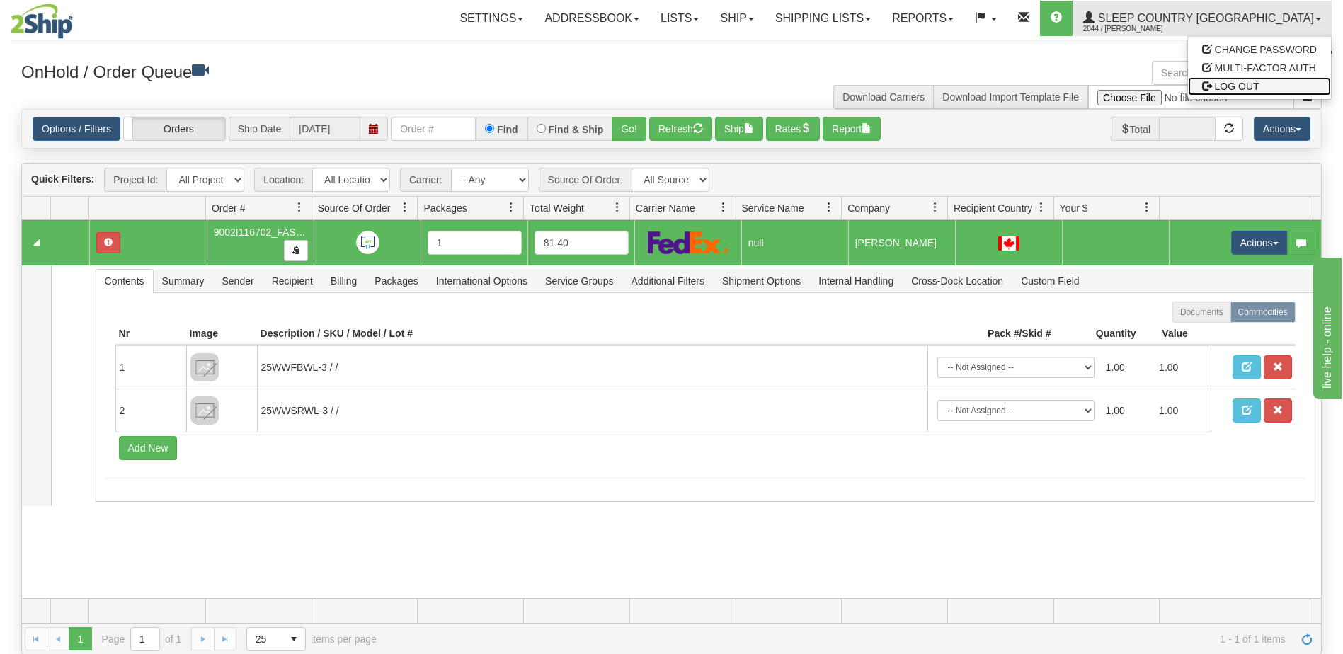
click at [1247, 88] on span "LOG OUT" at bounding box center [1237, 86] width 45 height 11
